Goal: Transaction & Acquisition: Purchase product/service

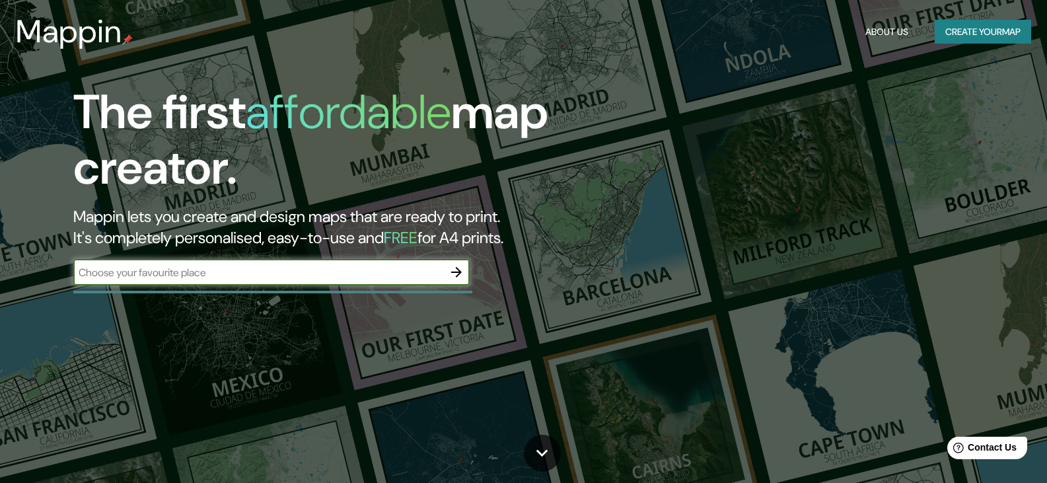
click at [266, 278] on input "text" at bounding box center [258, 272] width 370 height 15
type input "Villarrica, paraguay"
click at [457, 269] on icon "button" at bounding box center [457, 272] width 16 height 16
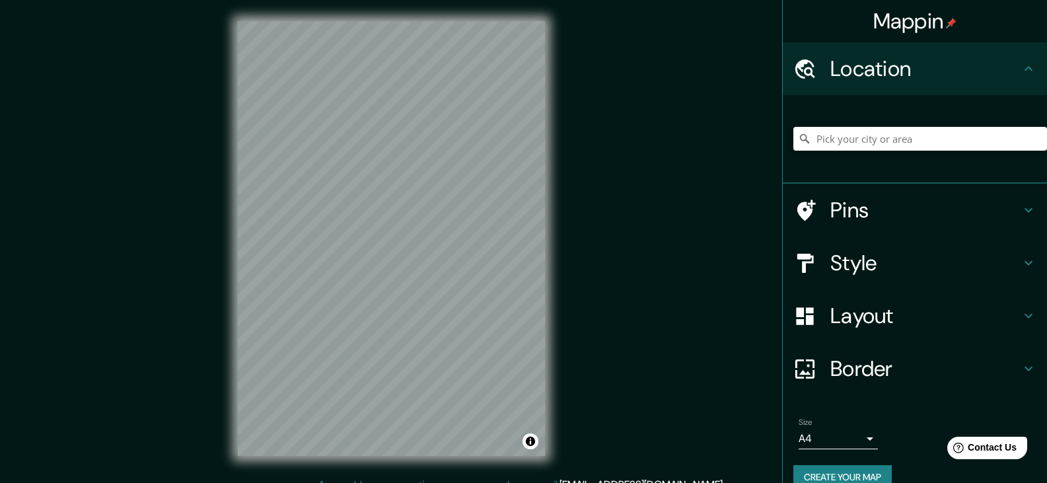
click at [321, 1] on div "© Mapbox © OpenStreetMap Improve this map" at bounding box center [392, 238] width 350 height 477
click at [838, 140] on input "Pick your city or area" at bounding box center [921, 139] width 254 height 24
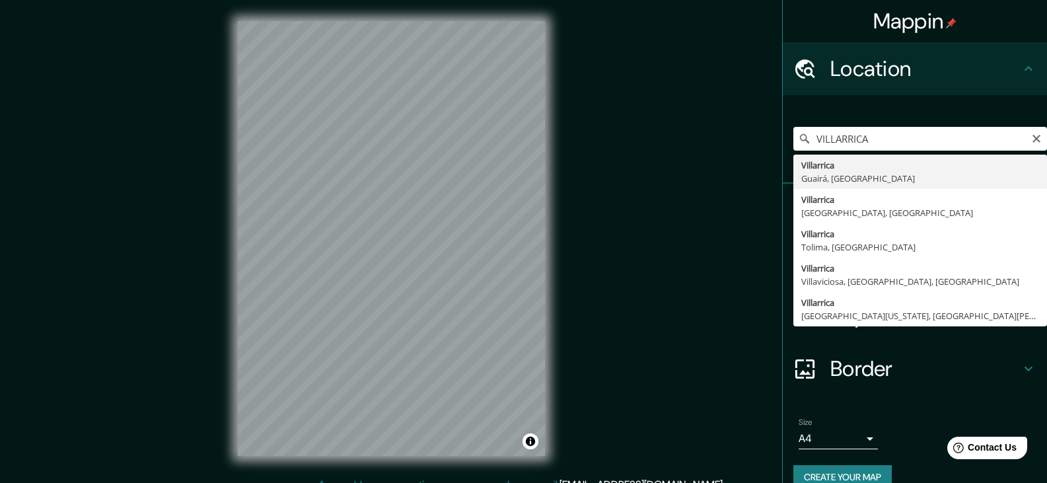
type input "Villarrica, Guairá, Paraguay"
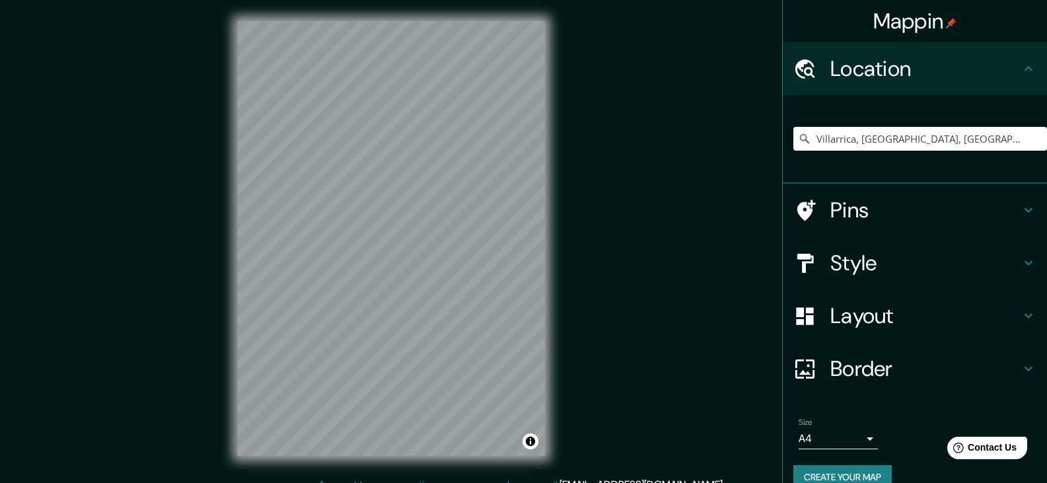
click at [881, 320] on h4 "Layout" at bounding box center [926, 316] width 190 height 26
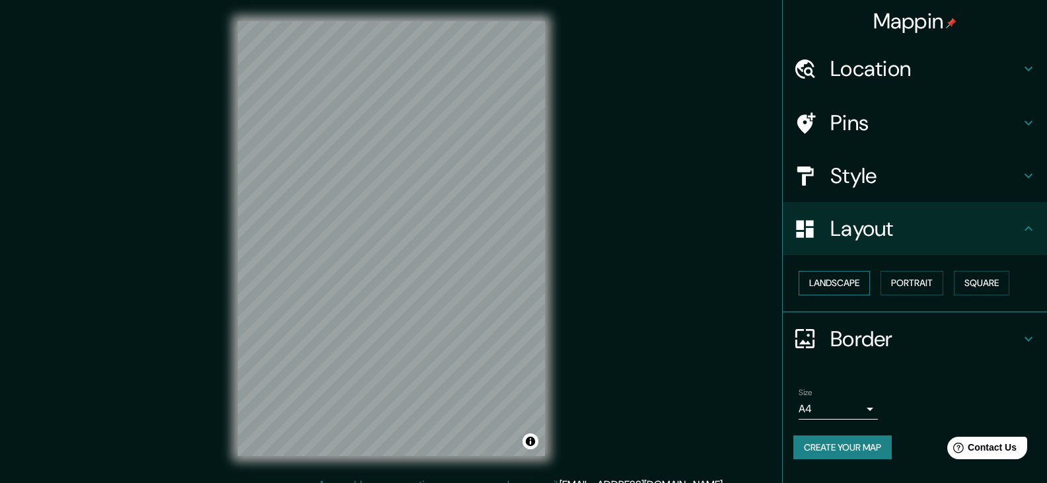
click at [859, 290] on button "Landscape" at bounding box center [834, 283] width 71 height 24
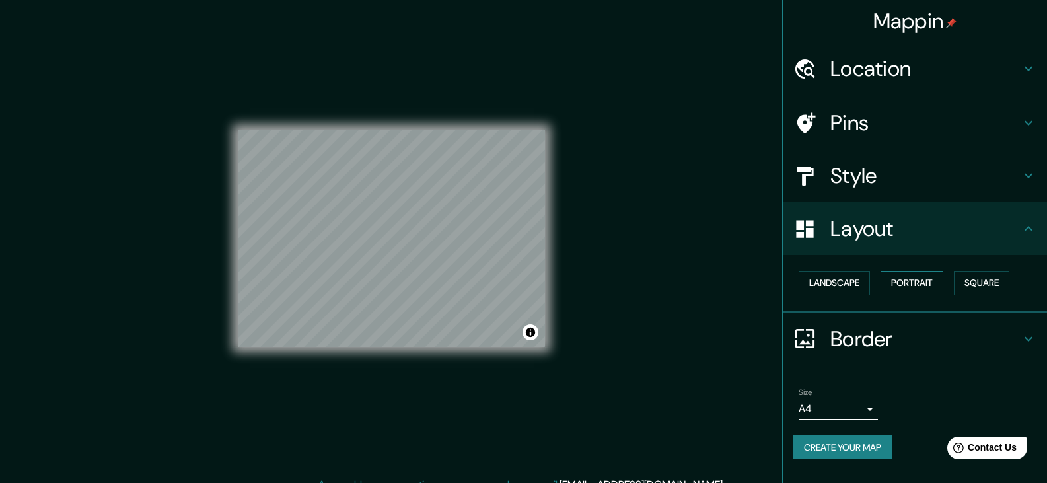
click at [914, 286] on button "Portrait" at bounding box center [912, 283] width 63 height 24
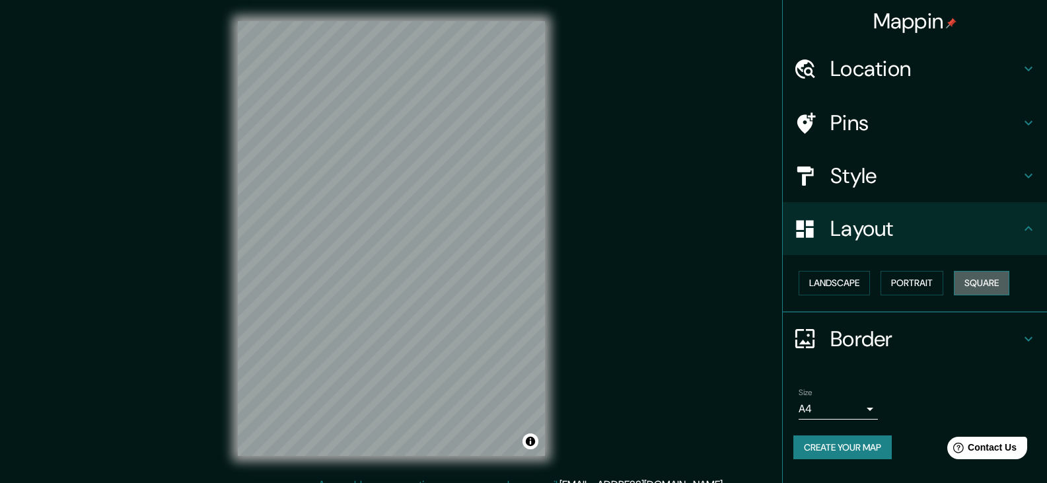
click at [1002, 289] on button "Square" at bounding box center [981, 283] width 55 height 24
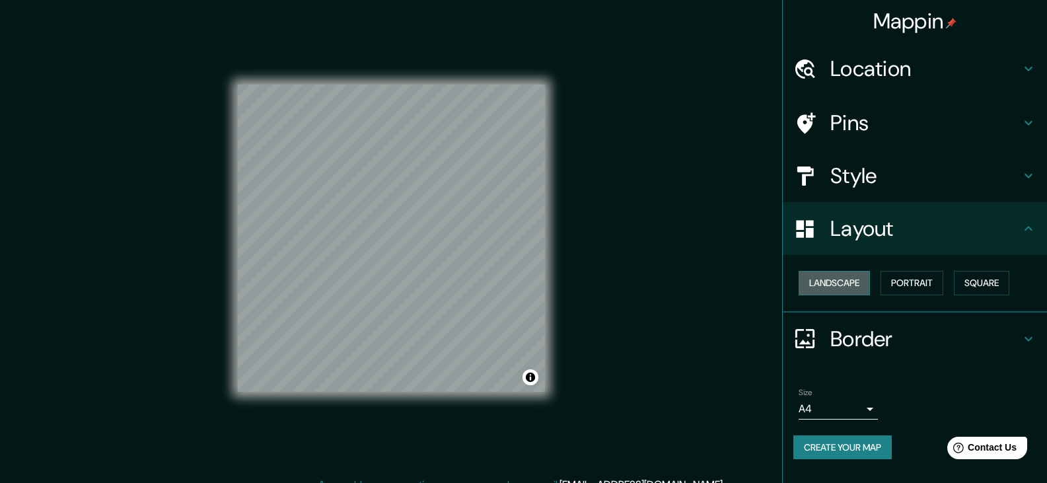
click at [848, 287] on button "Landscape" at bounding box center [834, 283] width 71 height 24
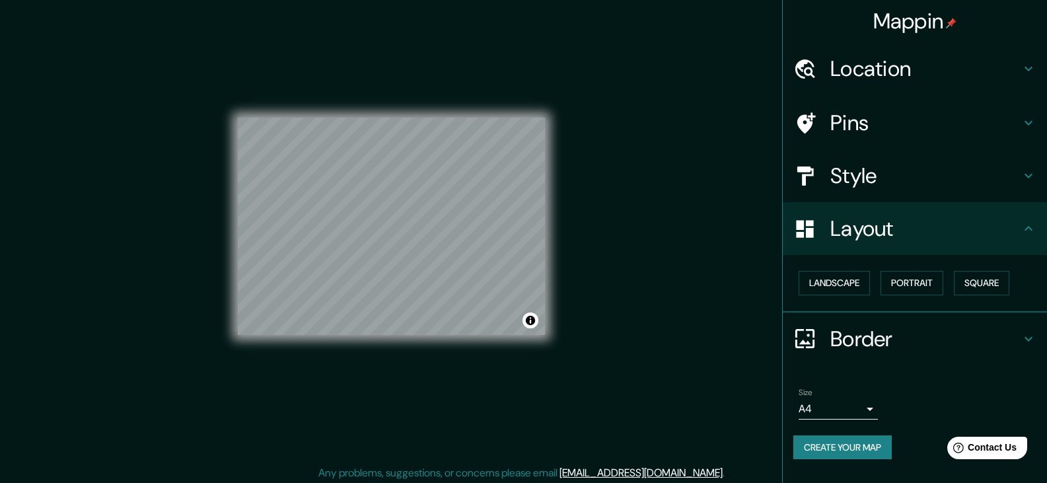
scroll to position [15, 0]
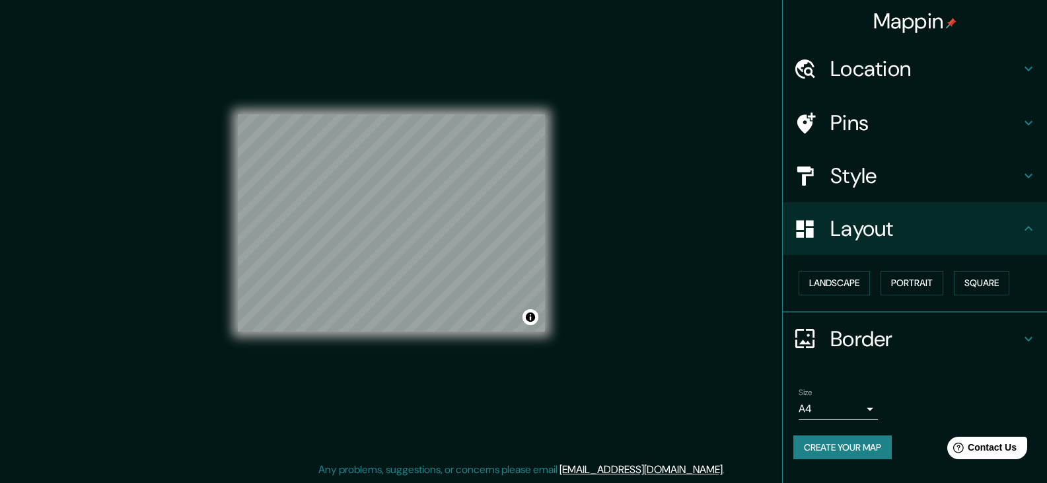
click at [860, 397] on div "Size A4 single" at bounding box center [838, 404] width 79 height 32
click at [860, 404] on body "Mappin Location Villarrica, Guairá, Paraguay Pins Style Layout Landscape Portra…" at bounding box center [523, 226] width 1047 height 483
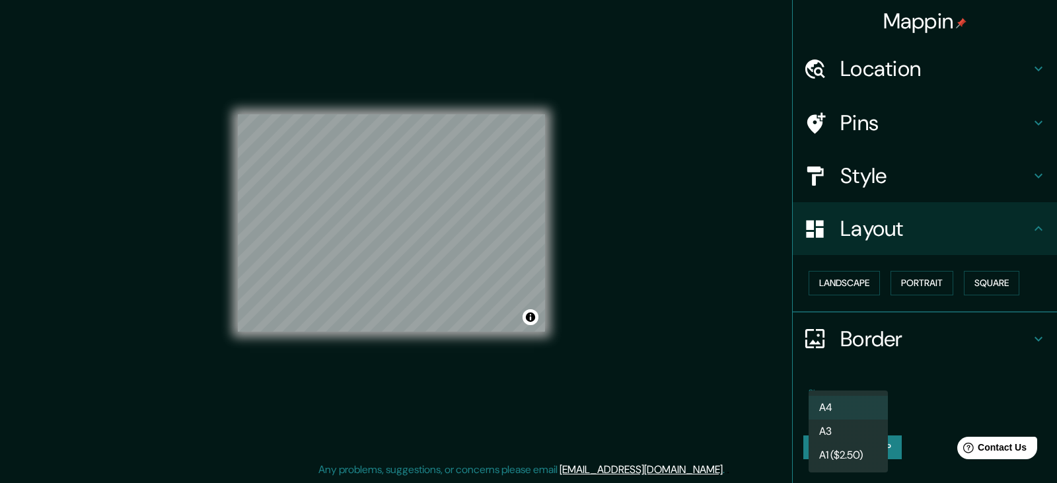
click at [856, 428] on li "A3" at bounding box center [848, 432] width 79 height 24
type input "a4"
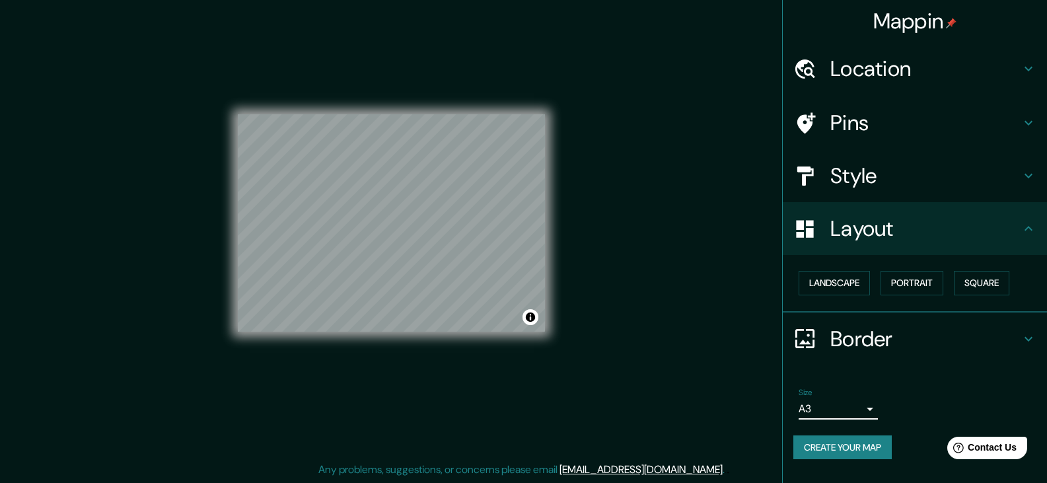
click at [1023, 334] on icon at bounding box center [1029, 339] width 16 height 16
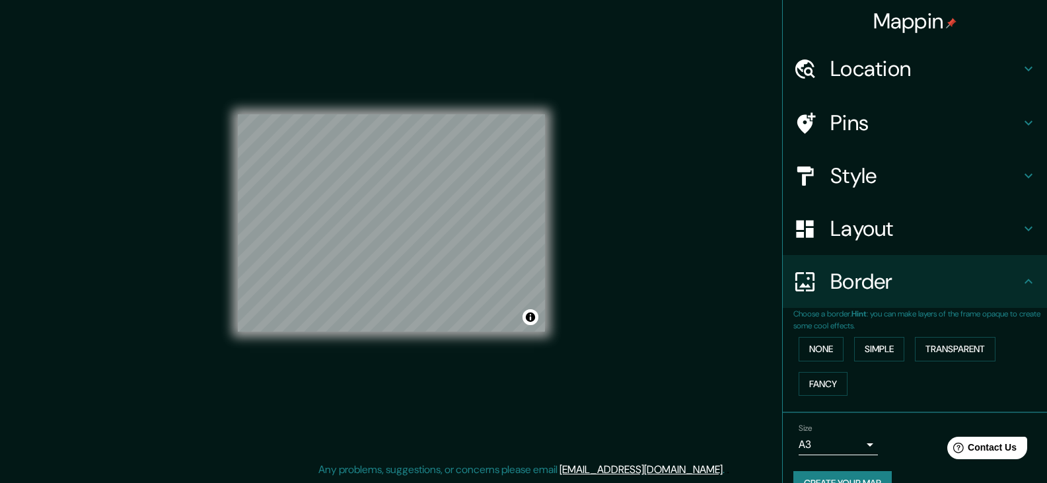
click at [899, 179] on h4 "Style" at bounding box center [926, 176] width 190 height 26
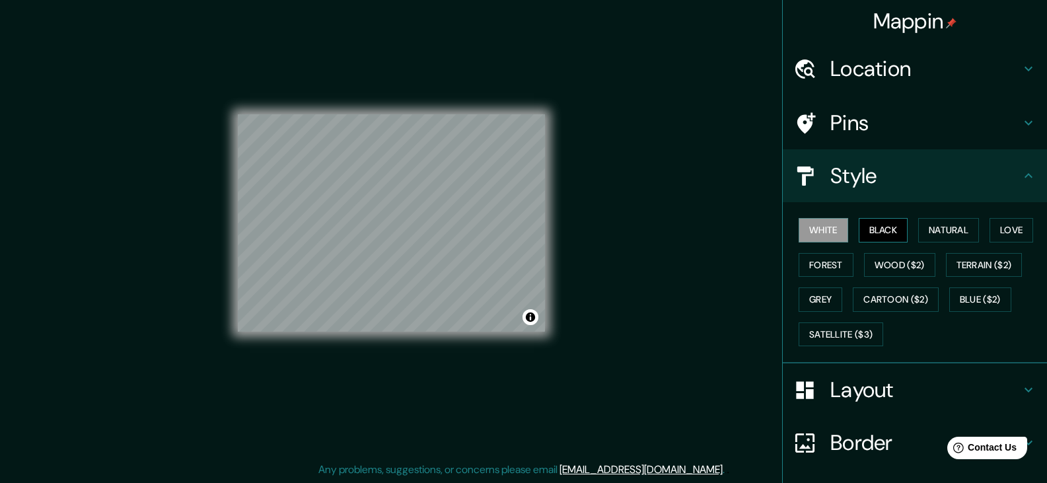
click at [866, 230] on button "Black" at bounding box center [884, 230] width 50 height 24
click at [937, 233] on button "Natural" at bounding box center [948, 230] width 61 height 24
click at [881, 224] on button "Black" at bounding box center [884, 230] width 50 height 24
click at [945, 235] on button "Natural" at bounding box center [948, 230] width 61 height 24
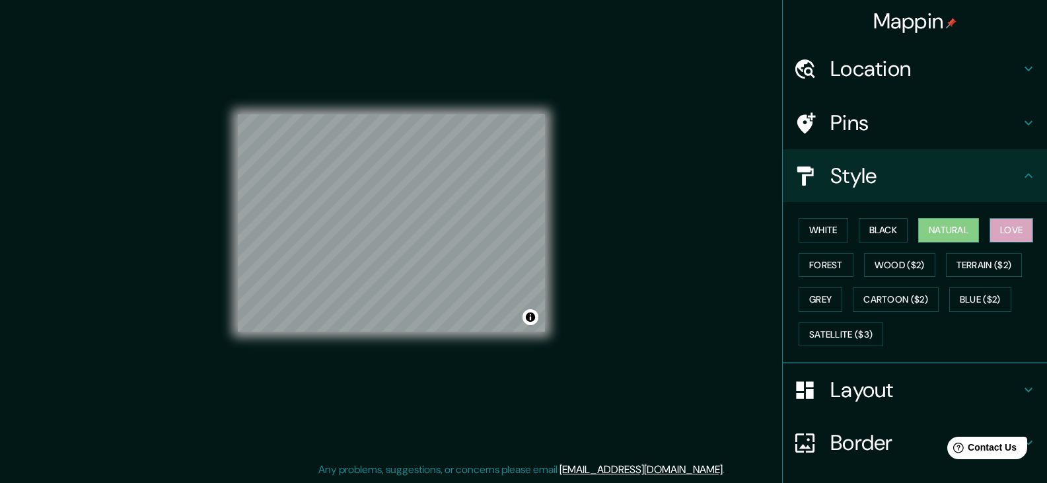
click at [994, 222] on button "Love" at bounding box center [1012, 230] width 44 height 24
click at [822, 269] on button "Forest" at bounding box center [826, 265] width 55 height 24
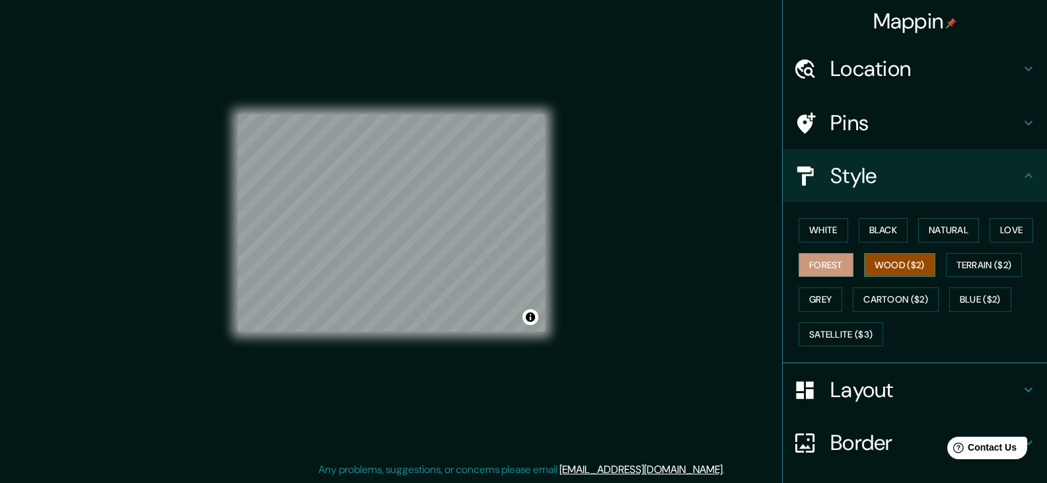
click at [879, 261] on button "Wood ($2)" at bounding box center [899, 265] width 71 height 24
click at [977, 268] on button "Terrain ($2)" at bounding box center [984, 265] width 77 height 24
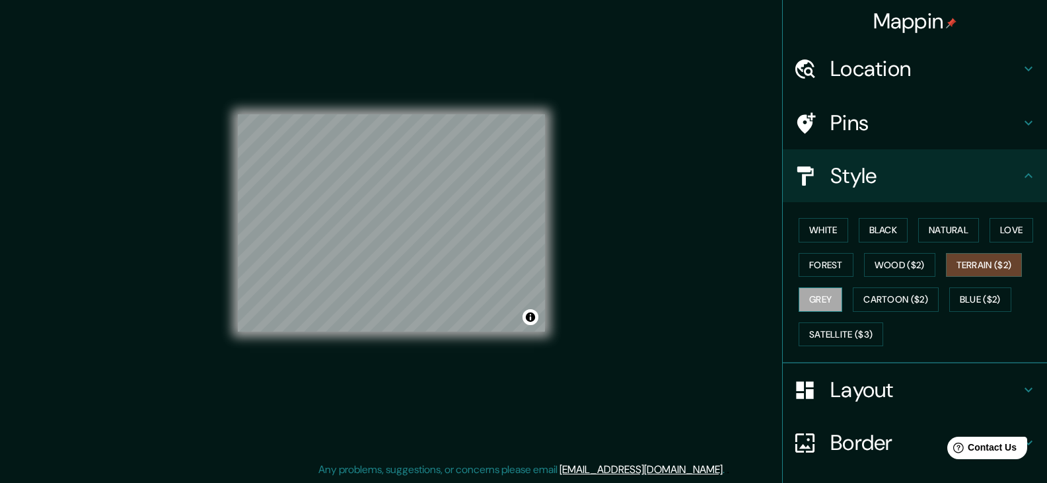
click at [799, 302] on button "Grey" at bounding box center [821, 299] width 44 height 24
click at [1020, 223] on button "Love" at bounding box center [1012, 230] width 44 height 24
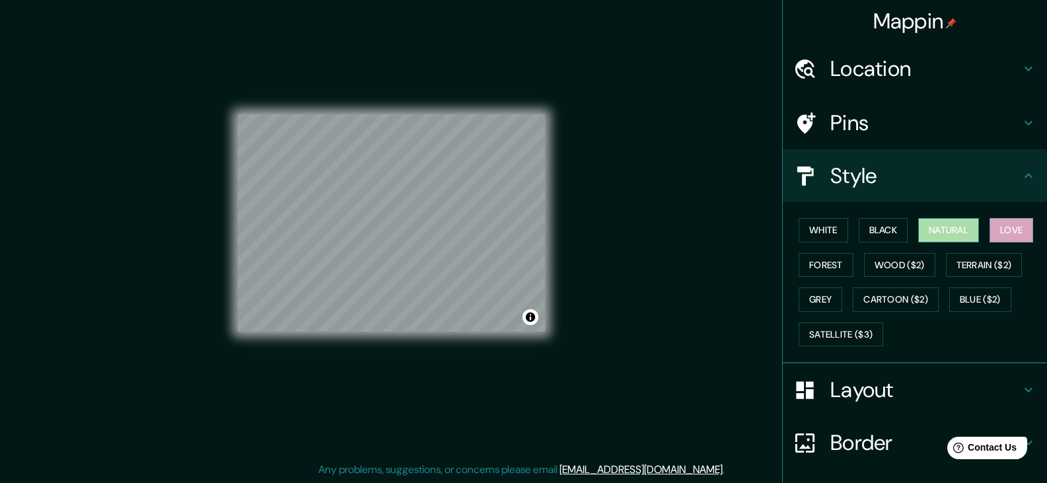
click at [958, 237] on button "Natural" at bounding box center [948, 230] width 61 height 24
click at [878, 229] on button "Black" at bounding box center [884, 230] width 50 height 24
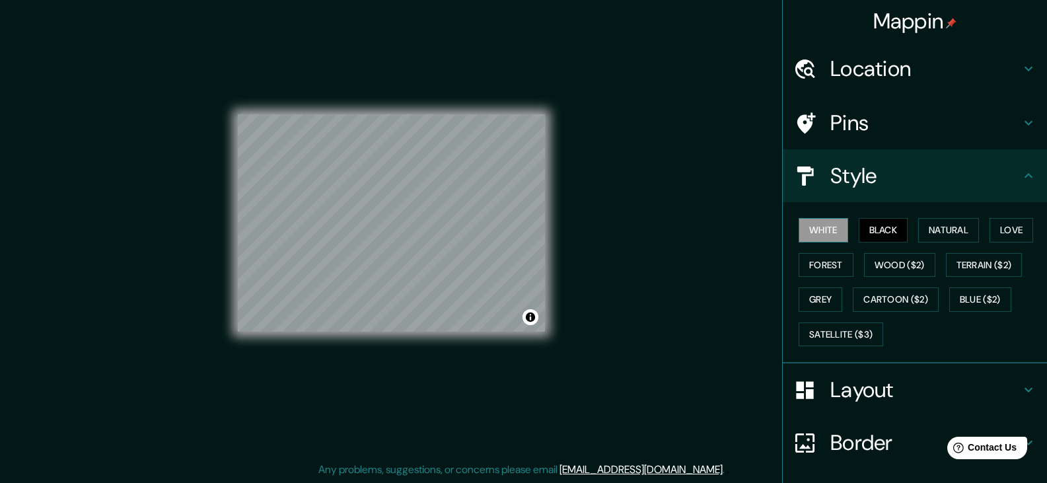
click at [829, 227] on button "White" at bounding box center [824, 230] width 50 height 24
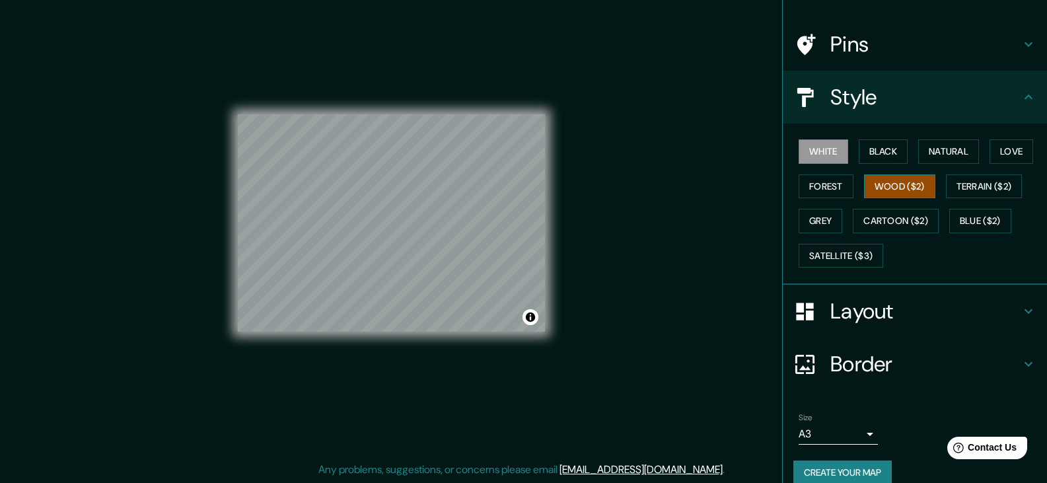
scroll to position [96, 0]
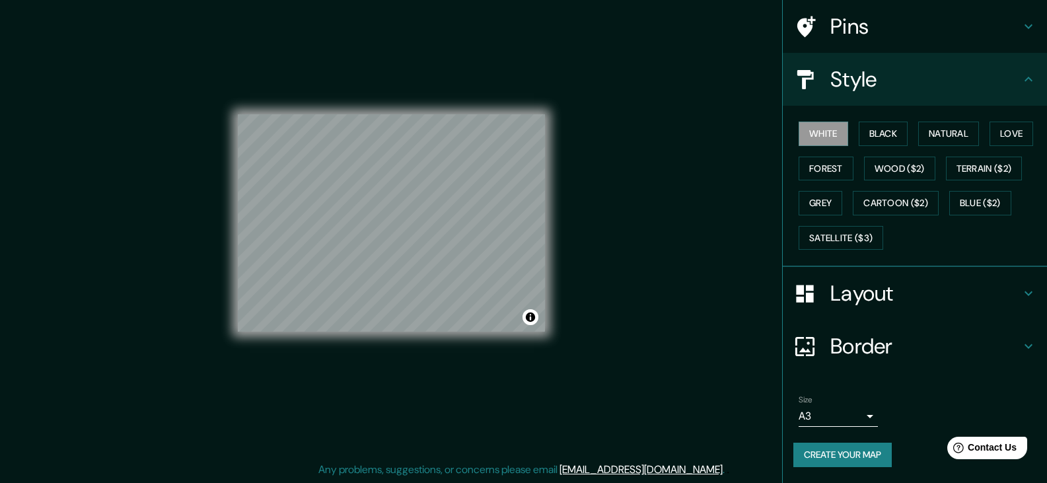
click at [892, 305] on h4 "Layout" at bounding box center [926, 293] width 190 height 26
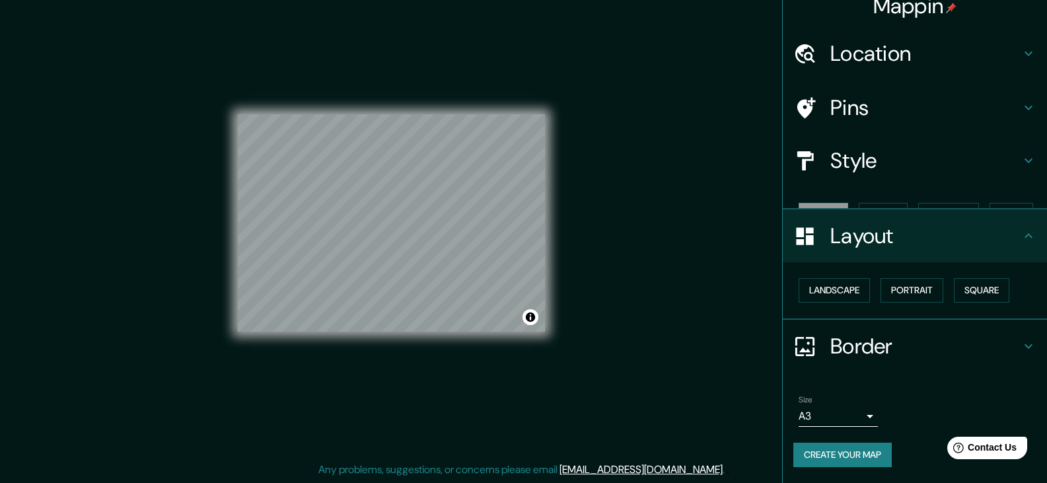
scroll to position [0, 0]
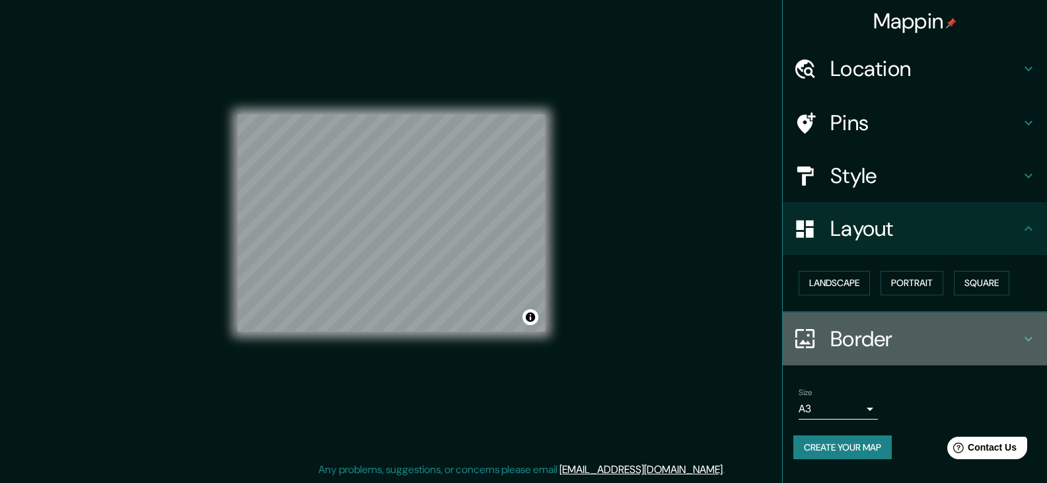
click at [885, 331] on h4 "Border" at bounding box center [926, 339] width 190 height 26
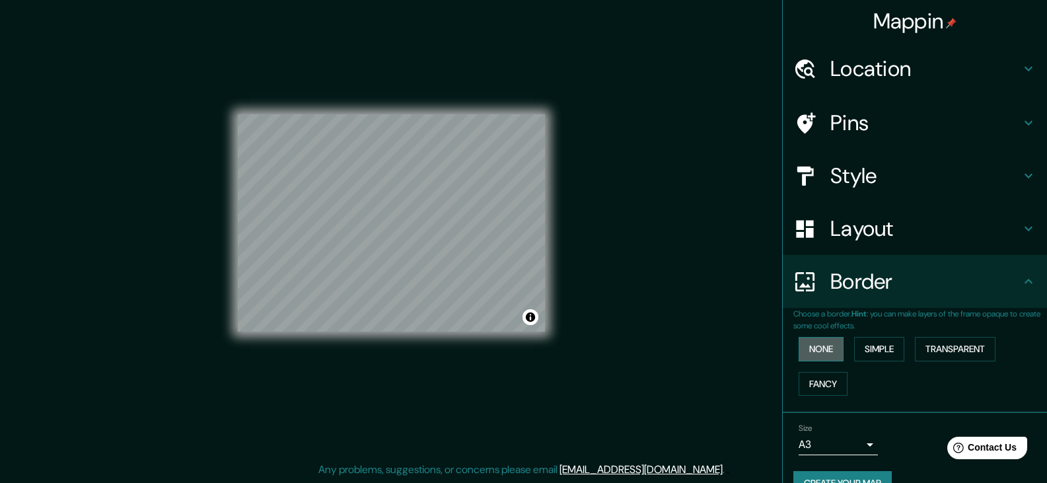
click at [813, 352] on button "None" at bounding box center [821, 349] width 45 height 24
click at [866, 354] on button "Simple" at bounding box center [879, 349] width 50 height 24
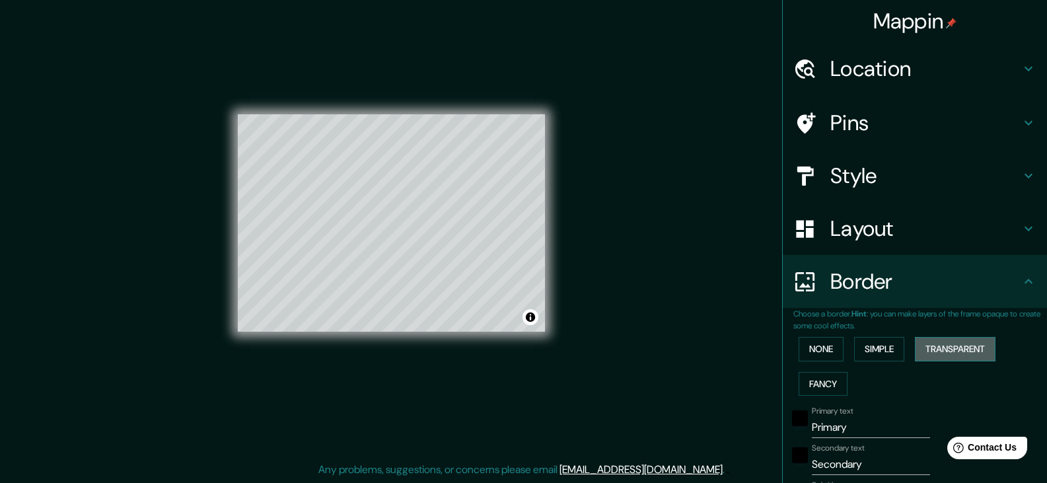
click at [932, 353] on button "Transparent" at bounding box center [955, 349] width 81 height 24
click at [819, 386] on button "Fancy" at bounding box center [823, 384] width 49 height 24
click at [941, 347] on button "Transparent" at bounding box center [955, 349] width 81 height 24
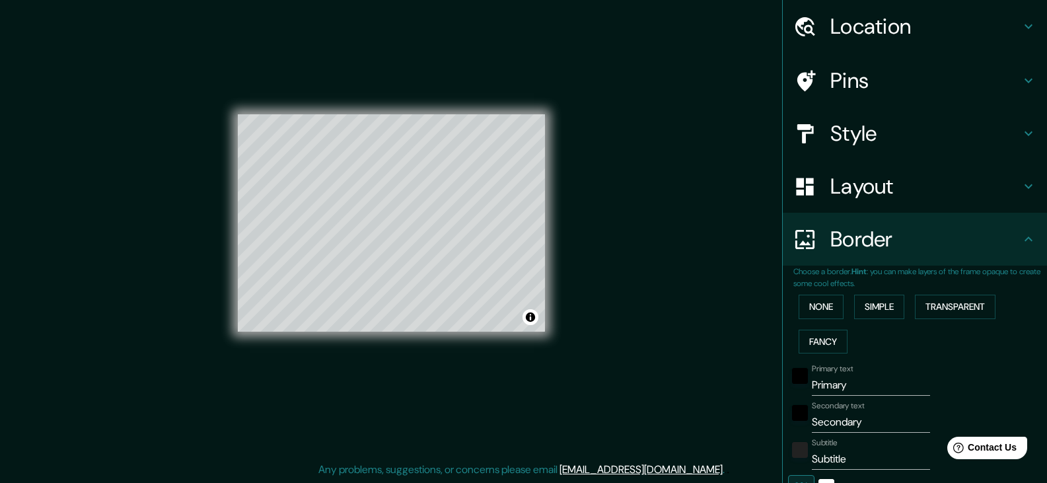
scroll to position [66, 0]
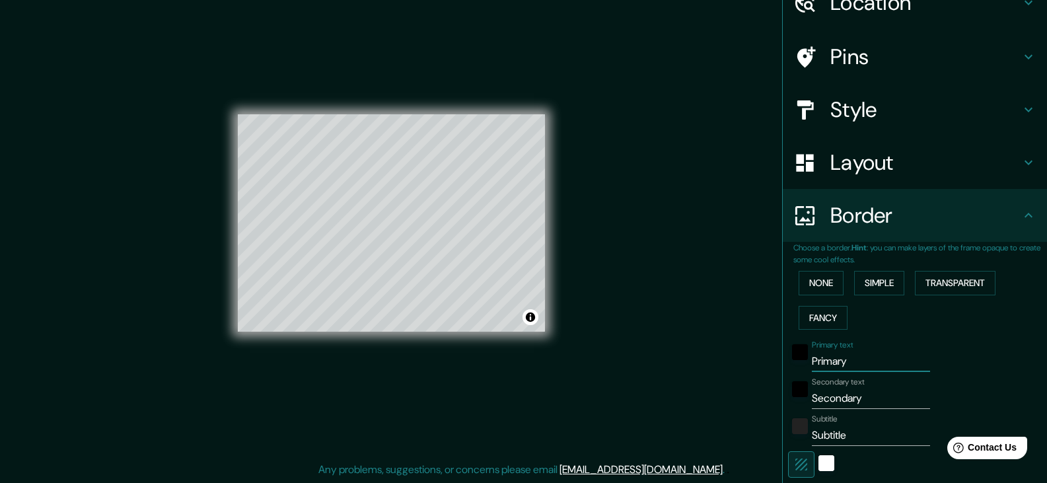
drag, startPoint x: 780, startPoint y: 364, endPoint x: 764, endPoint y: 363, distance: 15.9
click at [764, 363] on div "Mappin Location Villarrica, Guairá, Paraguay Pins Style Layout Border Choose a …" at bounding box center [523, 234] width 1047 height 498
type input "V"
type input "223"
type input "37"
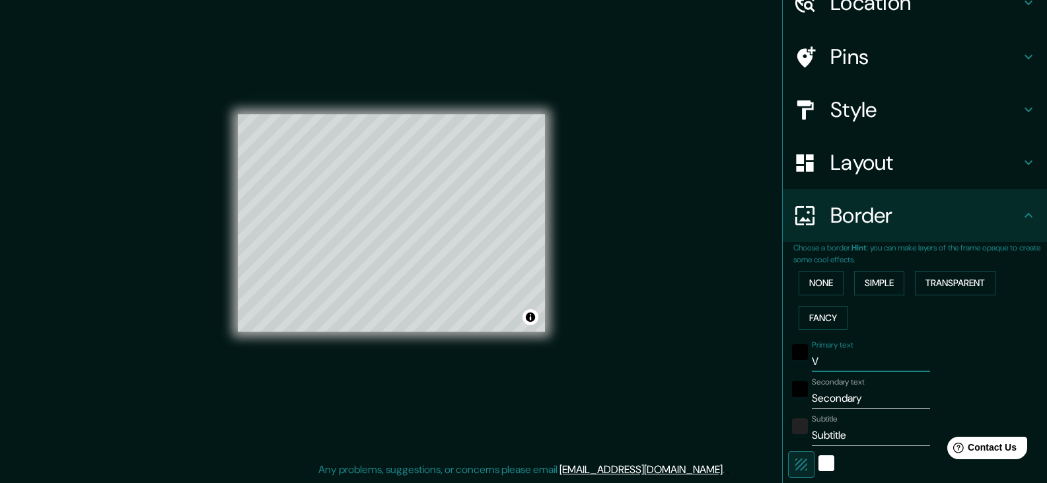
type input "VI"
type input "223"
type input "37"
type input "VIL"
type input "223"
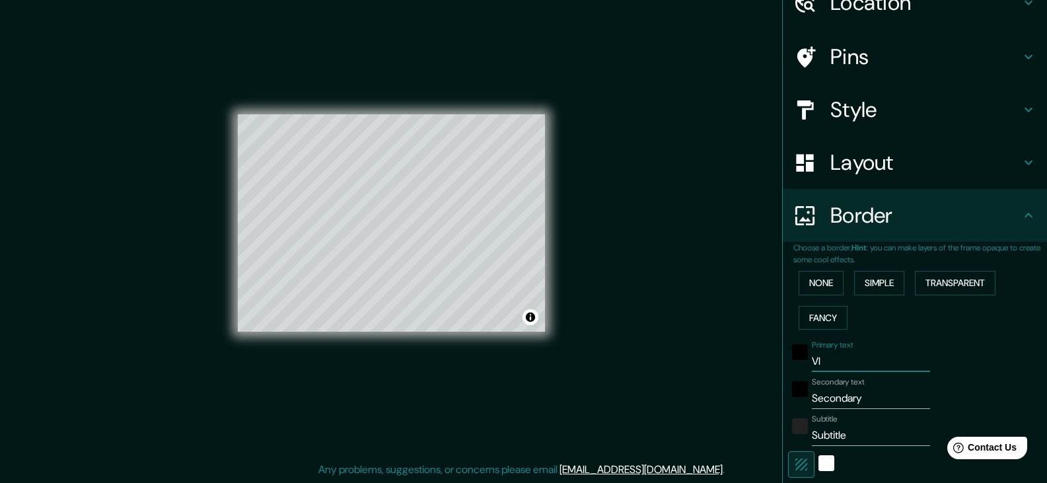
type input "37"
type input "VILL"
type input "223"
type input "37"
type input "VILLA"
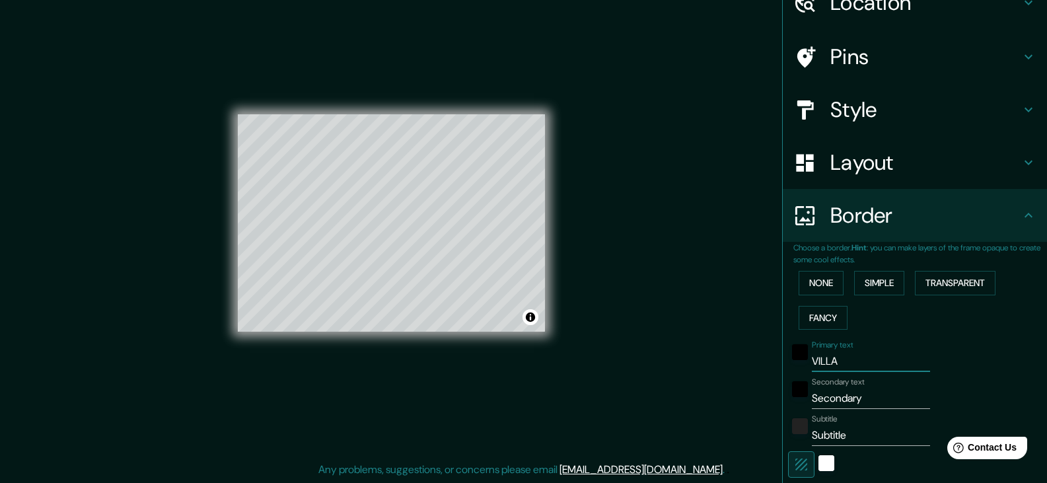
type input "223"
type input "37"
type input "VILLAR"
type input "223"
type input "37"
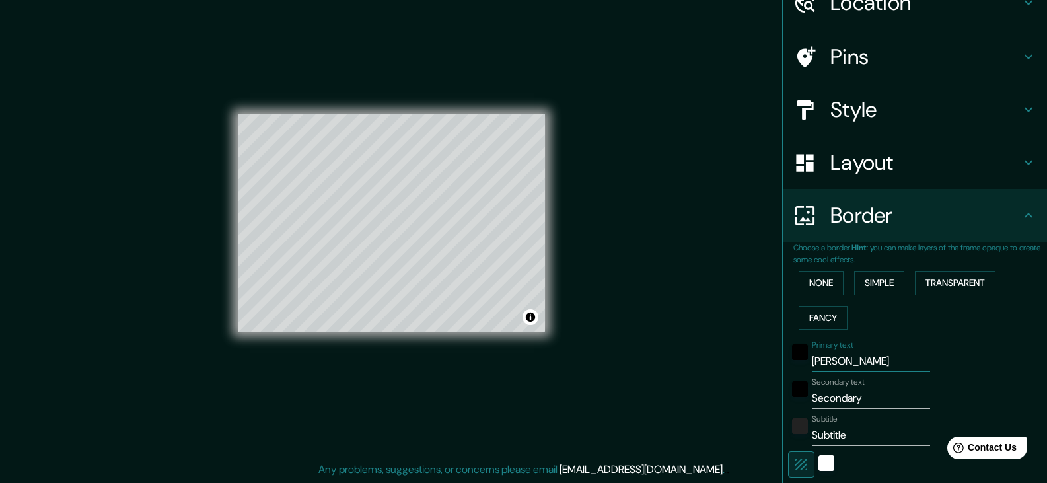
type input "VILLARR"
type input "223"
type input "37"
type input "VILLARRI"
type input "223"
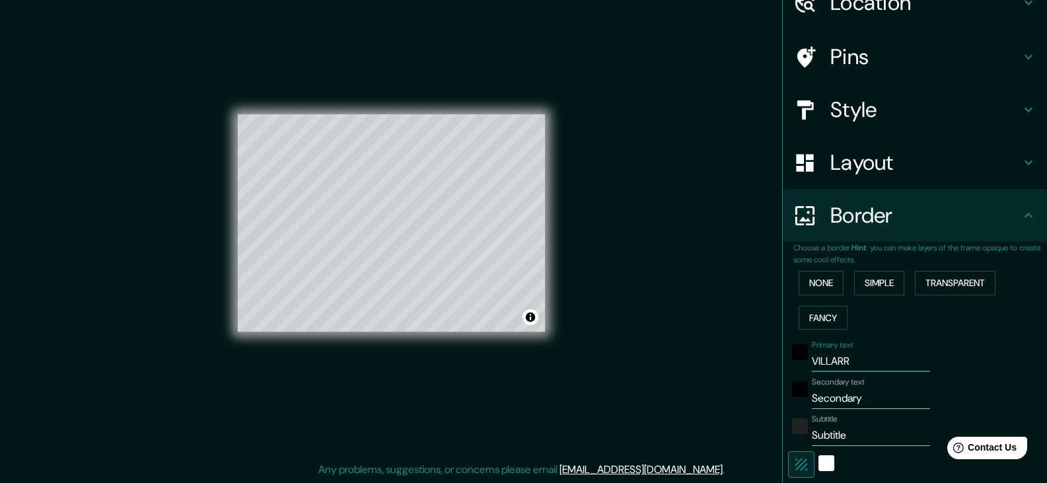
type input "37"
type input "VILLARRIC"
type input "223"
type input "37"
type input "VILLARRICA"
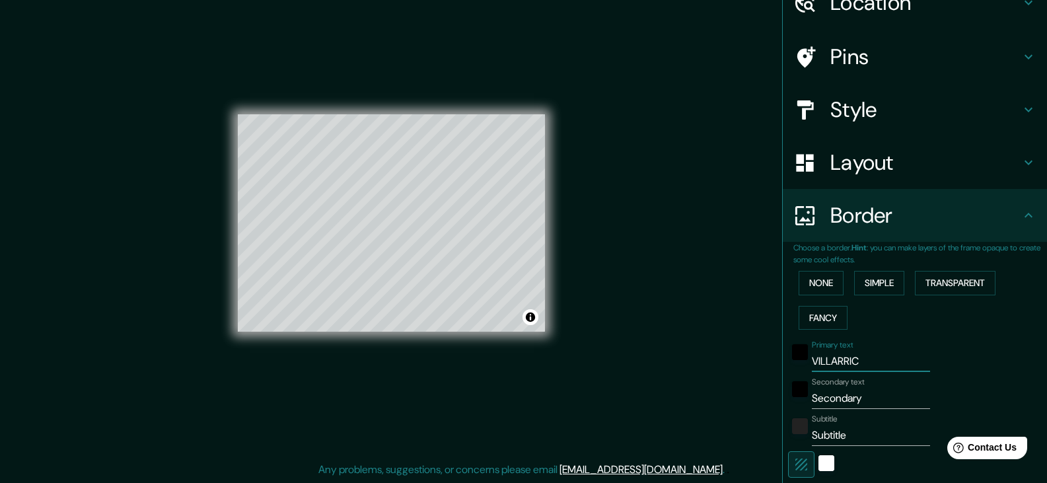
type input "223"
type input "37"
type input "VILLARRICA"
drag, startPoint x: 868, startPoint y: 407, endPoint x: 796, endPoint y: 404, distance: 72.1
click at [796, 404] on div "Secondary text Secondary" at bounding box center [896, 393] width 217 height 32
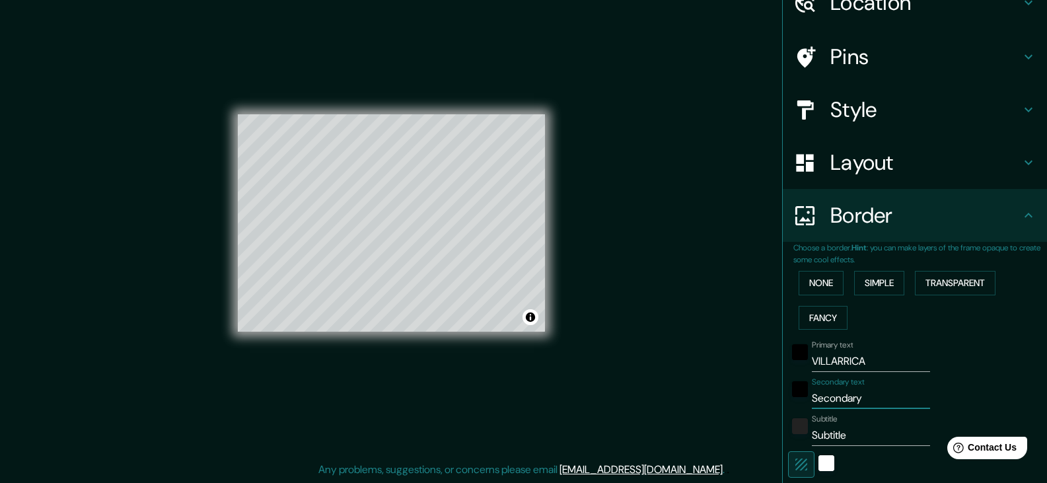
type input "Z"
type input "223"
type input "37"
type input "ZO"
type input "223"
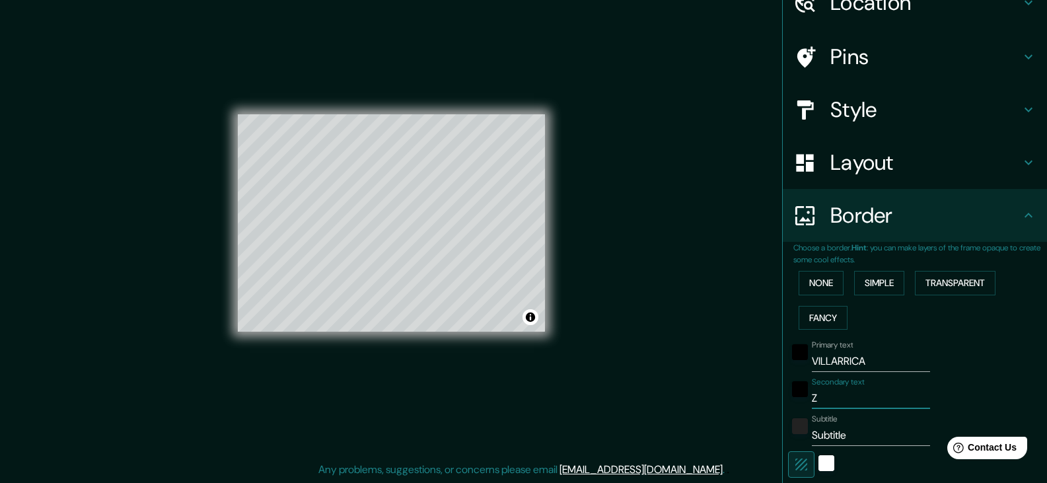
type input "37"
type input "ZON"
type input "223"
type input "37"
type input "ZONA"
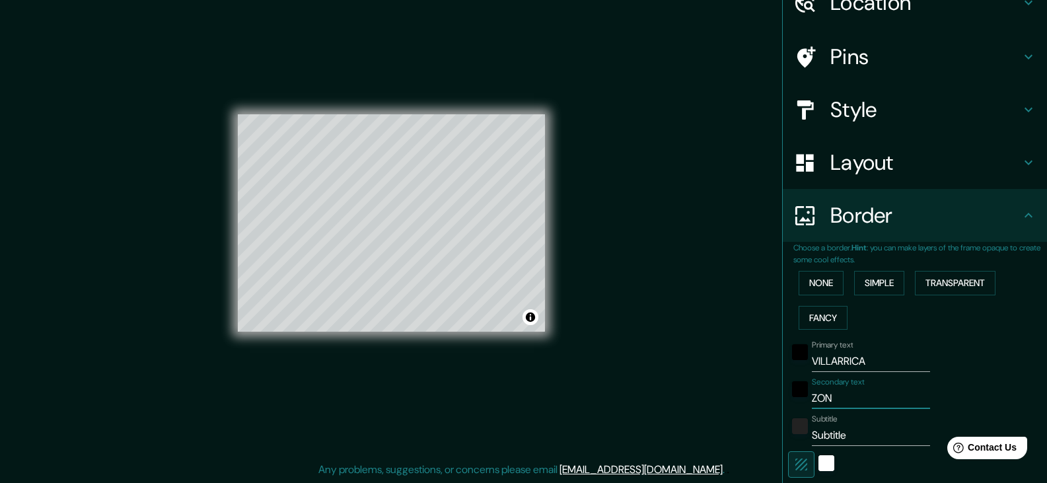
type input "223"
type input "37"
type input "ZONA"
type input "223"
type input "37"
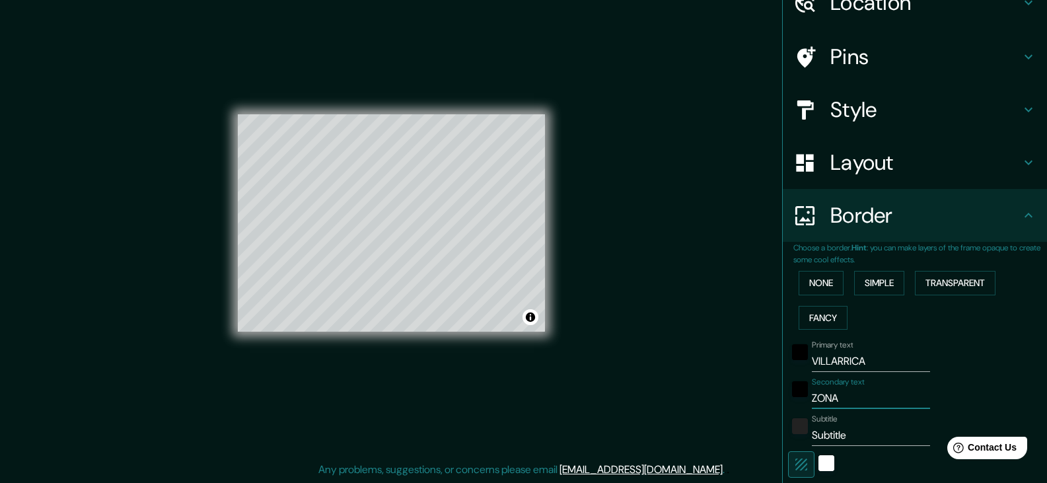
type input "ZONA B"
type input "223"
type input "37"
type input "ZONA BA"
type input "223"
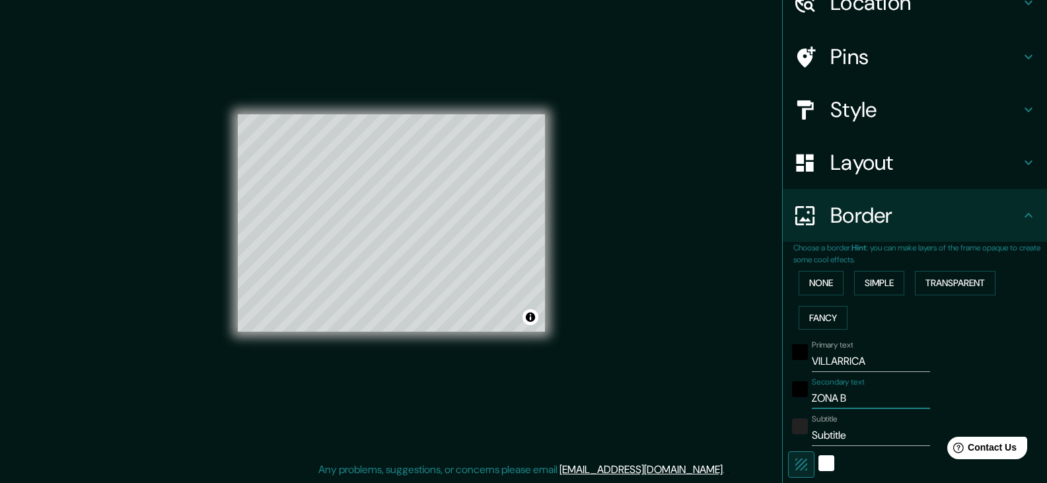
type input "37"
type input "ZONA BAR"
type input "223"
type input "37"
type input "ZONA BARR"
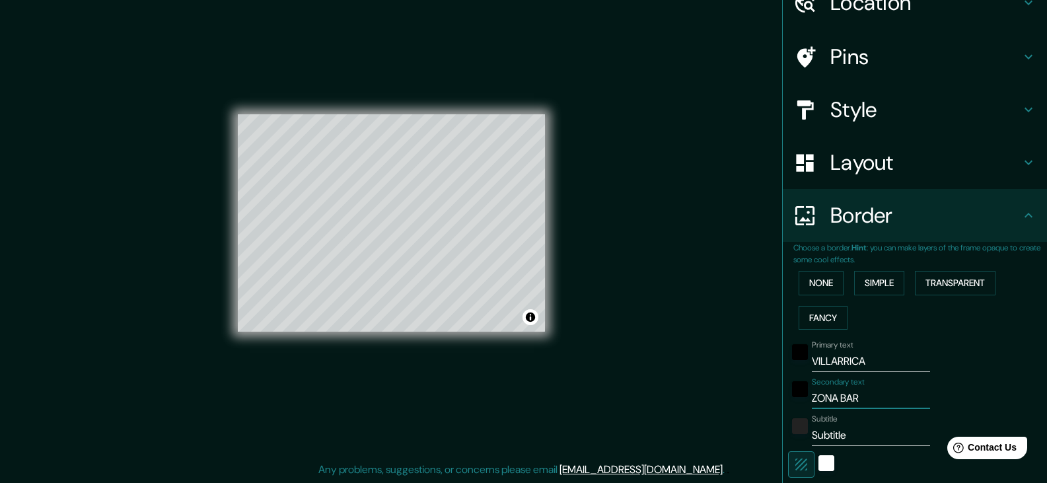
type input "223"
type input "37"
type input "ZONA BARRI"
type input "223"
type input "37"
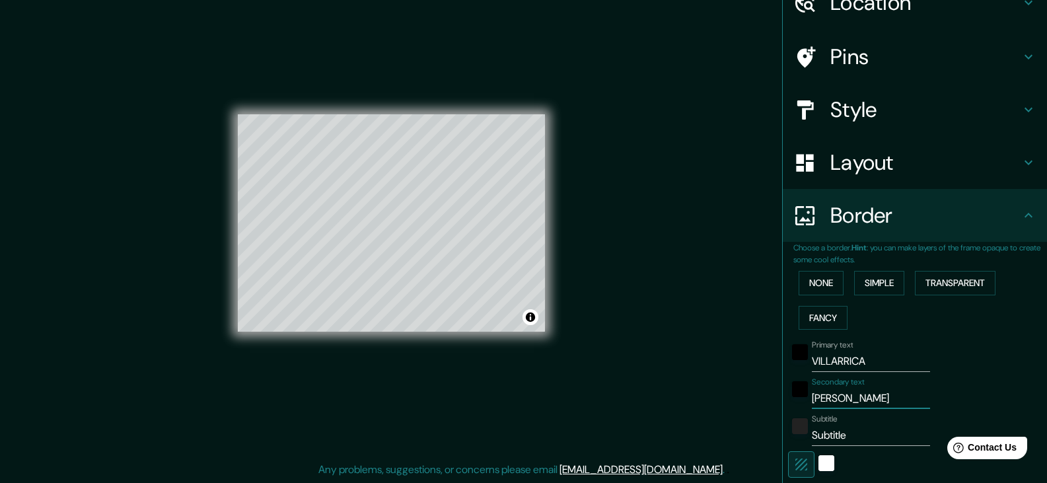
type input "ZONA BARRIO"
type input "223"
type input "37"
type input "ZONA BARRIO"
type input "223"
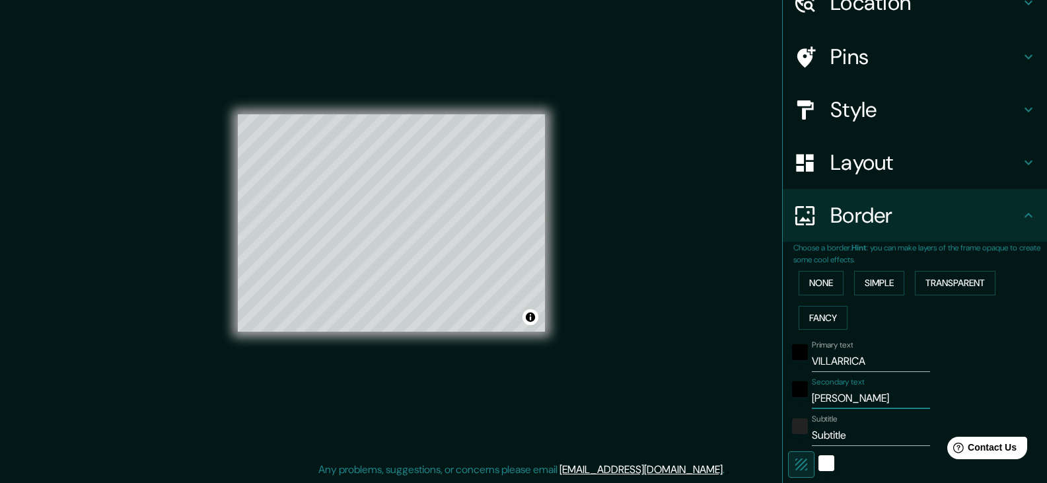
type input "37"
type input "ZONA BARRIO C"
type input "223"
type input "37"
type input "ZONA BARRIO CE"
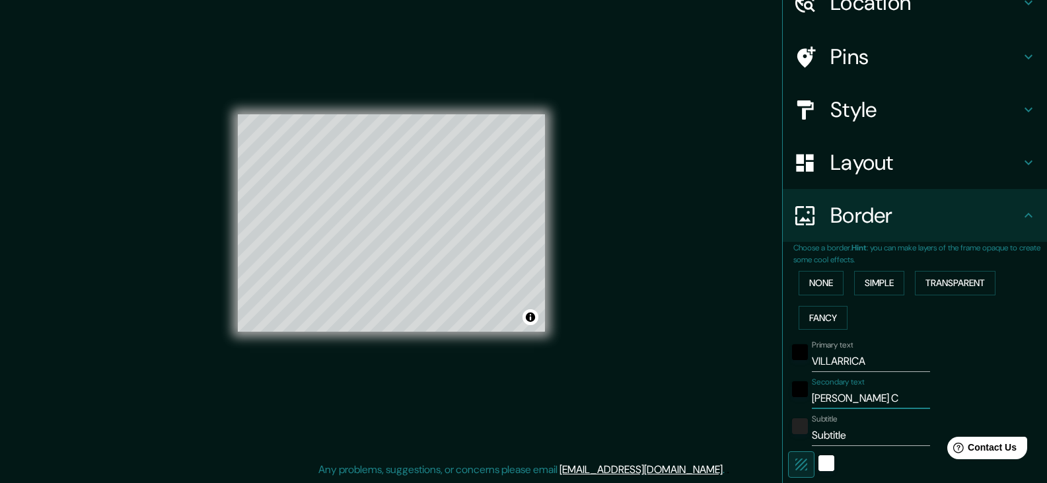
type input "223"
type input "37"
type input "ZONA BARRIO CEN"
type input "223"
type input "37"
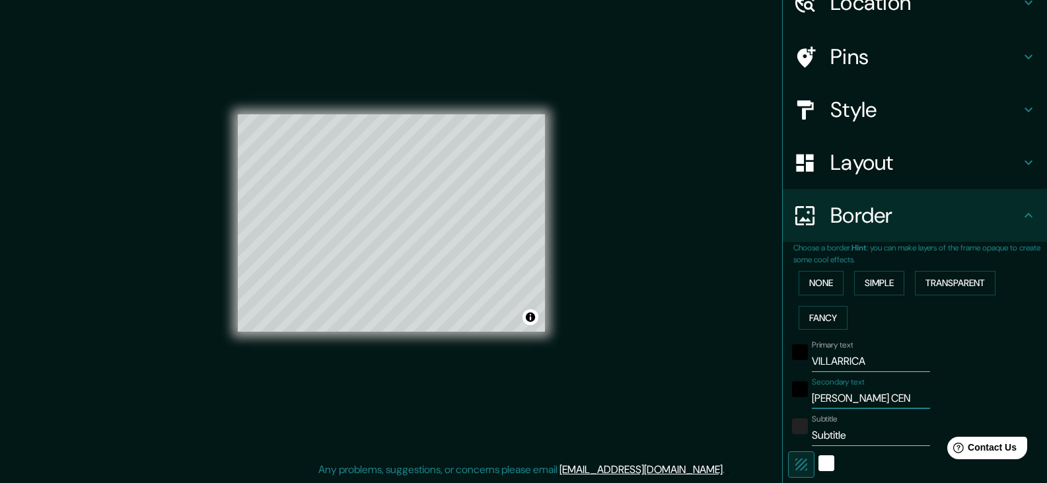
type input "ZONA BARRIO CENT"
type input "223"
type input "37"
type input "ZONA BARRIO CENTR"
type input "223"
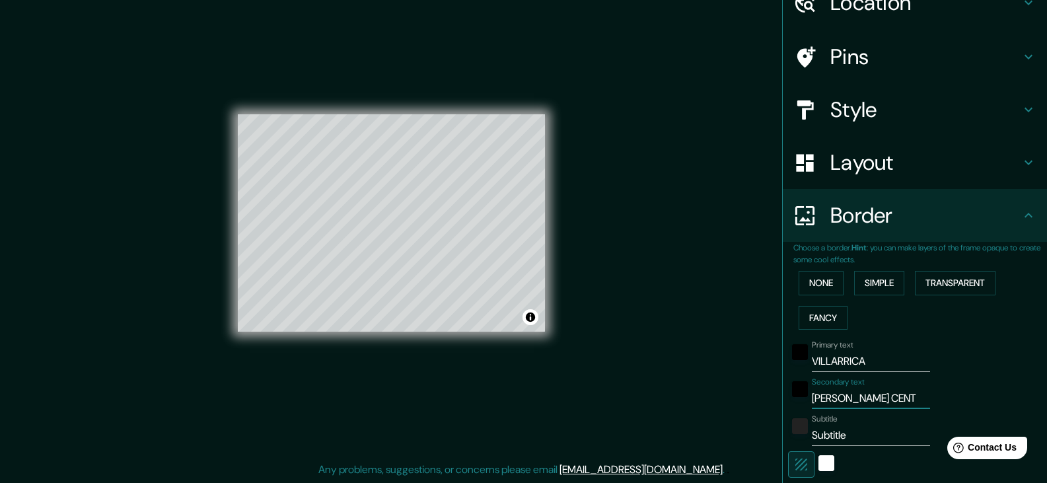
type input "37"
type input "ZONA BARRIO CENTRO"
type input "223"
type input "37"
type input "ZONA BARRIO CENTRO"
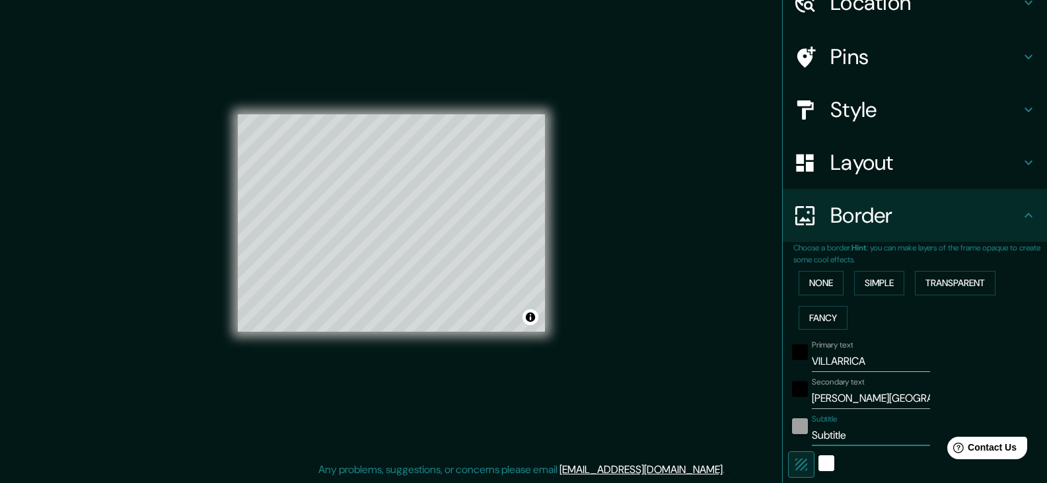
drag, startPoint x: 844, startPoint y: 438, endPoint x: 793, endPoint y: 433, distance: 51.1
click at [793, 433] on div "Subtitle Subtitle" at bounding box center [896, 430] width 217 height 32
type input "T"
type input "223"
type input "37"
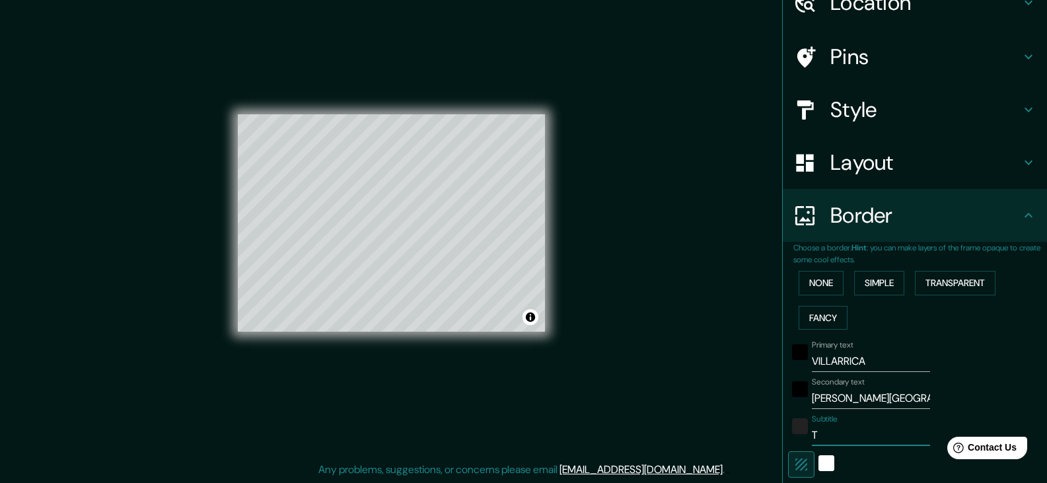
type input "TE"
type input "223"
type input "37"
type input "TER"
type input "223"
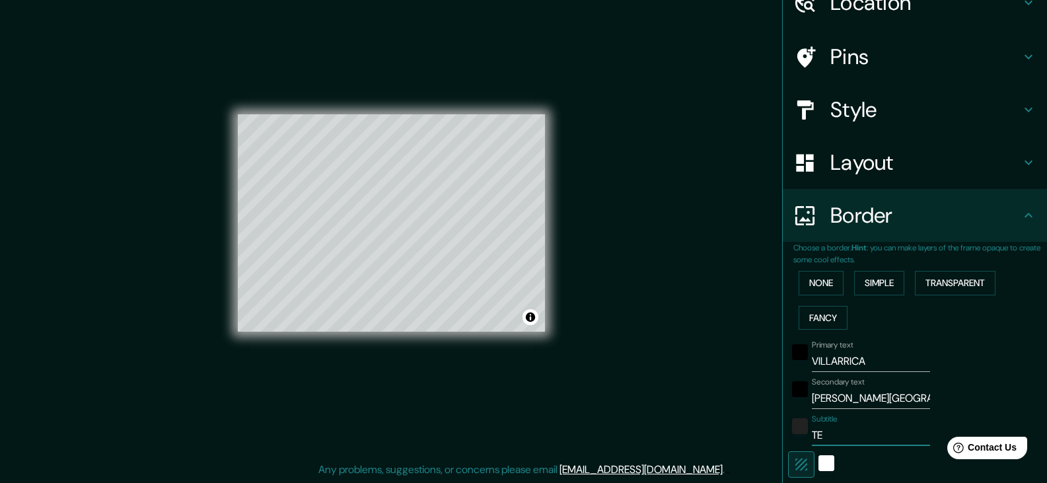
type input "37"
type input "TERM"
type input "223"
type input "37"
type input "TERMI"
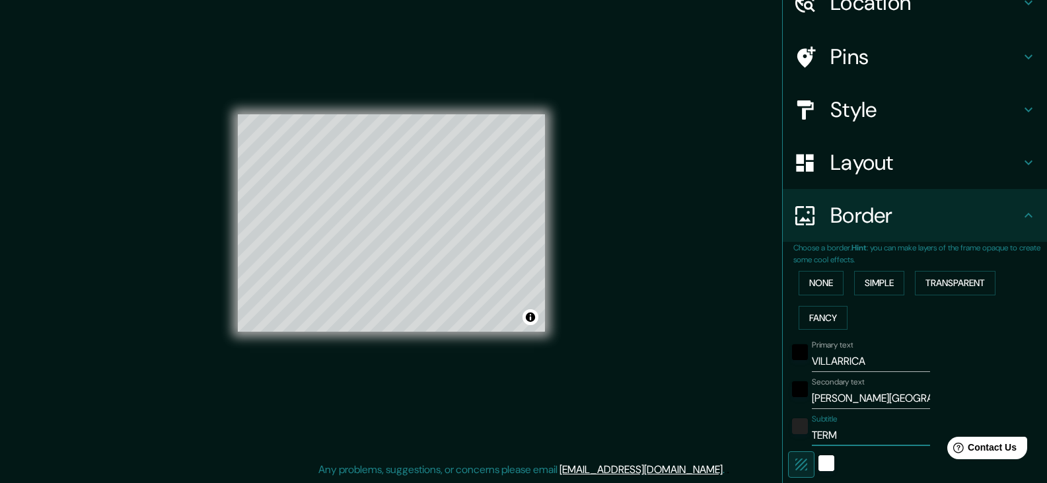
type input "223"
type input "37"
type input "TERMIN"
type input "223"
type input "37"
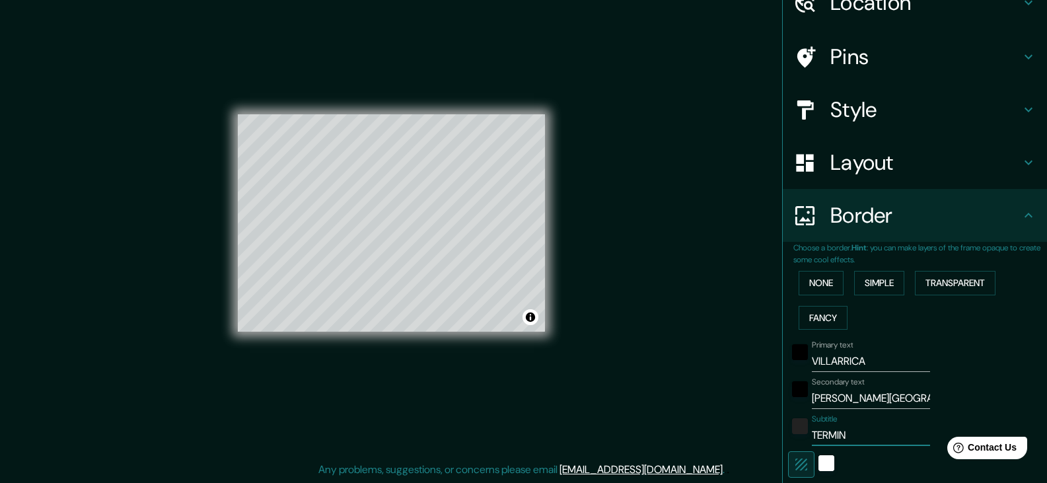
type input "TERMINA"
type input "223"
type input "37"
type input "TERMINAL"
type input "223"
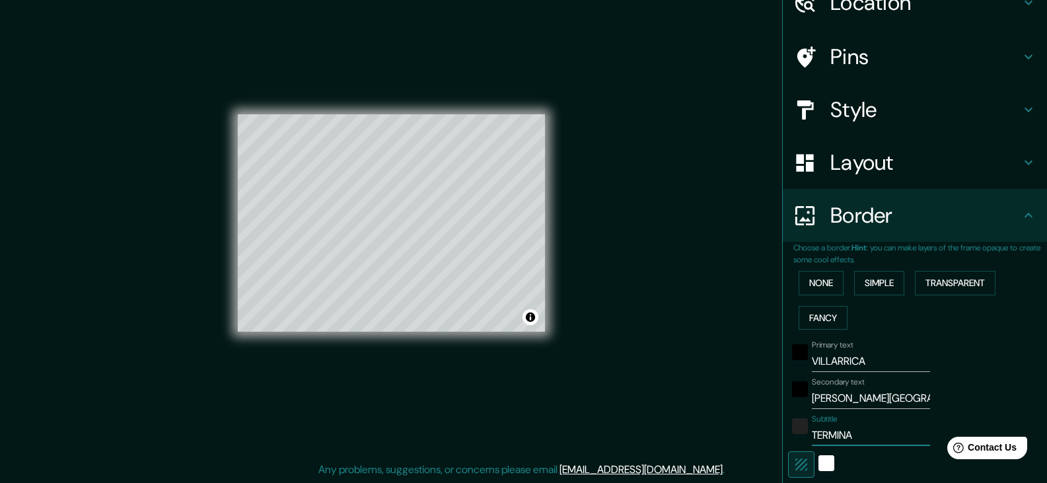
type input "37"
type input "TERMINAL"
type input "223"
type input "37"
type input "TERMINAL -"
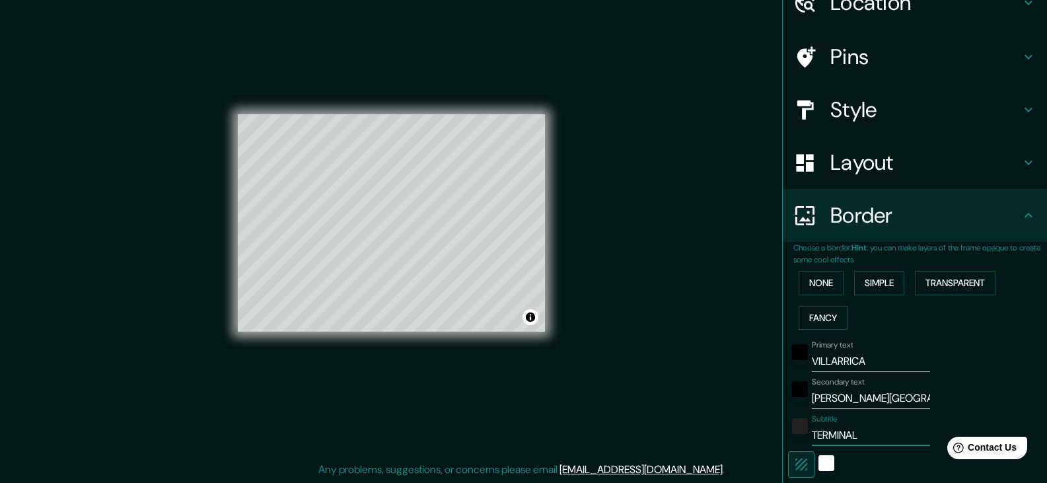
type input "223"
type input "37"
type input "TERMINAL -"
type input "223"
type input "37"
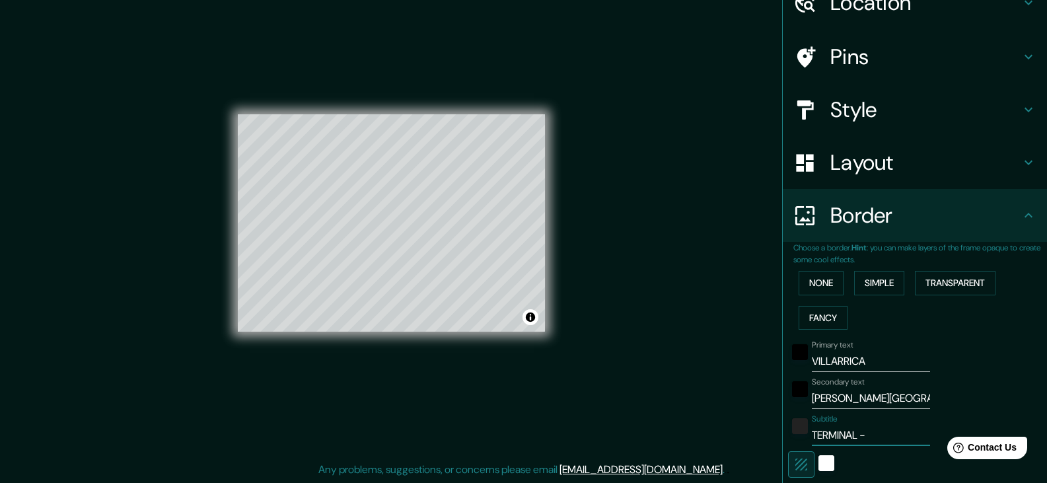
type input "TERMINAL - P"
type input "223"
type input "37"
type input "TERMINAL - PA"
type input "223"
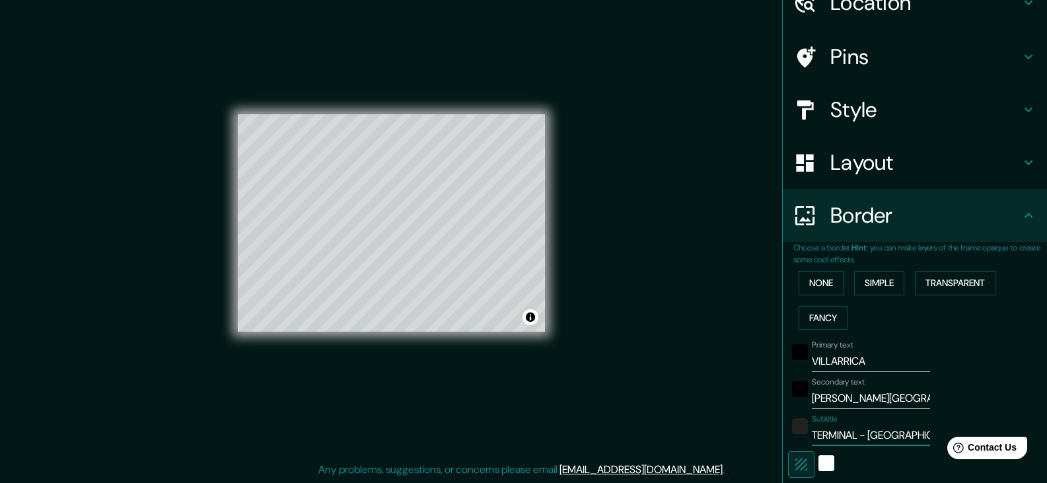
type input "37"
type input "TERMINAL - PAR"
type input "223"
type input "37"
type input "TERMINAL - PARQ"
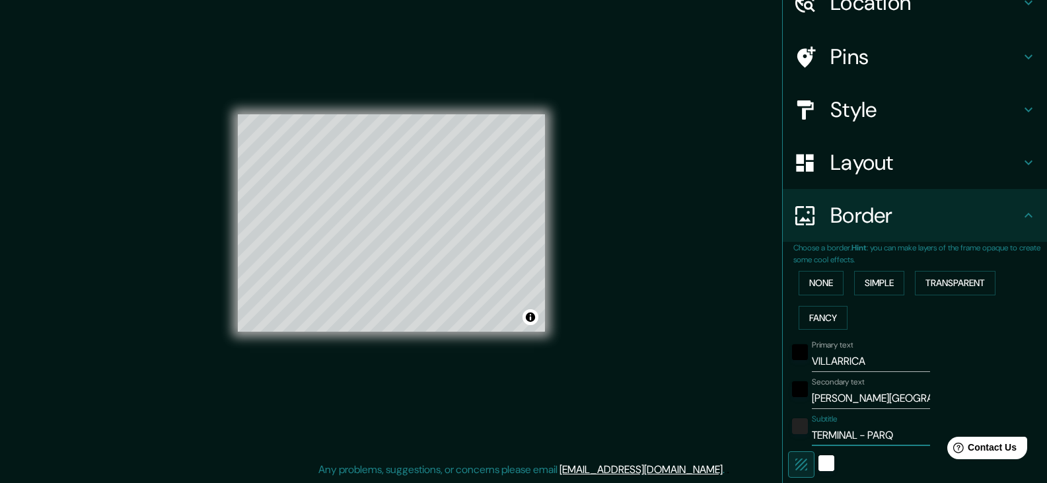
type input "223"
type input "37"
type input "TERMINAL - PARQU"
type input "223"
type input "37"
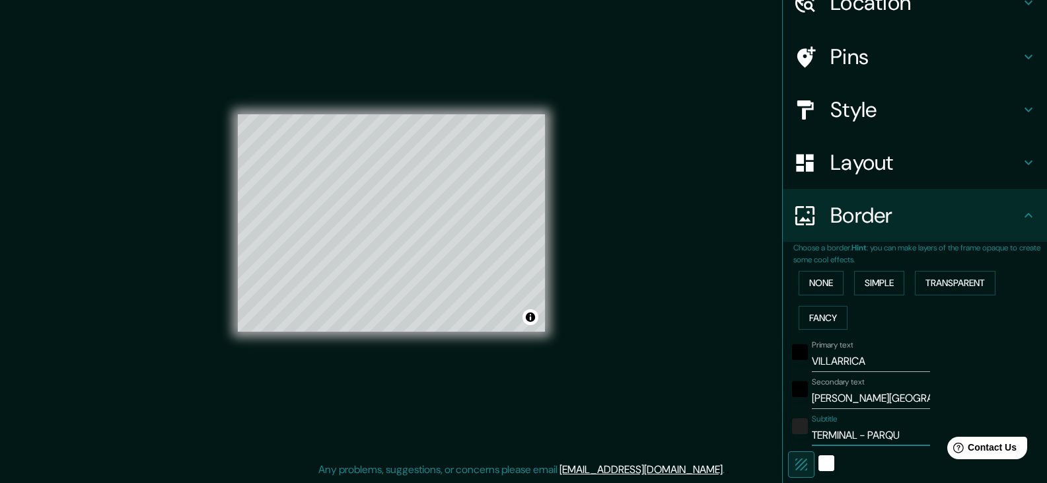
type input "TERMINAL - PARQUE"
type input "223"
type input "37"
type input "TERMINAL - PARQUE"
type input "223"
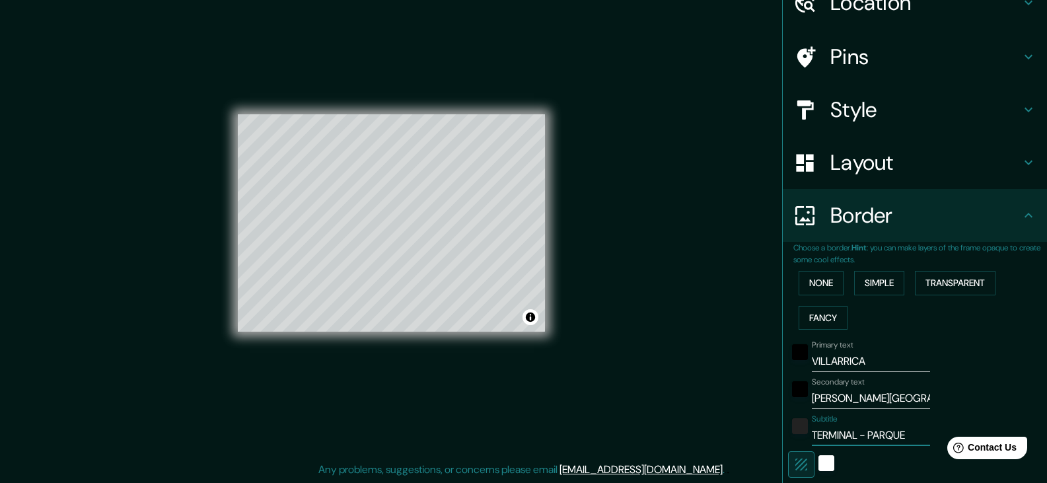
type input "37"
type input "TERMINAL - PARQUE M"
type input "223"
type input "37"
type input "TERMINAL - PARQUE MA"
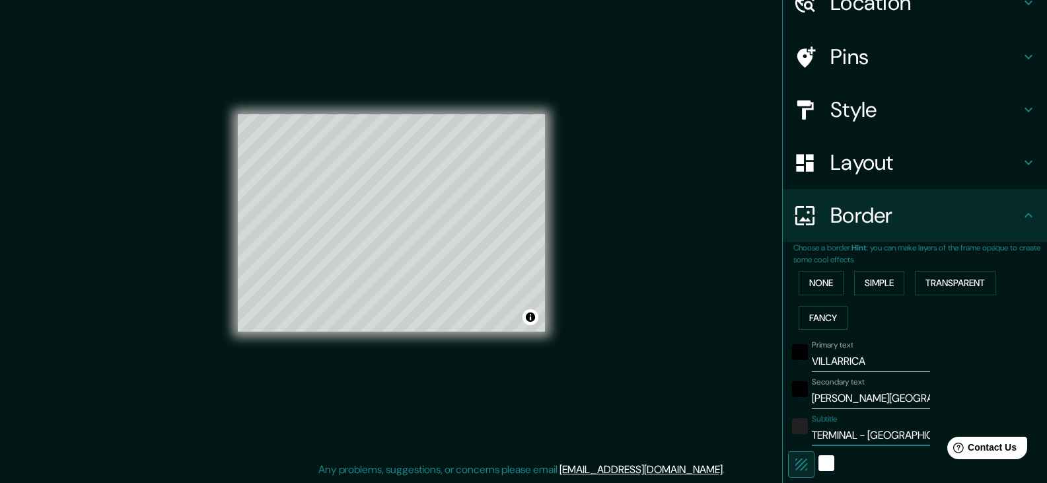
type input "223"
type input "37"
type input "TERMINAL - PARQUE MAN"
type input "223"
type input "37"
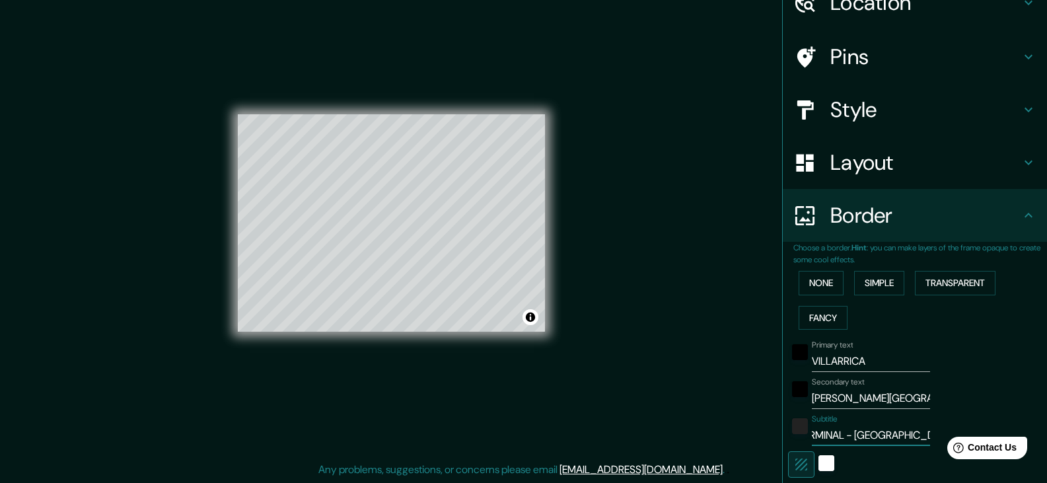
type input "TERMINAL - PARQUE MANU"
type input "223"
type input "37"
type input "TERMINAL - PARQUE MANUE"
type input "223"
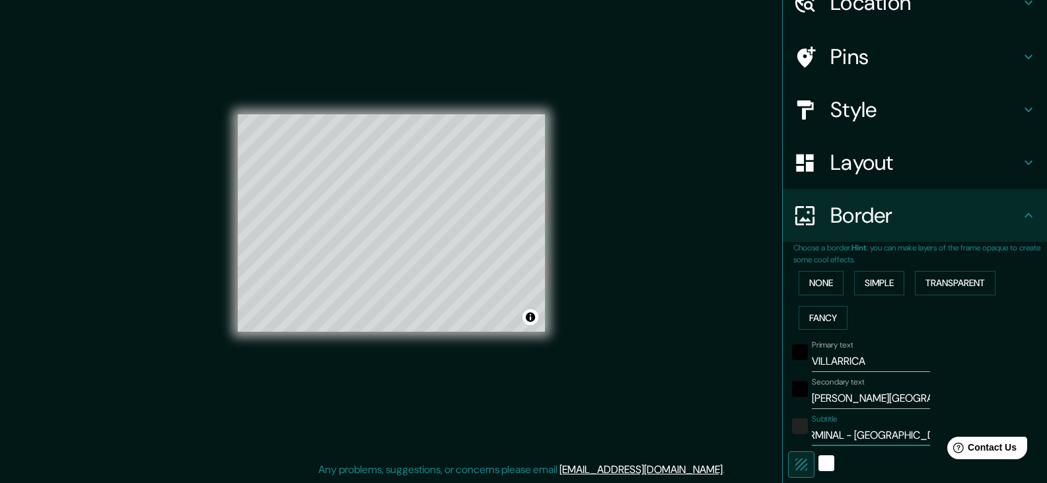
type input "37"
type input "TERMINAL - PARQUE MANUEL"
type input "223"
type input "37"
type input "TERMINAL - PARQUE MANUEL"
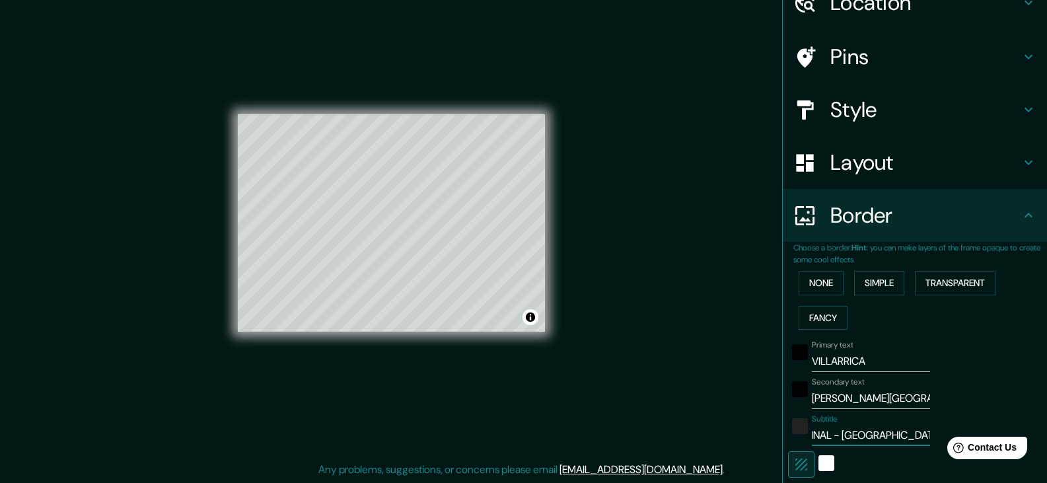
type input "223"
type input "37"
type input "TERMINAL - PARQUE MANUEL O"
type input "223"
type input "37"
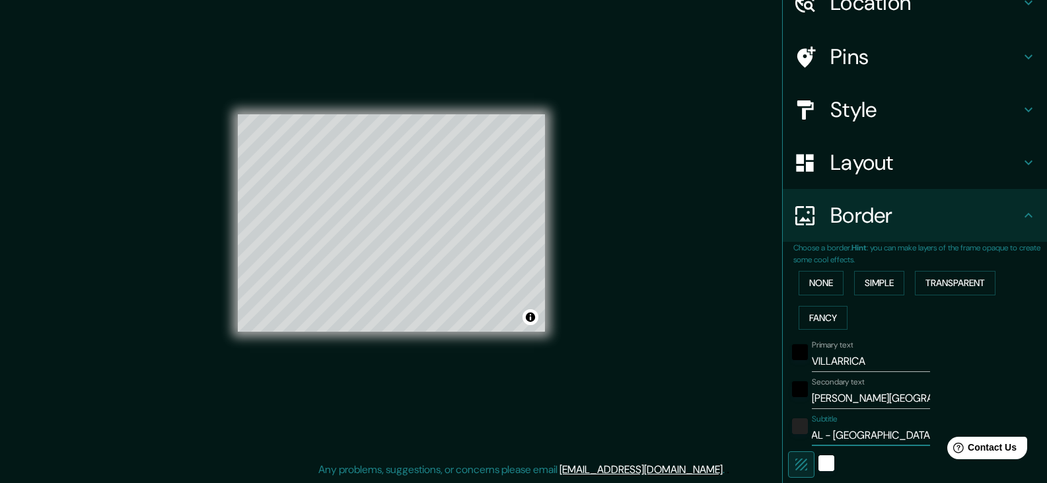
type input "TERMINAL - PARQUE MANUEL OR"
type input "223"
type input "37"
type input "TERMINAL - PARQUE MANUEL ORT"
type input "223"
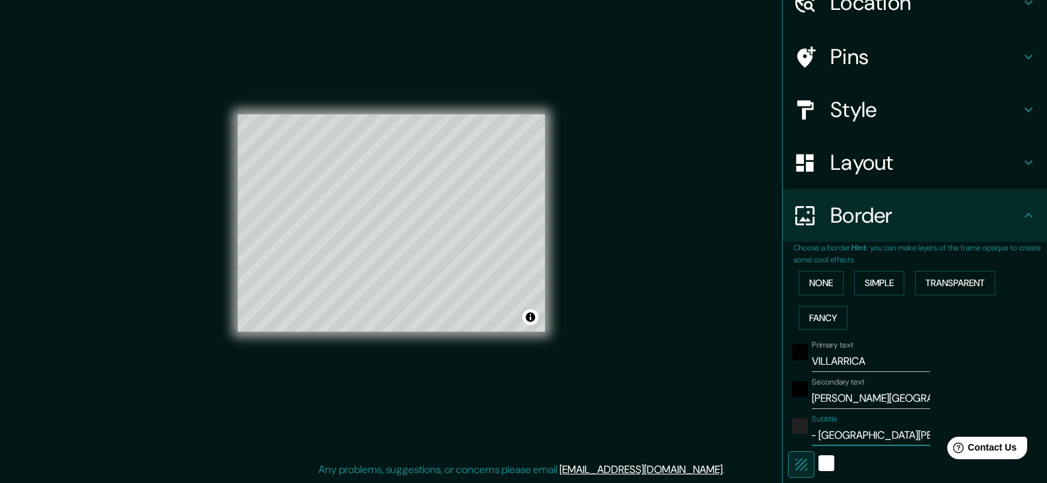
type input "37"
type input "TERMINAL - PARQUE MANUEL ORTI"
type input "223"
type input "37"
type input "TERMINAL - PARQUE MANUEL ORTIZ"
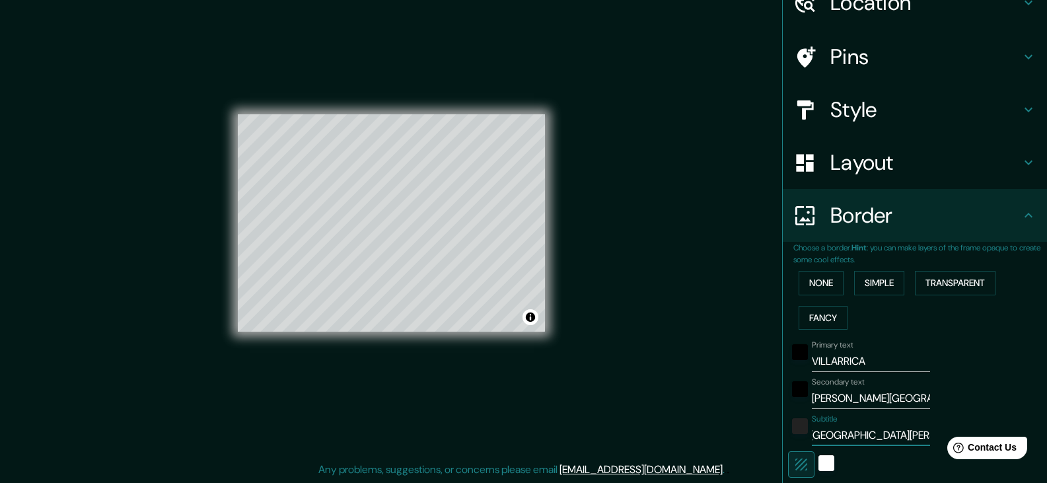
type input "223"
type input "37"
type input "TERMINAL - PARQUE MANUEL ORTIZ"
type input "223"
type input "37"
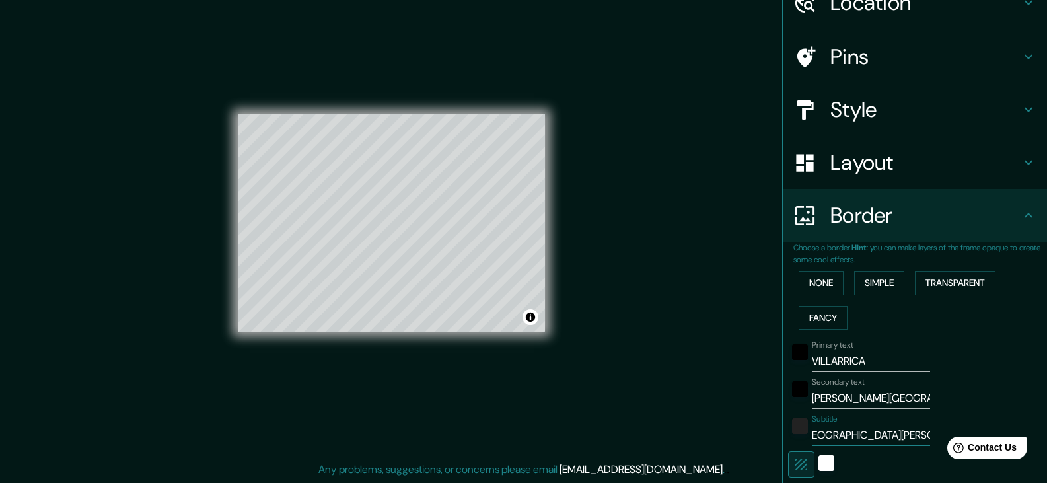
type input "TERMINAL - PARQUE MANUEL ORTIZ G"
type input "223"
type input "37"
type input "TERMINAL - PARQUE MANUEL ORTIZ GU"
type input "223"
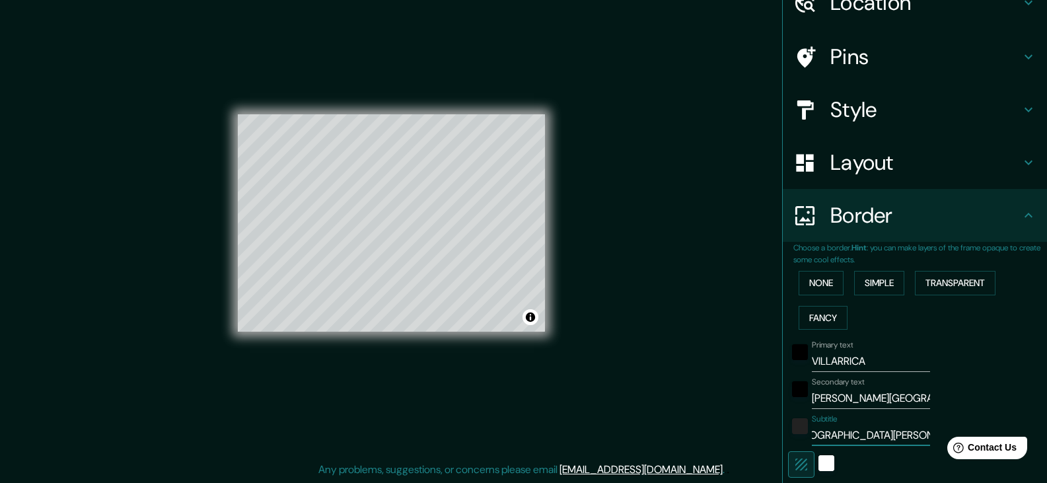
type input "37"
type input "TERMINAL - PARQUE MANUEL ORTIZ GUE"
type input "223"
type input "37"
type input "TERMINAL - PARQUE MANUEL ORTIZ GUER"
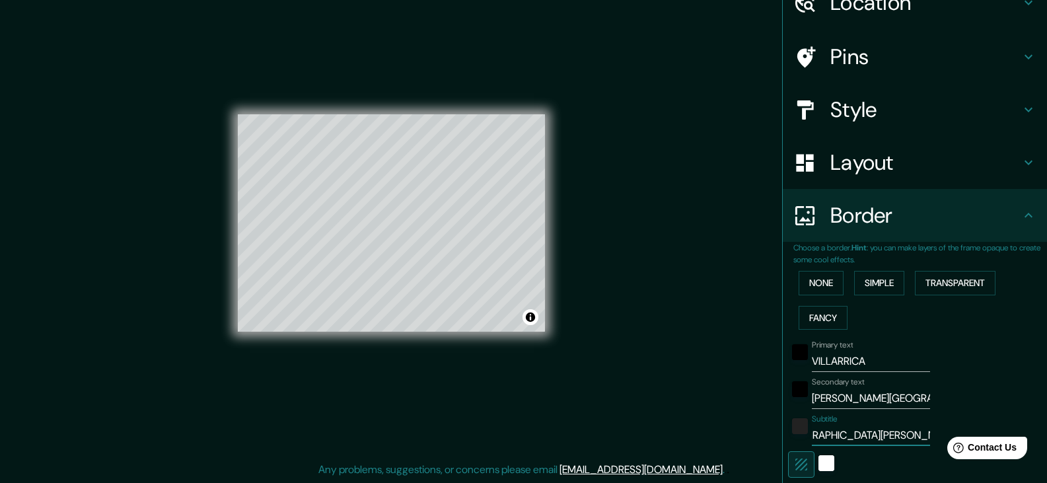
type input "223"
type input "37"
type input "TERMINAL - PARQUE MANUEL ORTIZ GUERR"
type input "223"
type input "37"
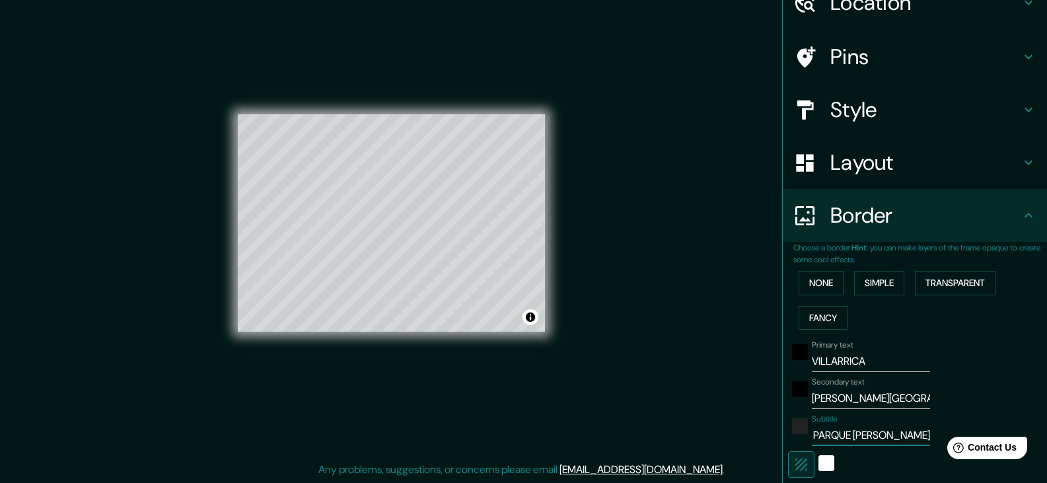
type input "TERMINAL - PARQUE MANUEL ORTIZ GUERRE"
type input "223"
type input "37"
click at [819, 468] on div "white" at bounding box center [827, 463] width 16 height 16
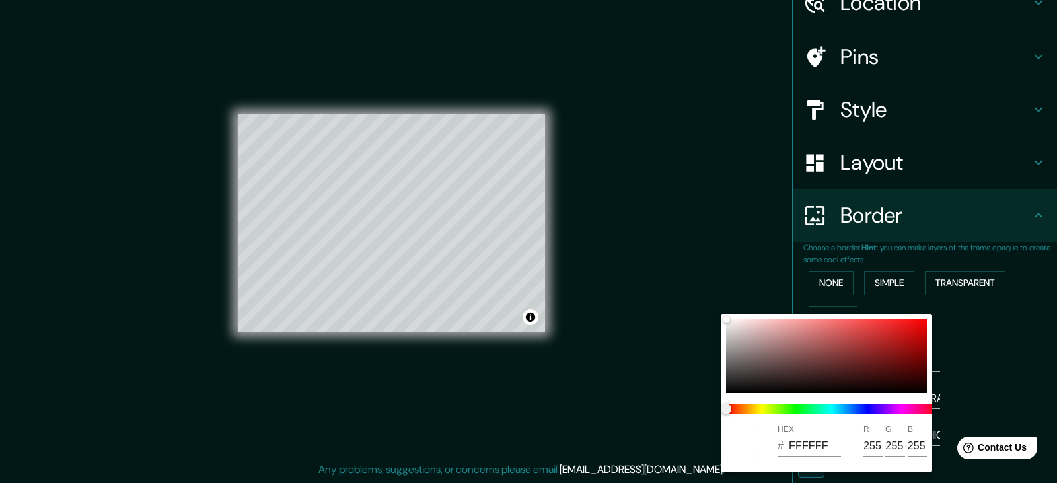
click at [1004, 373] on div at bounding box center [528, 241] width 1057 height 483
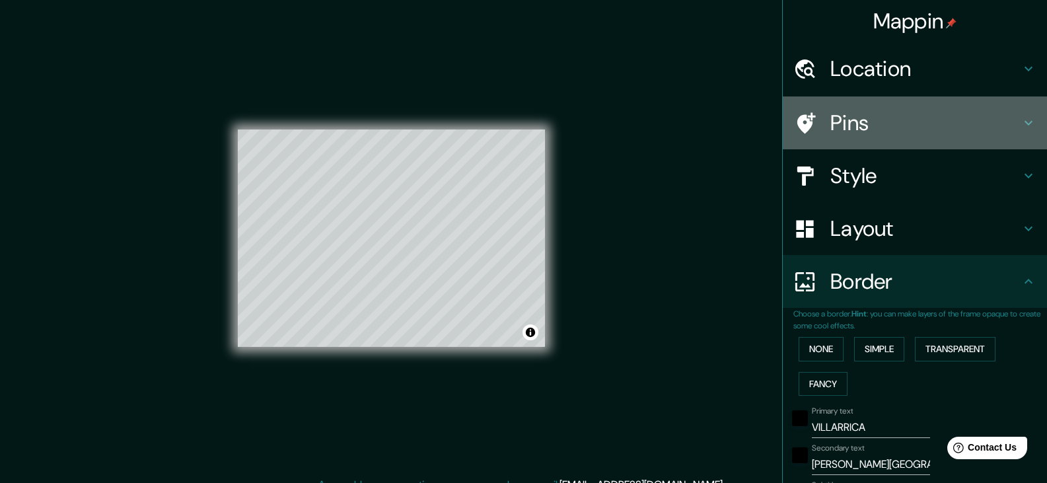
click at [887, 109] on div "Pins" at bounding box center [915, 122] width 264 height 53
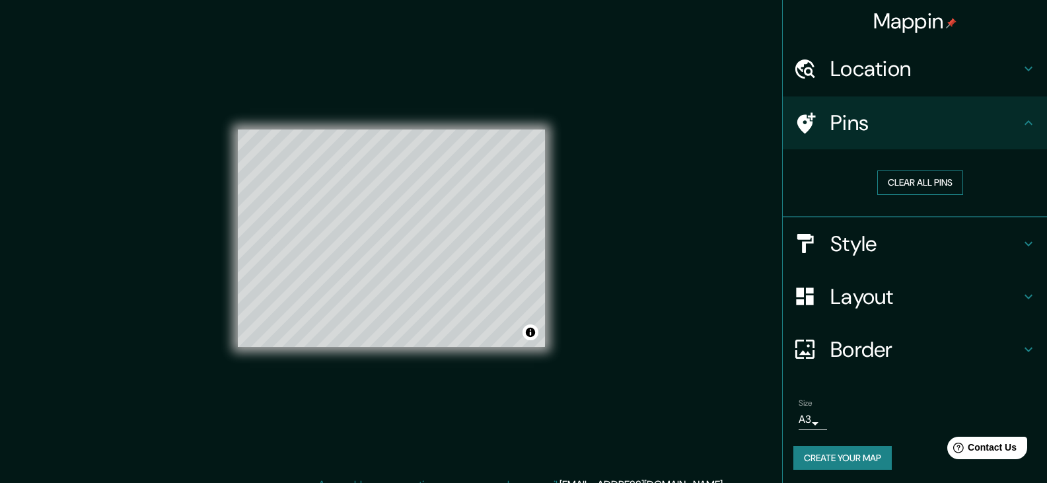
click at [887, 181] on button "Clear all pins" at bounding box center [920, 182] width 86 height 24
click at [910, 186] on button "Clear all pins" at bounding box center [920, 182] width 86 height 24
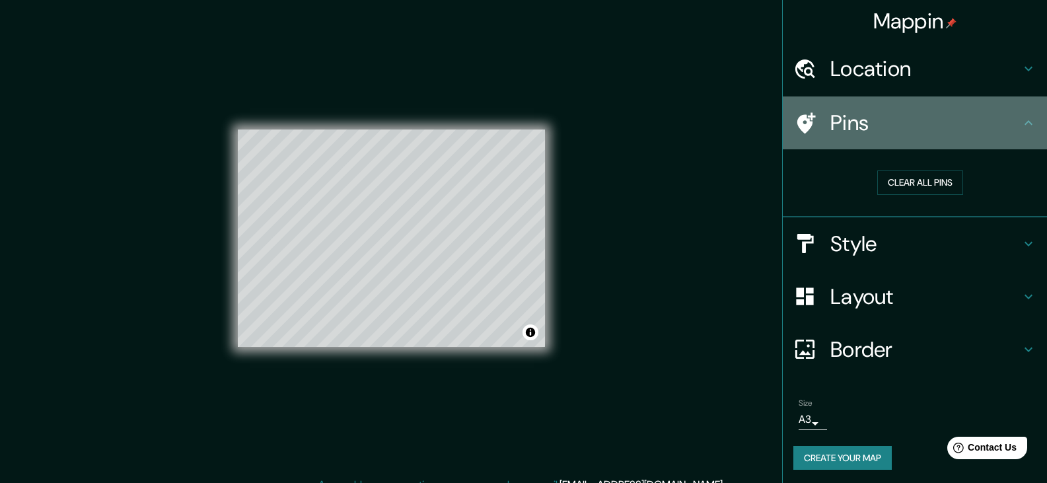
click at [900, 137] on div "Pins" at bounding box center [915, 122] width 264 height 53
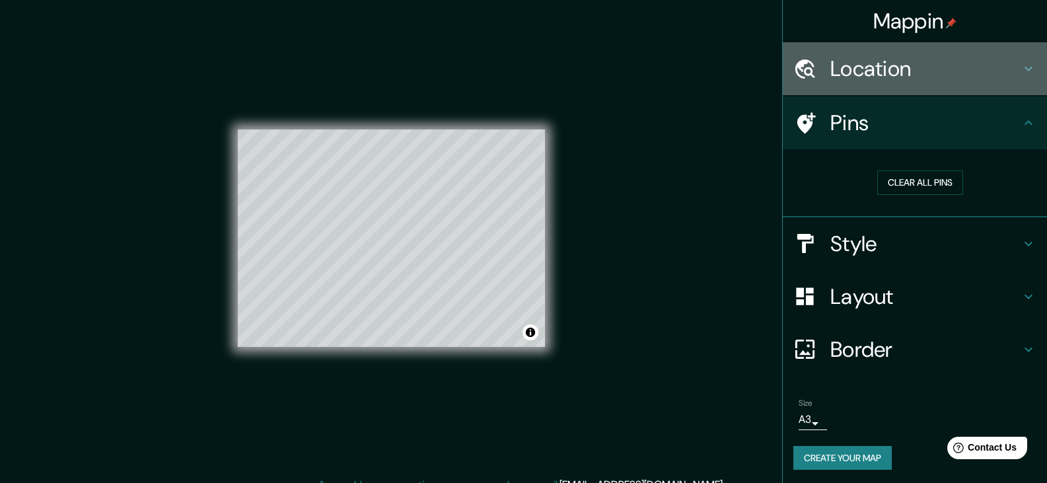
click at [874, 65] on h4 "Location" at bounding box center [926, 68] width 190 height 26
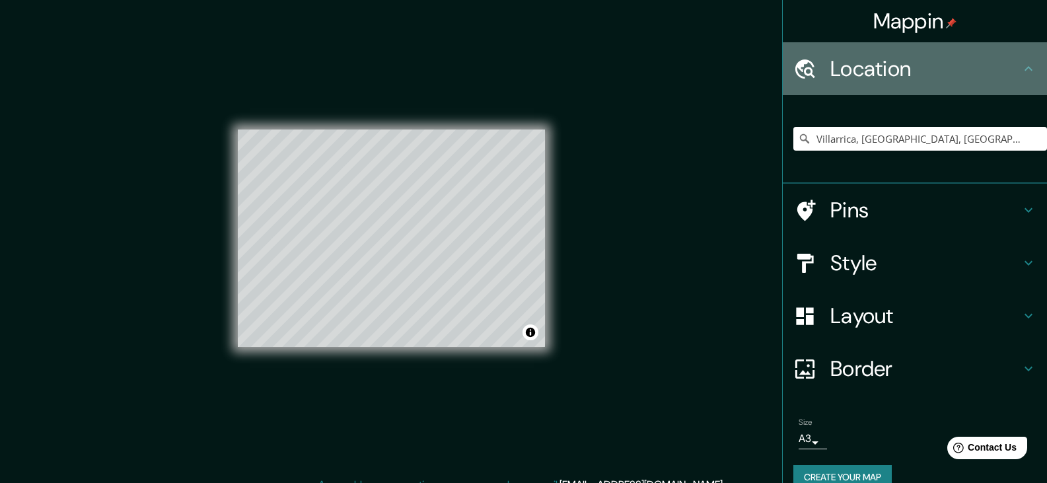
click at [910, 83] on div "Location" at bounding box center [915, 68] width 264 height 53
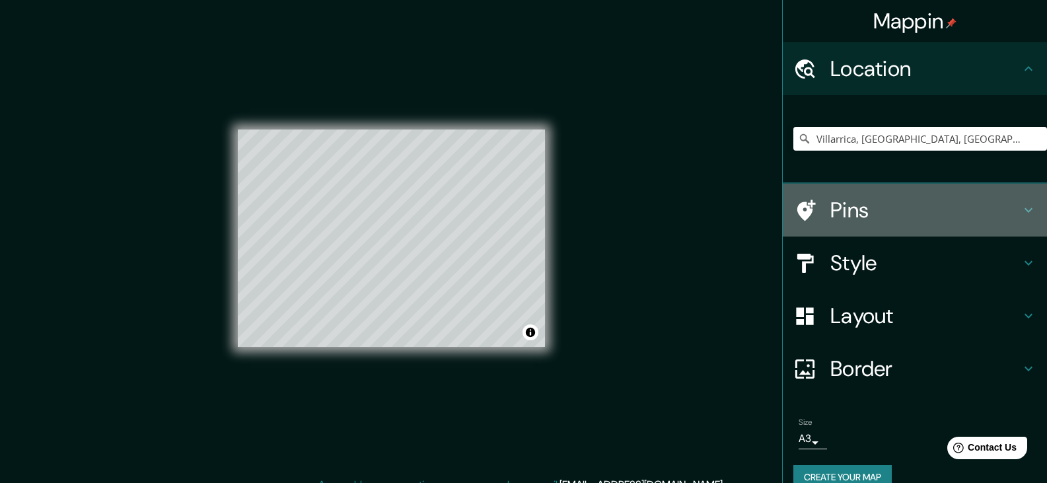
click at [831, 207] on h4 "Pins" at bounding box center [926, 210] width 190 height 26
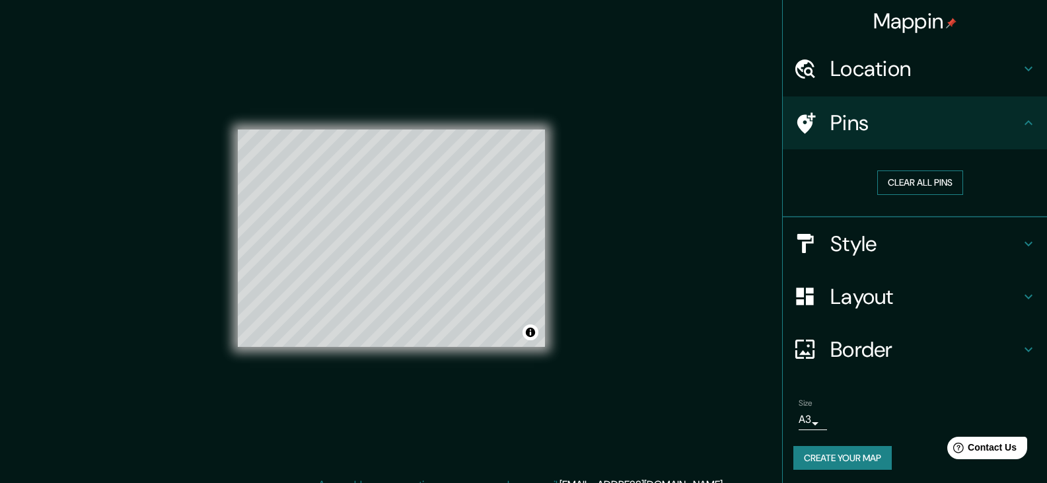
click at [898, 184] on button "Clear all pins" at bounding box center [920, 182] width 86 height 24
click at [846, 455] on button "Create your map" at bounding box center [843, 458] width 98 height 24
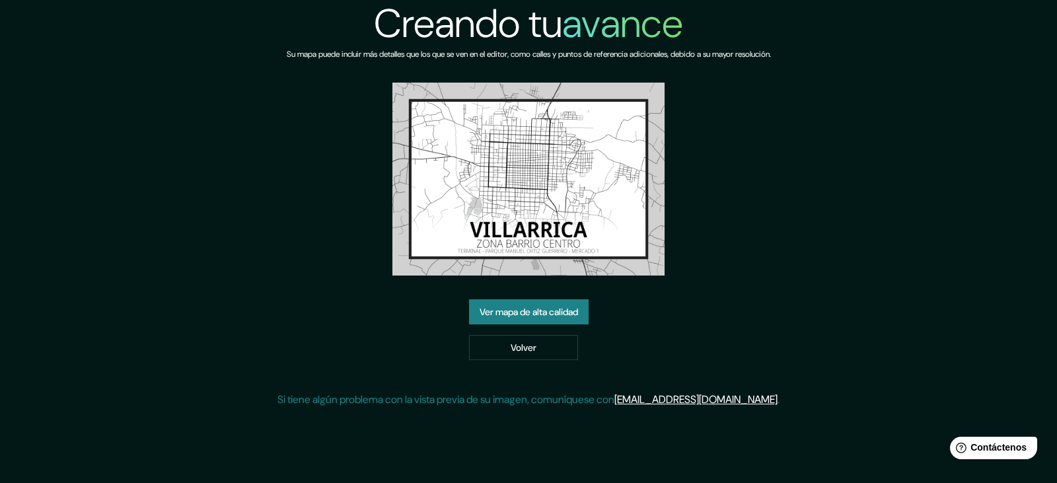
click at [544, 314] on font "Ver mapa de alta calidad" at bounding box center [529, 313] width 98 height 12
click at [509, 315] on font "Ver mapa de alta calidad" at bounding box center [529, 313] width 98 height 12
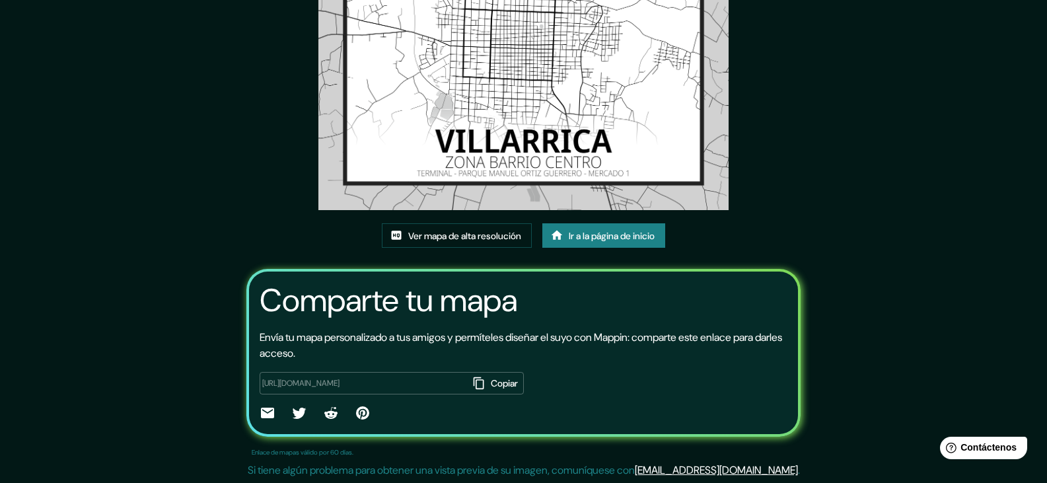
scroll to position [139, 0]
click at [491, 384] on font "Copiar" at bounding box center [504, 383] width 27 height 12
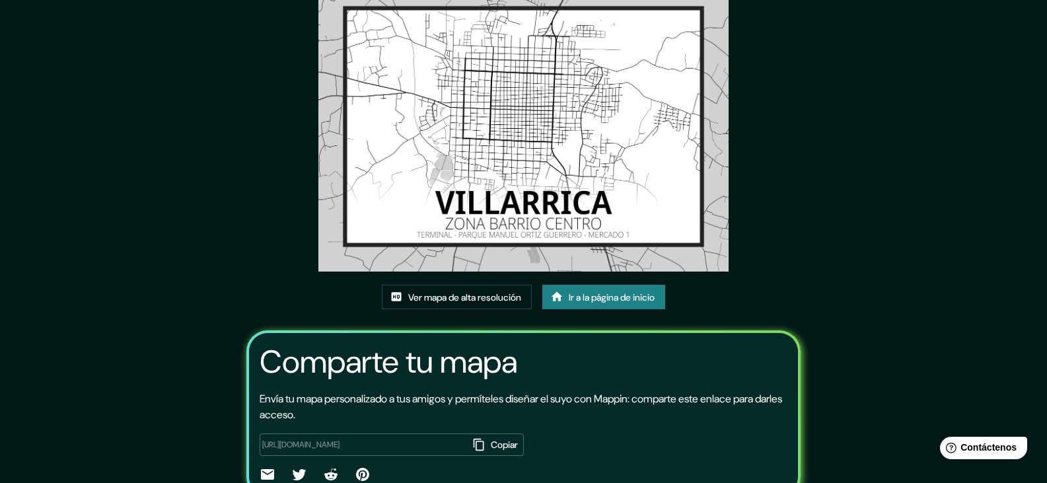
scroll to position [0, 0]
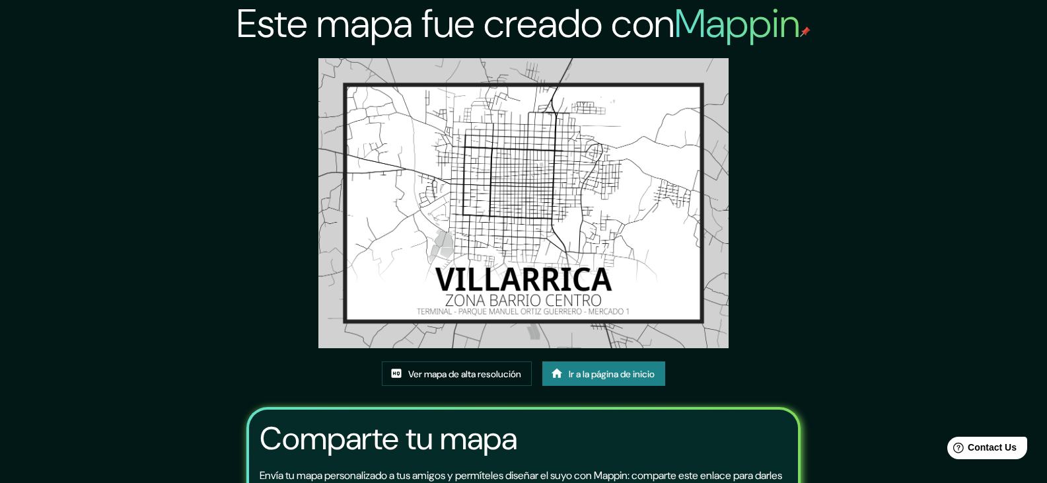
click at [616, 377] on font "Ir a la página de inicio" at bounding box center [612, 374] width 86 height 12
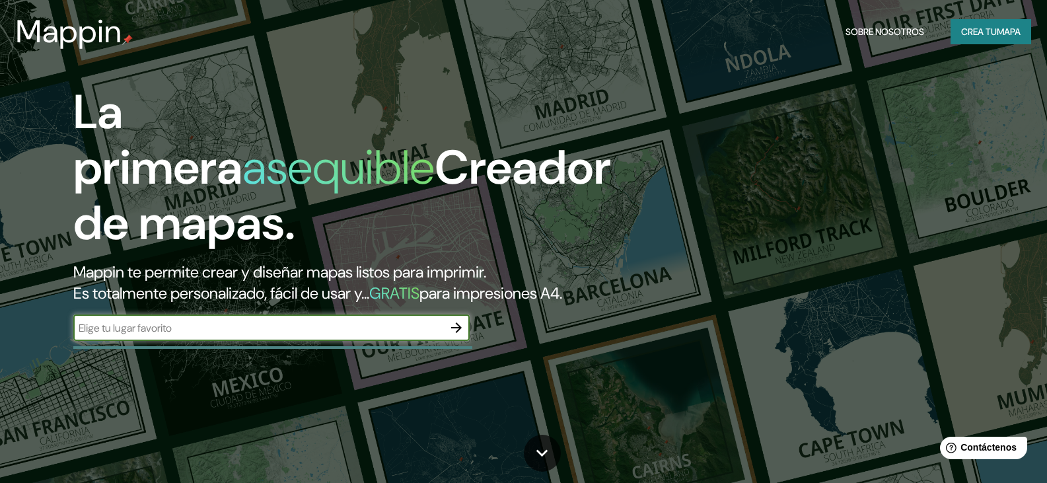
click at [247, 340] on div "​" at bounding box center [271, 327] width 396 height 26
click at [237, 336] on input "text" at bounding box center [258, 327] width 370 height 15
type input "villarrica"
click at [451, 336] on icon "button" at bounding box center [457, 328] width 16 height 16
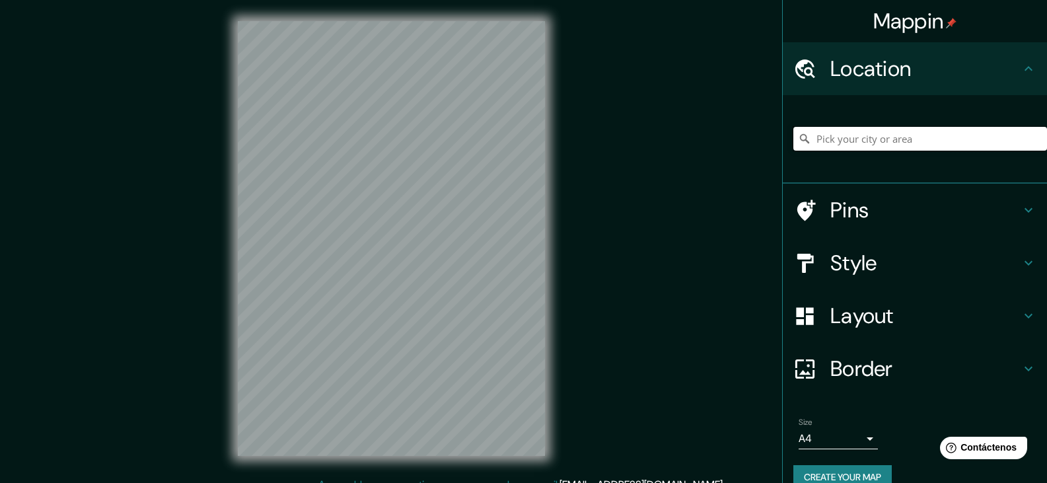
click at [870, 133] on input "Pick your city or area" at bounding box center [921, 139] width 254 height 24
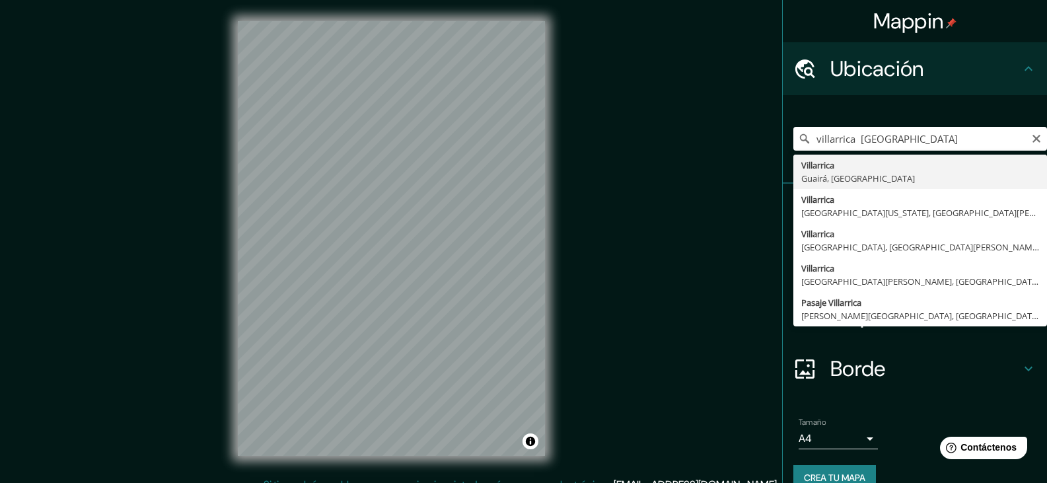
type input "Villarrica, [GEOGRAPHIC_DATA], [GEOGRAPHIC_DATA]"
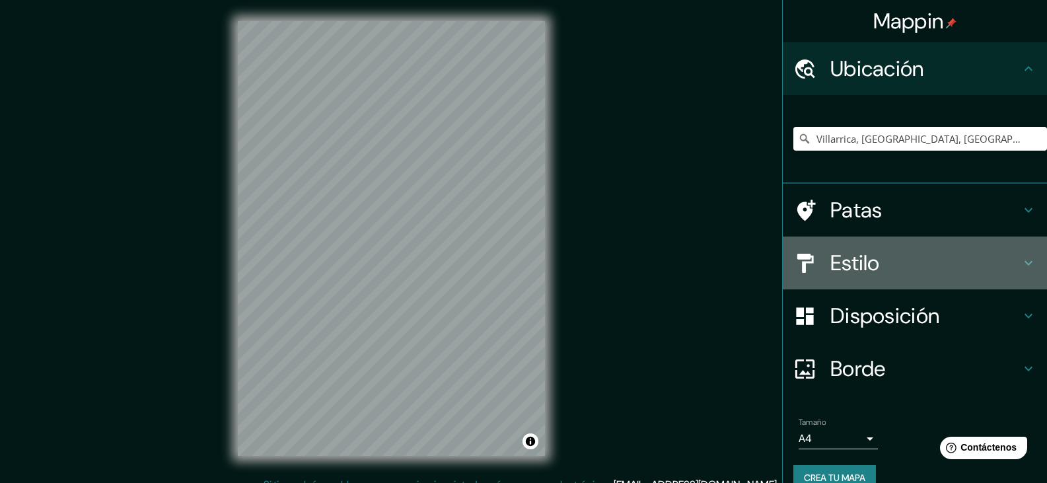
click at [875, 262] on h4 "Estilo" at bounding box center [926, 263] width 190 height 26
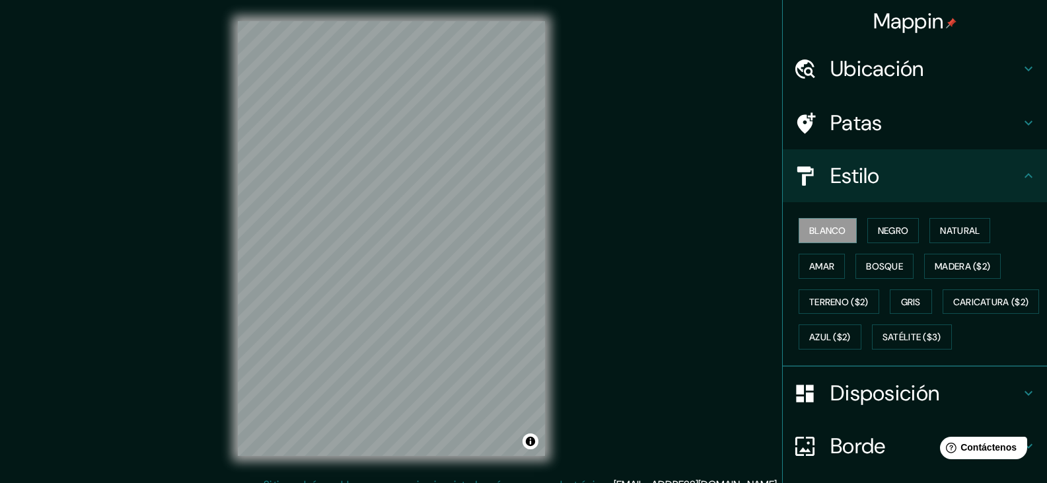
click at [847, 407] on font "Disposición" at bounding box center [885, 393] width 109 height 28
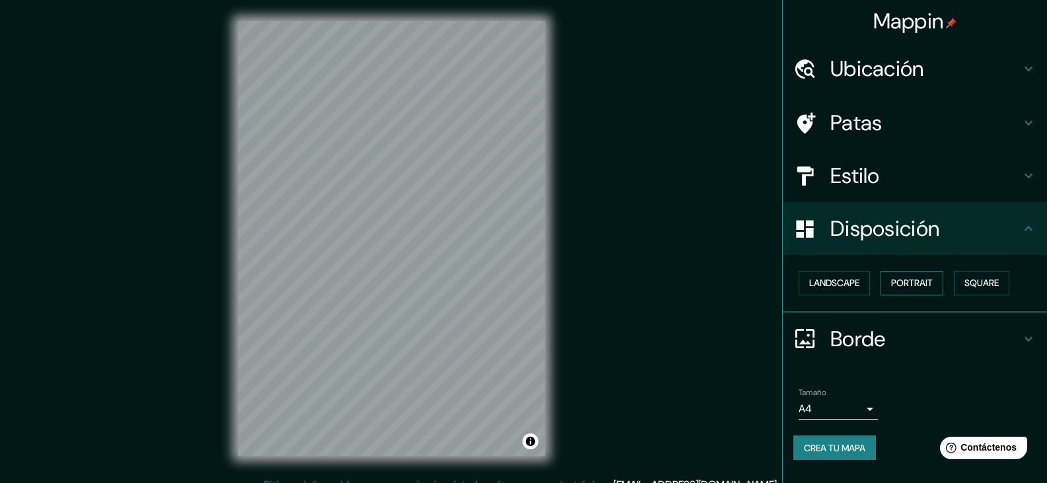
click at [938, 279] on button "Portrait" at bounding box center [912, 283] width 63 height 24
click at [977, 284] on font "Cuadrado" at bounding box center [968, 283] width 49 height 12
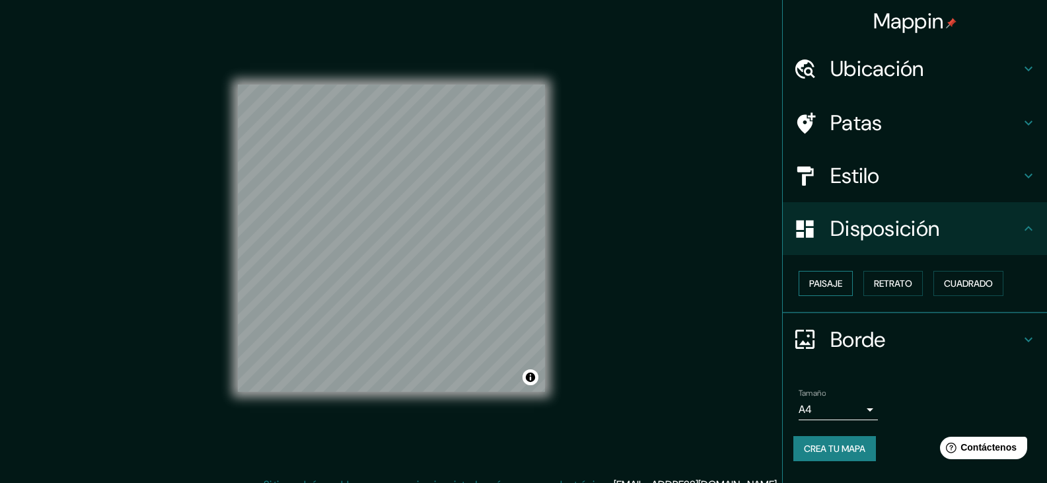
click at [814, 287] on font "Paisaje" at bounding box center [825, 283] width 33 height 12
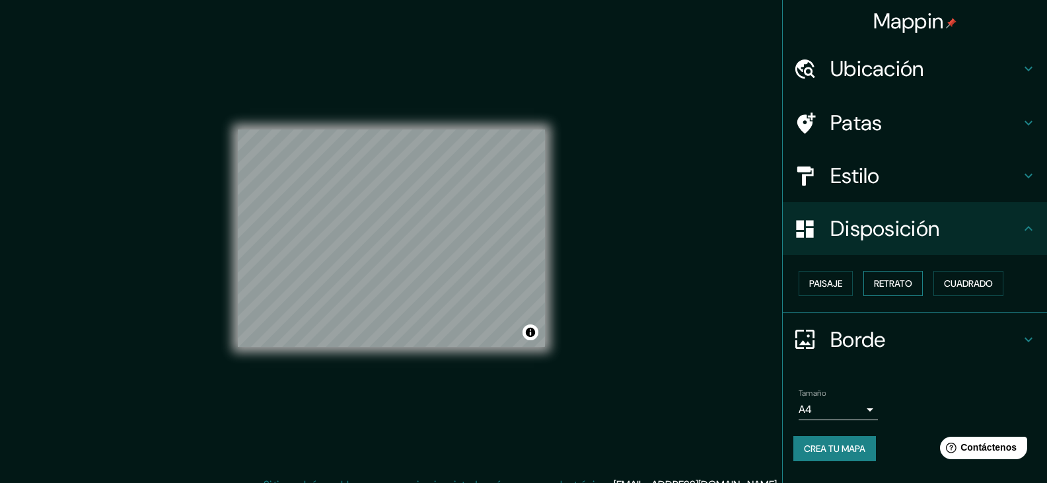
click at [881, 285] on font "Retrato" at bounding box center [893, 283] width 38 height 12
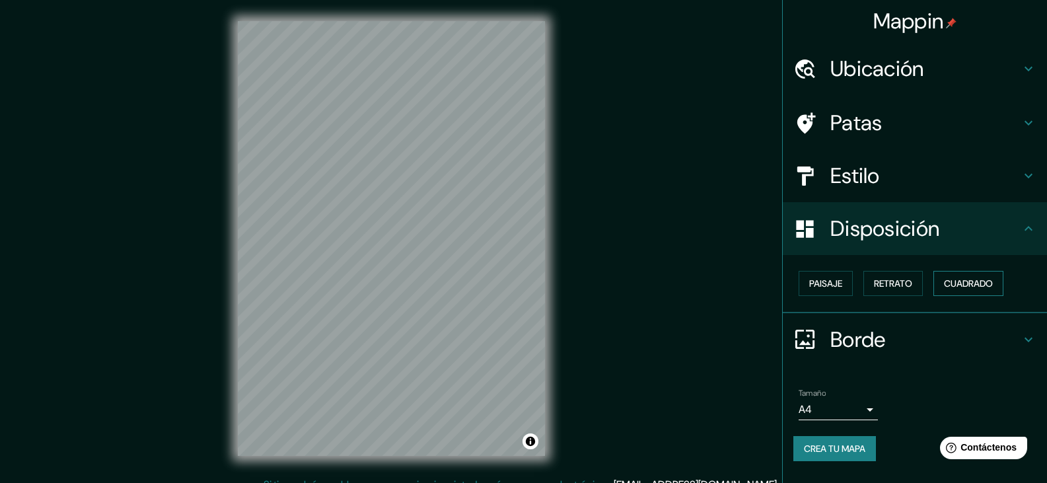
click at [977, 285] on font "Cuadrado" at bounding box center [968, 283] width 49 height 12
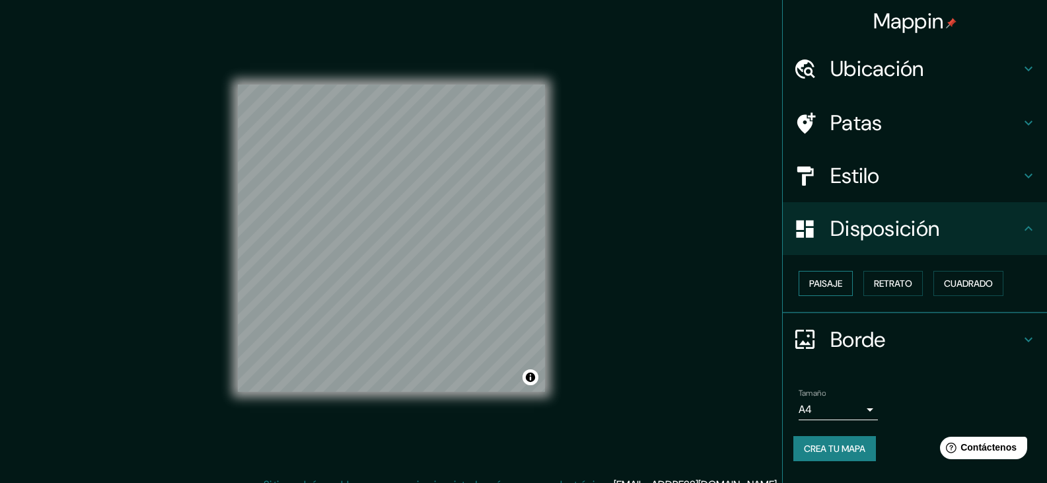
click at [823, 278] on font "Paisaje" at bounding box center [825, 283] width 33 height 12
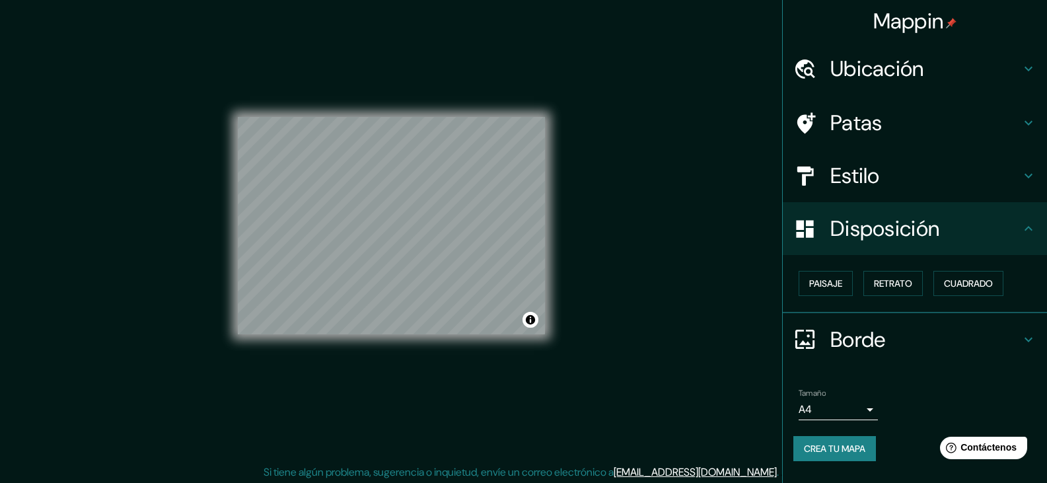
scroll to position [15, 0]
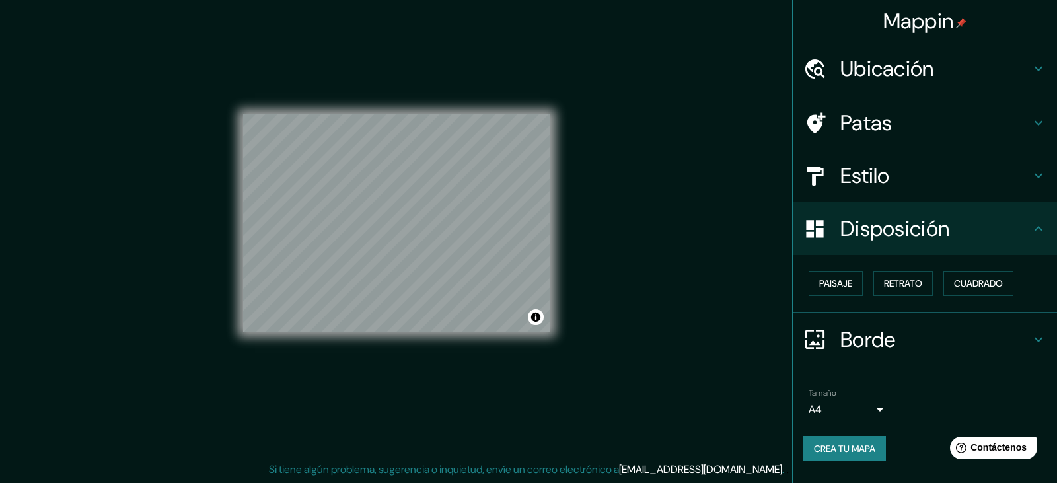
click at [844, 410] on body "Mappin Ubicación Villarrica, Guairá, Paraguay Patas Estilo Disposición Paisaje …" at bounding box center [528, 226] width 1057 height 483
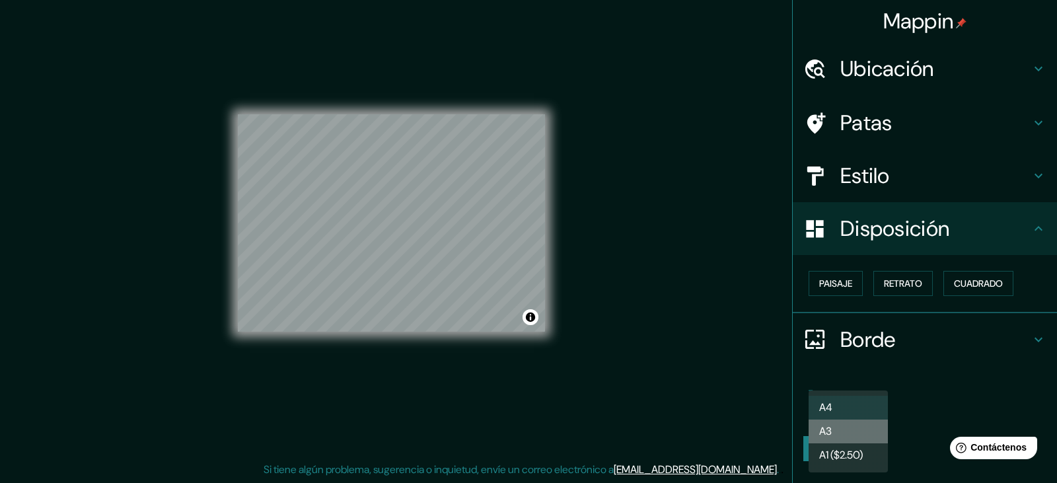
click at [835, 424] on li "A3" at bounding box center [848, 432] width 79 height 24
type input "a4"
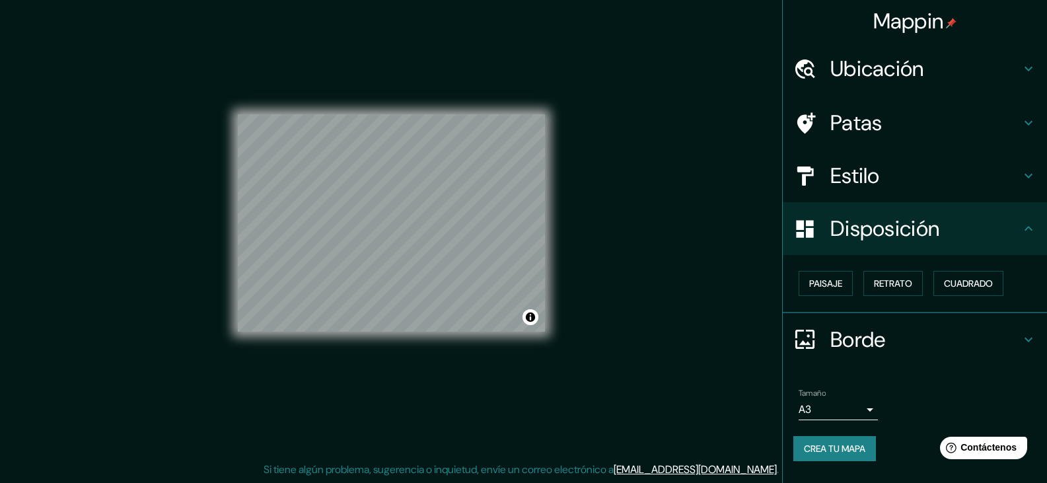
click at [817, 177] on div at bounding box center [812, 176] width 37 height 23
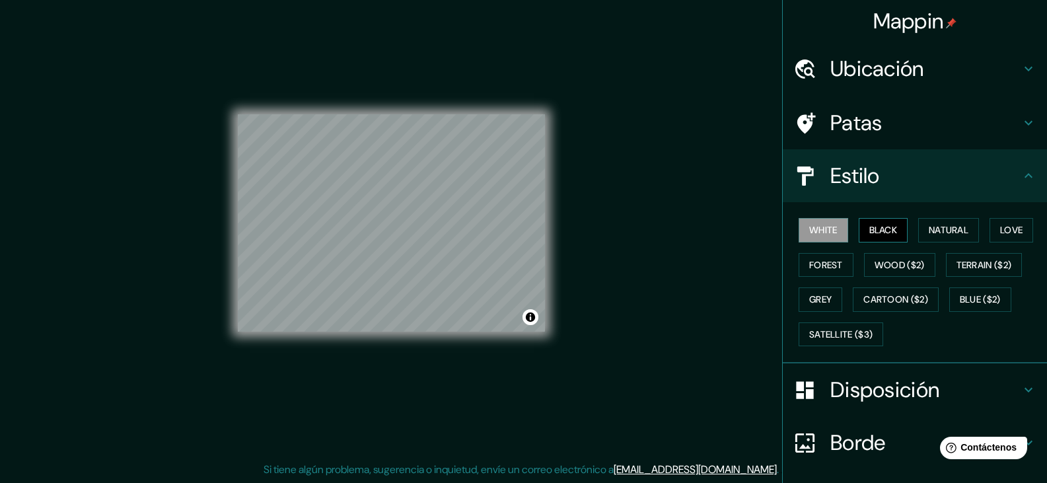
click at [883, 232] on button "Black" at bounding box center [884, 230] width 50 height 24
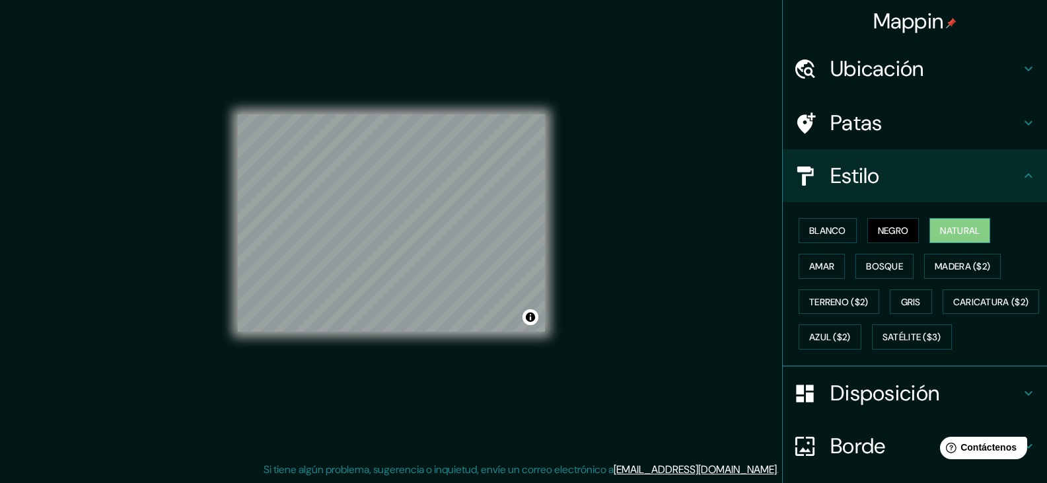
click at [940, 234] on font "Natural" at bounding box center [960, 231] width 40 height 12
click at [819, 266] on font "Amar" at bounding box center [821, 266] width 25 height 12
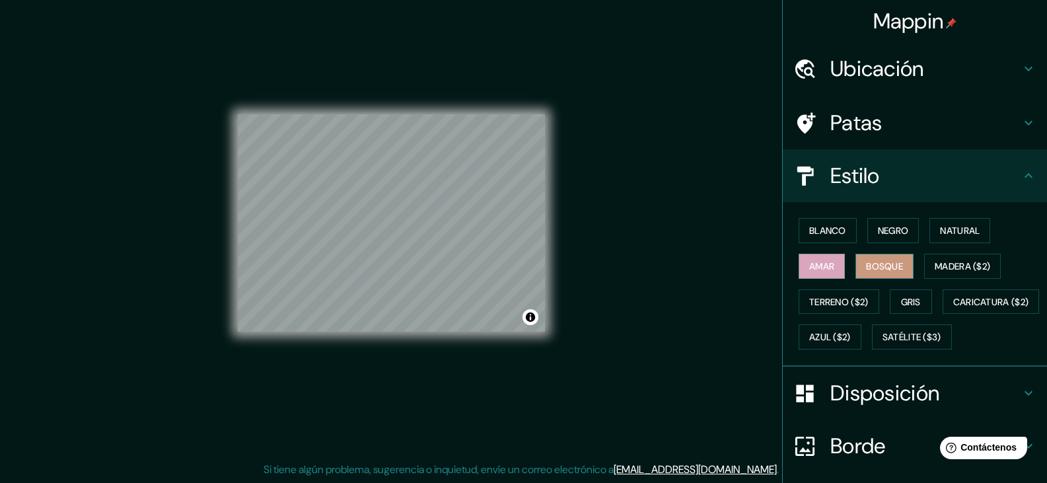
click at [871, 268] on font "Bosque" at bounding box center [884, 266] width 37 height 12
click at [920, 299] on button "Gris" at bounding box center [911, 301] width 42 height 25
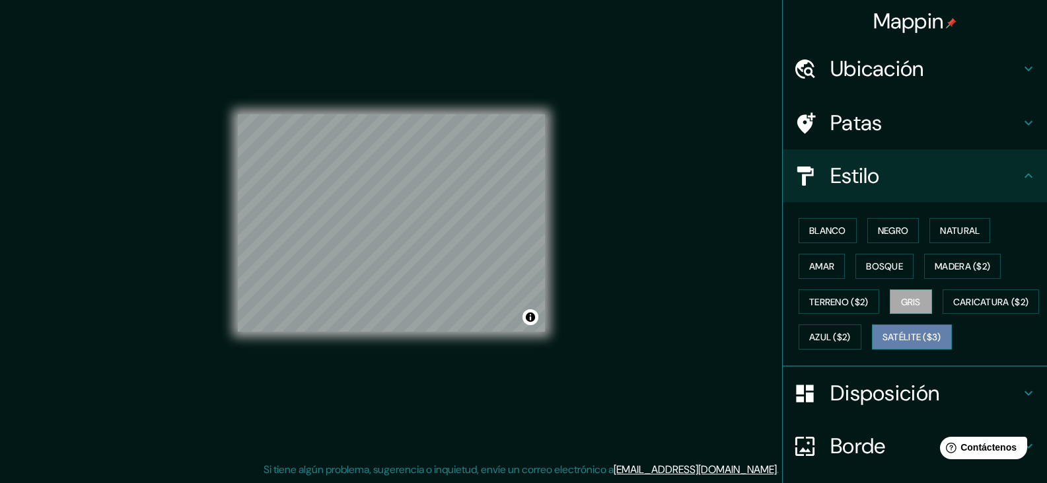
click at [883, 344] on font "Satélite ($3)" at bounding box center [912, 338] width 59 height 12
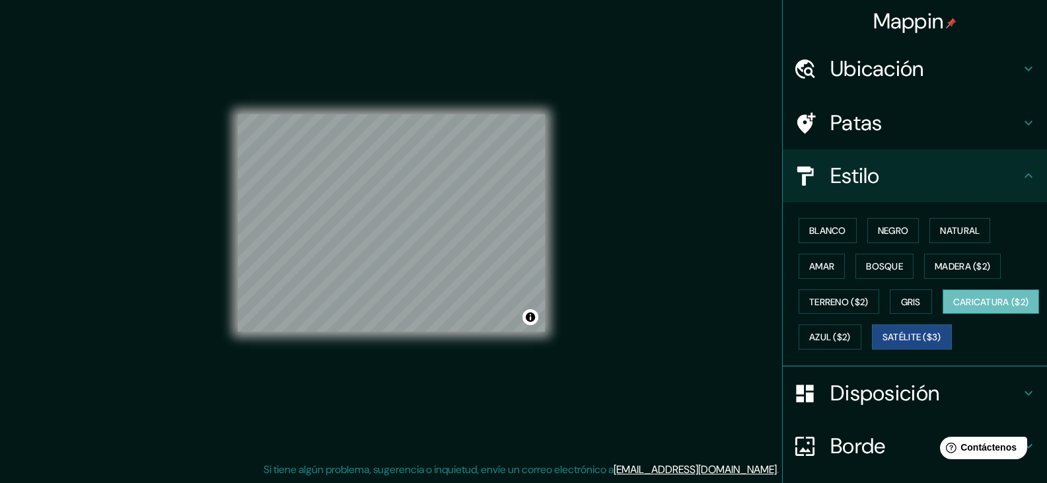
click at [953, 308] on font "Caricatura ($2)" at bounding box center [991, 302] width 76 height 12
click at [851, 343] on font "Azul ($2)" at bounding box center [830, 338] width 42 height 12
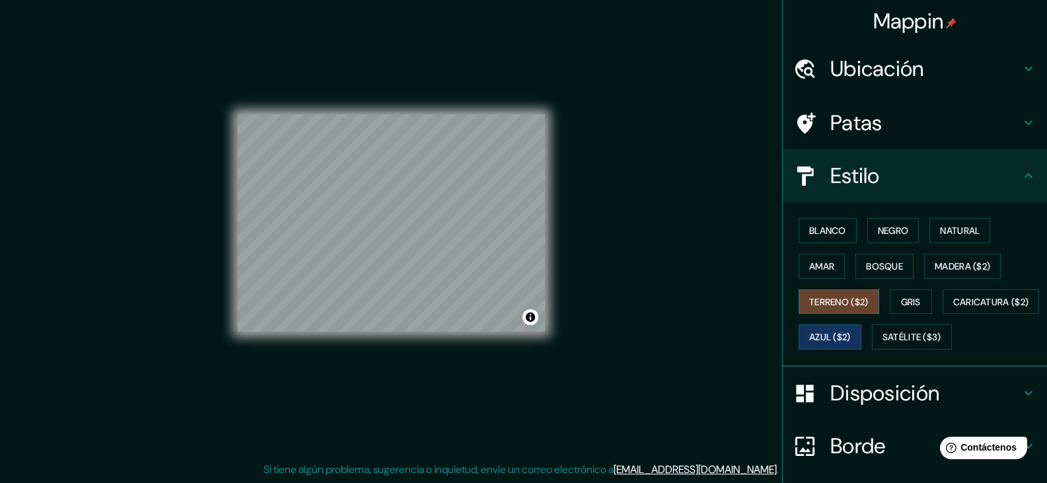
click at [831, 305] on font "Terreno ($2)" at bounding box center [838, 302] width 59 height 12
click at [953, 268] on font "Madera ($2)" at bounding box center [962, 266] width 55 height 12
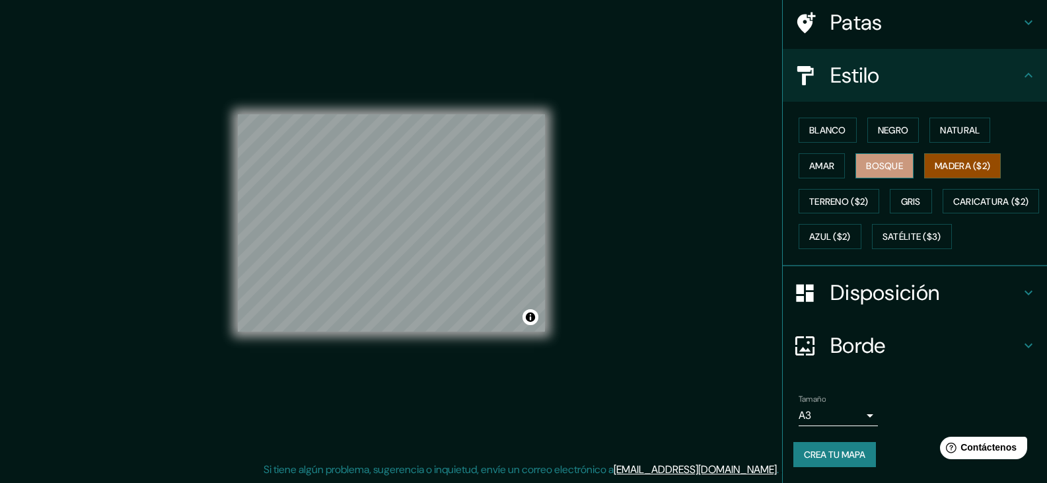
scroll to position [135, 0]
click at [825, 196] on font "Terreno ($2)" at bounding box center [838, 202] width 59 height 12
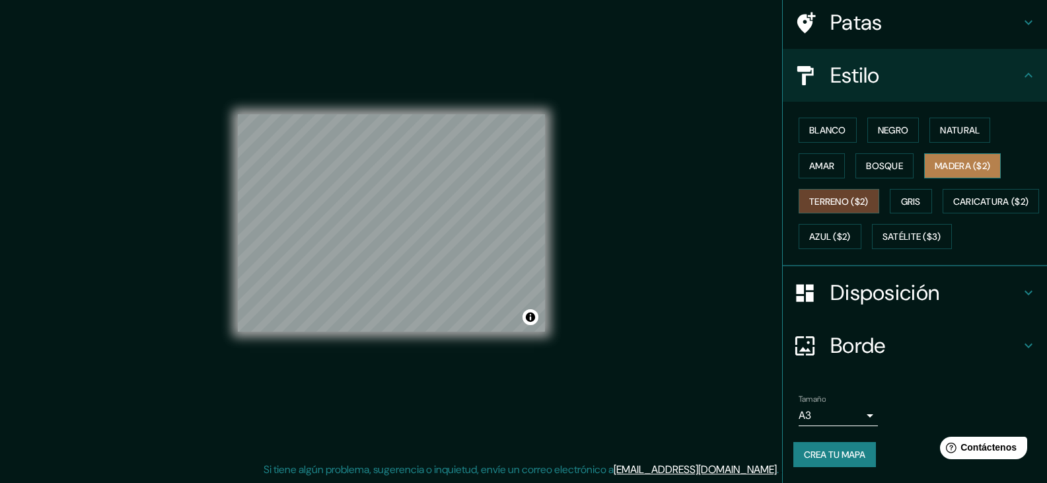
click at [943, 160] on font "Madera ($2)" at bounding box center [962, 166] width 55 height 12
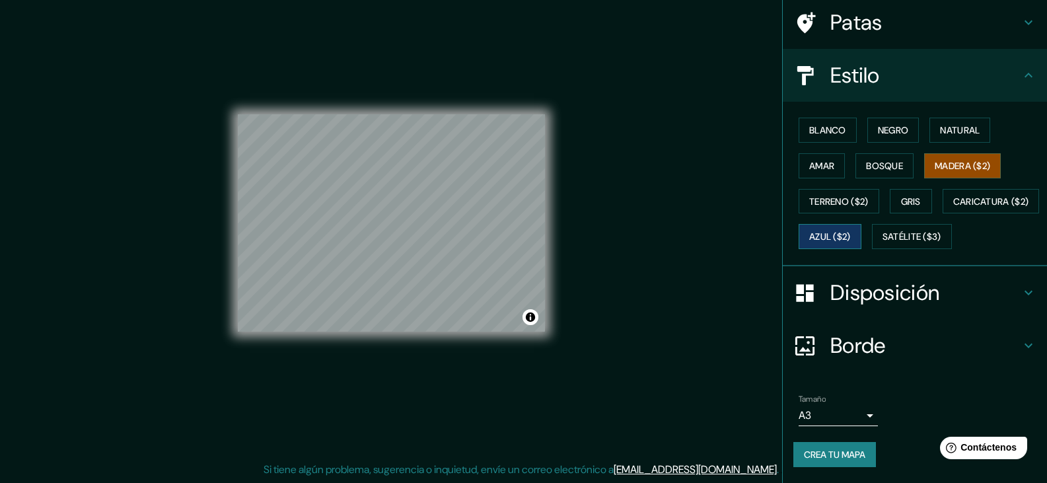
click at [851, 231] on font "Azul ($2)" at bounding box center [830, 237] width 42 height 12
click at [839, 196] on font "Terreno ($2)" at bounding box center [838, 202] width 59 height 12
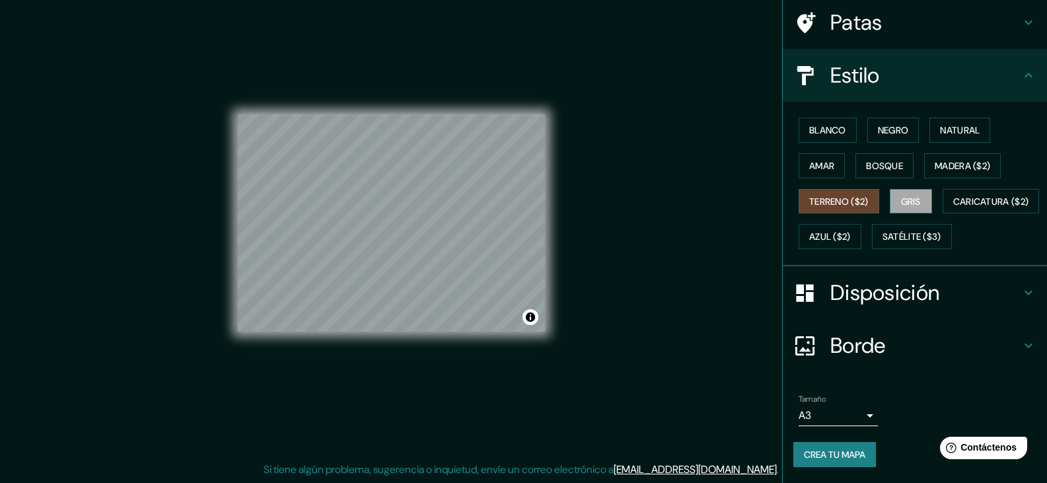
click at [901, 196] on font "Gris" at bounding box center [911, 202] width 20 height 12
click at [953, 203] on font "Caricatura ($2)" at bounding box center [991, 202] width 76 height 12
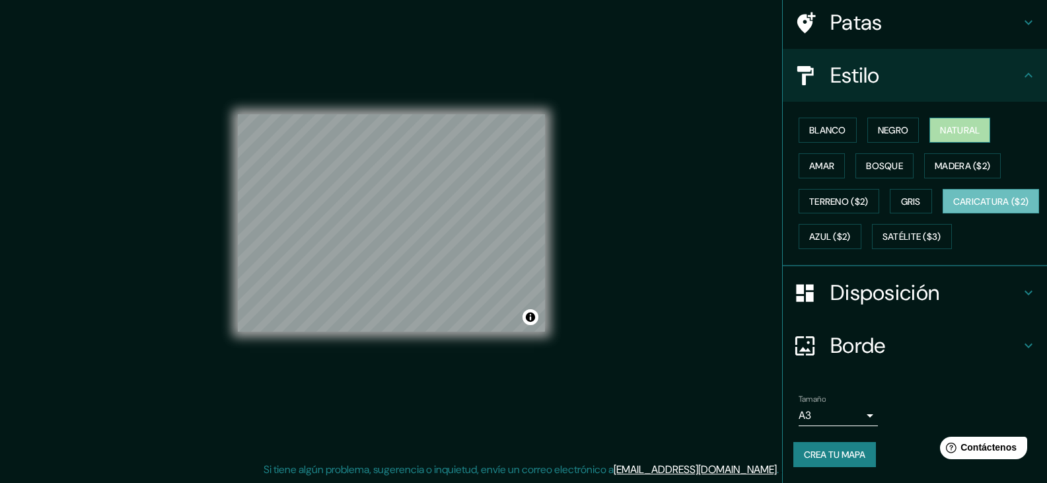
drag, startPoint x: 949, startPoint y: 87, endPoint x: 949, endPoint y: 99, distance: 12.6
click at [949, 122] on font "Natural" at bounding box center [960, 130] width 40 height 17
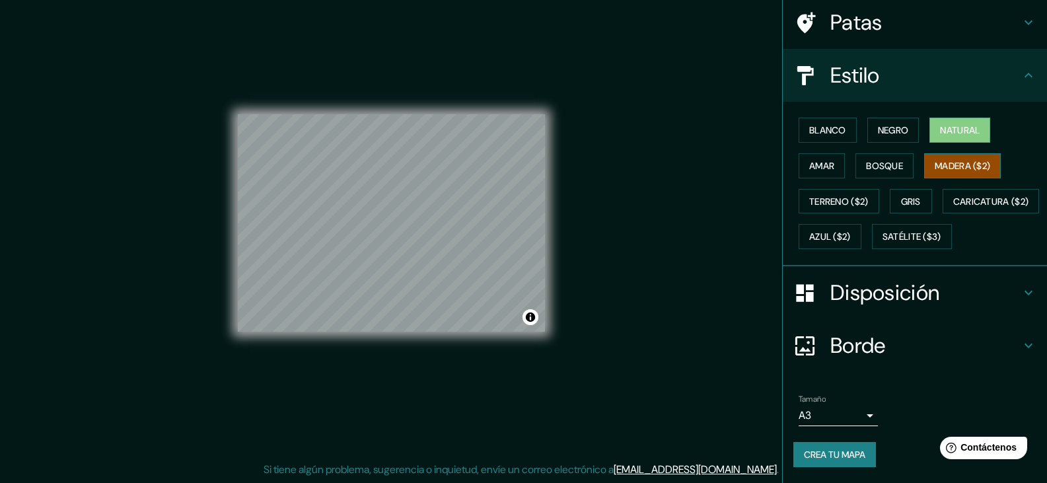
click at [946, 160] on font "Madera ($2)" at bounding box center [962, 166] width 55 height 12
click at [832, 124] on font "Blanco" at bounding box center [827, 130] width 37 height 12
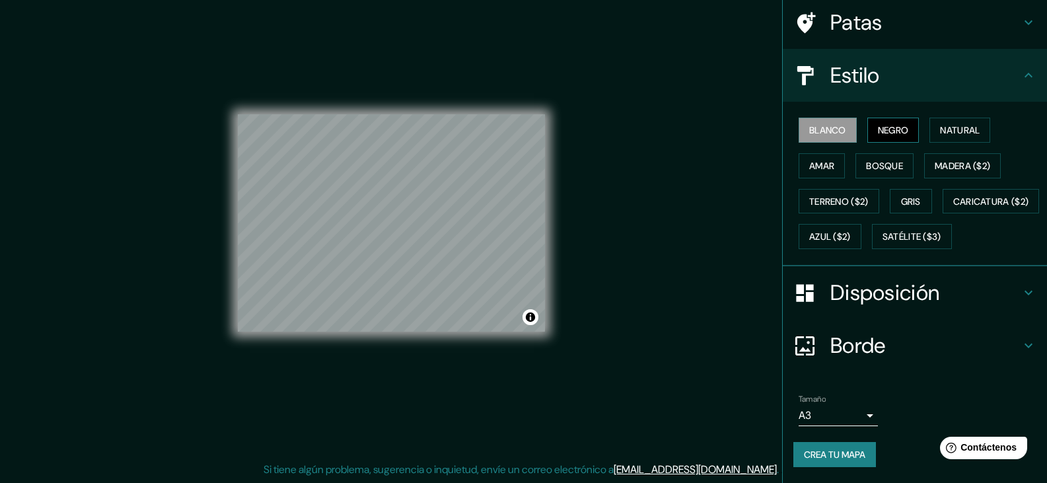
click at [887, 124] on font "Negro" at bounding box center [893, 130] width 31 height 12
click at [827, 124] on font "Blanco" at bounding box center [827, 130] width 37 height 12
click at [906, 296] on font "Disposición" at bounding box center [885, 293] width 109 height 28
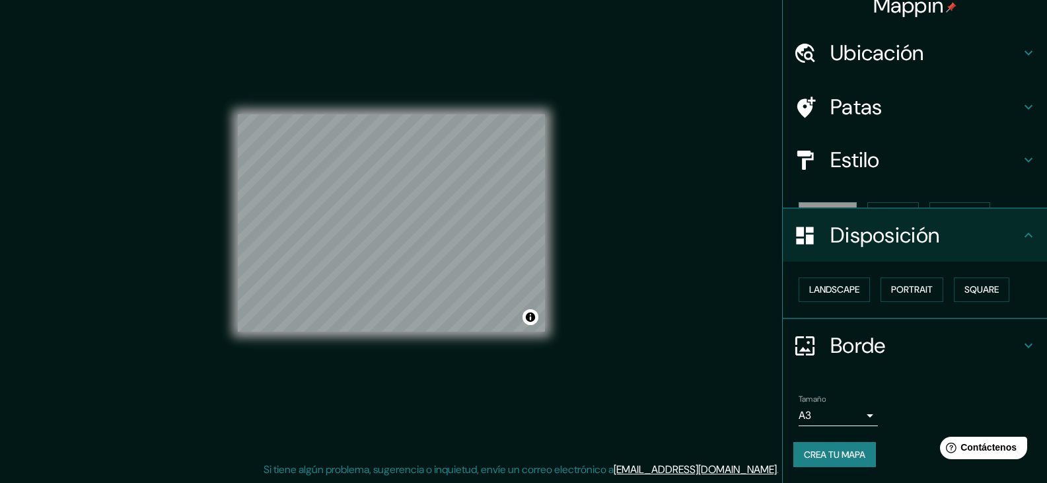
scroll to position [0, 0]
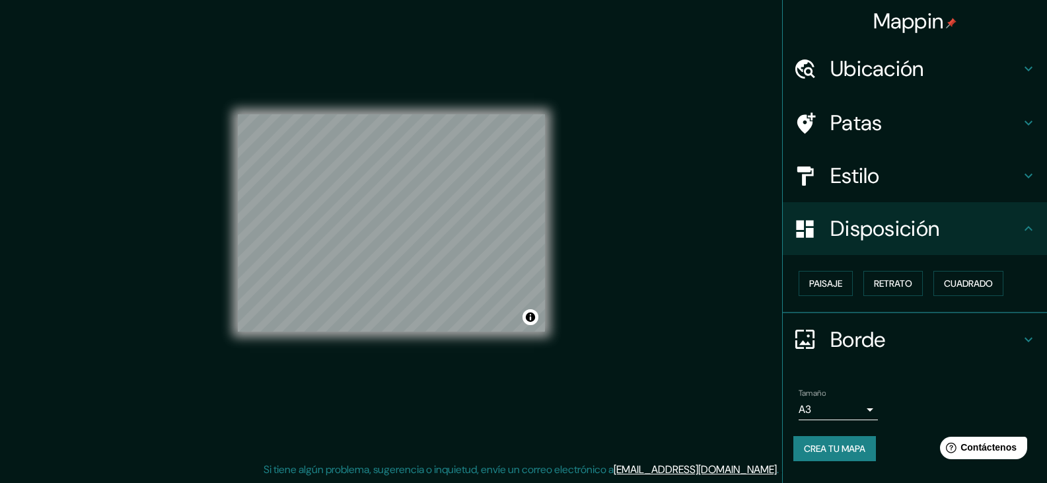
click at [883, 346] on font "Borde" at bounding box center [858, 340] width 55 height 28
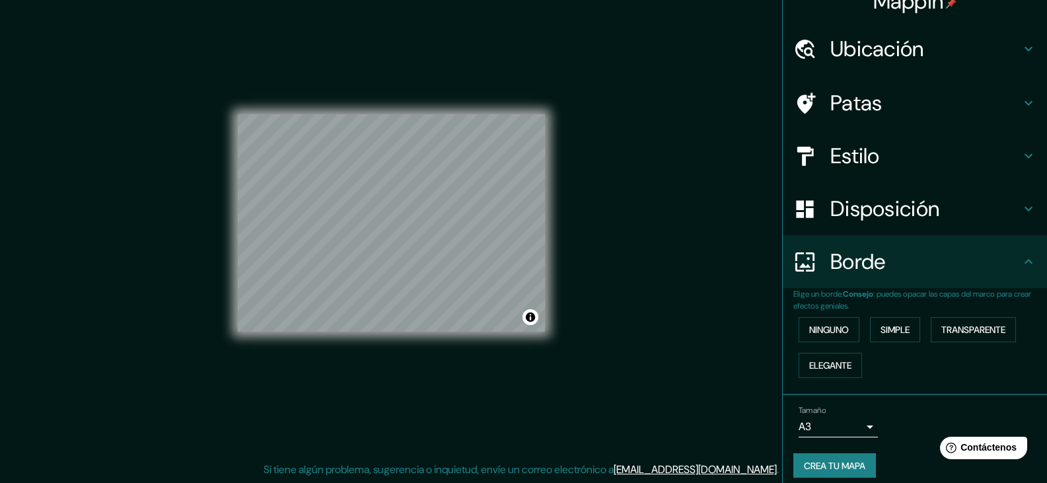
scroll to position [30, 0]
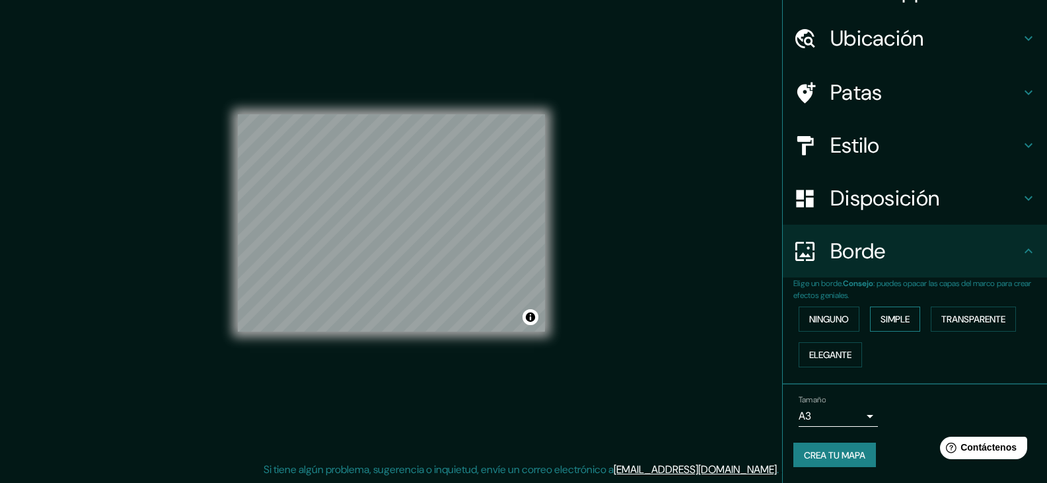
click at [887, 319] on font "Simple" at bounding box center [895, 319] width 29 height 12
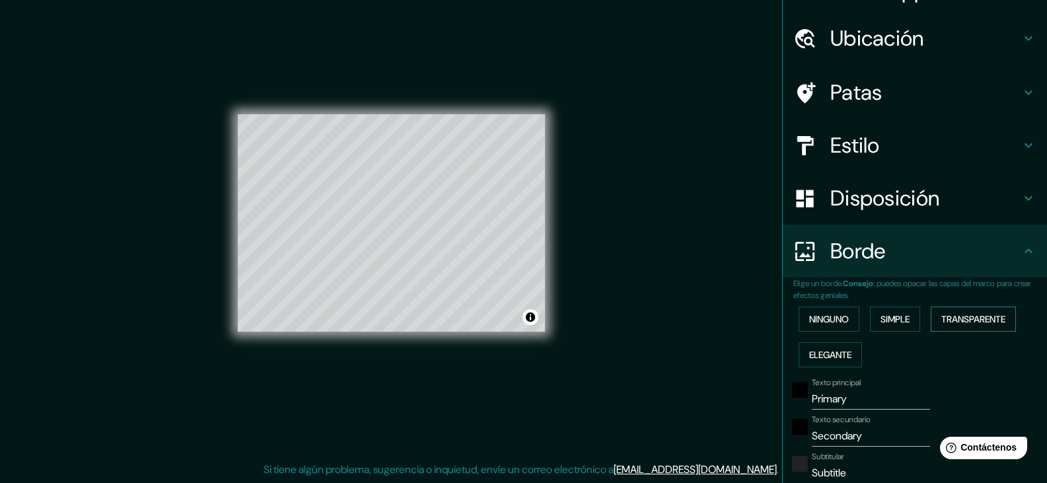
click at [954, 326] on font "Transparente" at bounding box center [973, 319] width 64 height 17
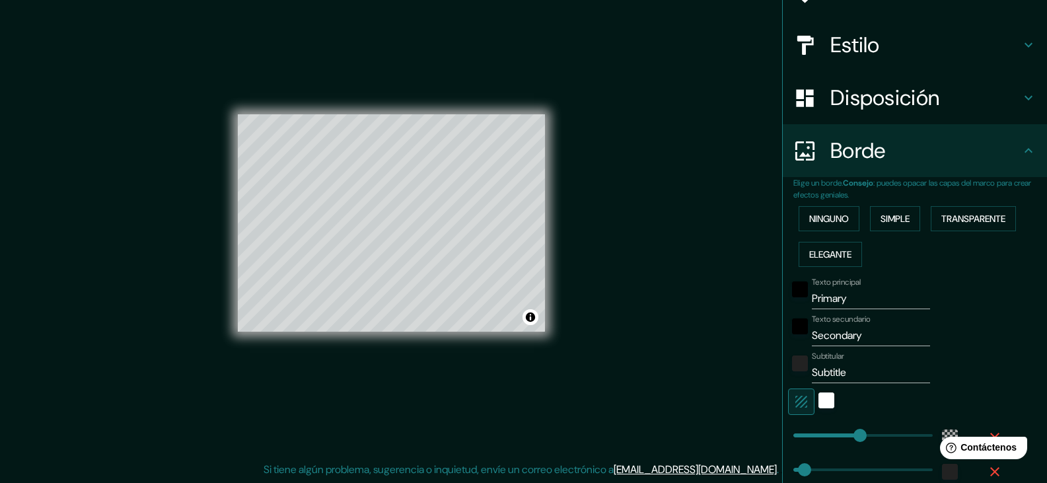
scroll to position [163, 0]
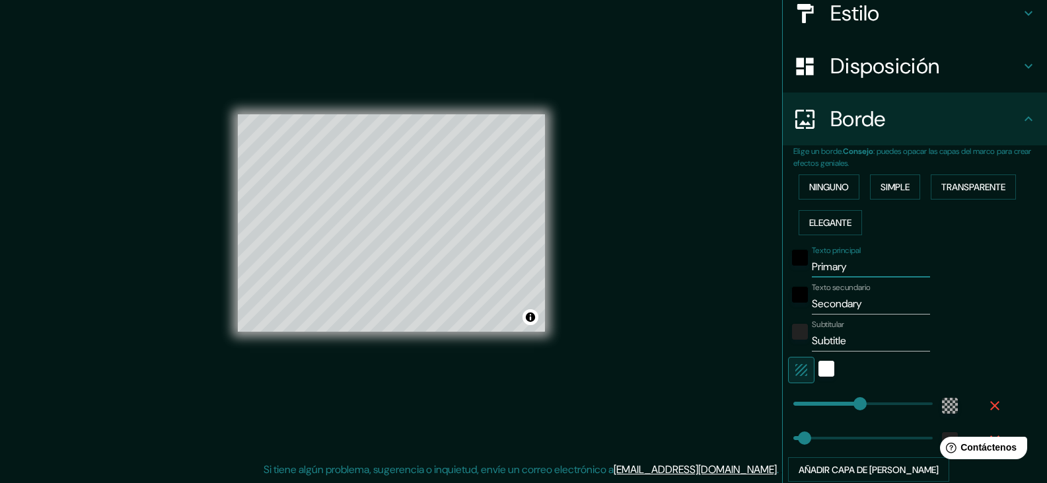
drag, startPoint x: 846, startPoint y: 272, endPoint x: 755, endPoint y: 272, distance: 90.5
click at [755, 272] on div "Mappin Ubicación Villarrica, Guairá, Paraguay Patas Estilo Disposición Borde El…" at bounding box center [523, 234] width 1047 height 498
type input "R"
type input "223"
type input "37"
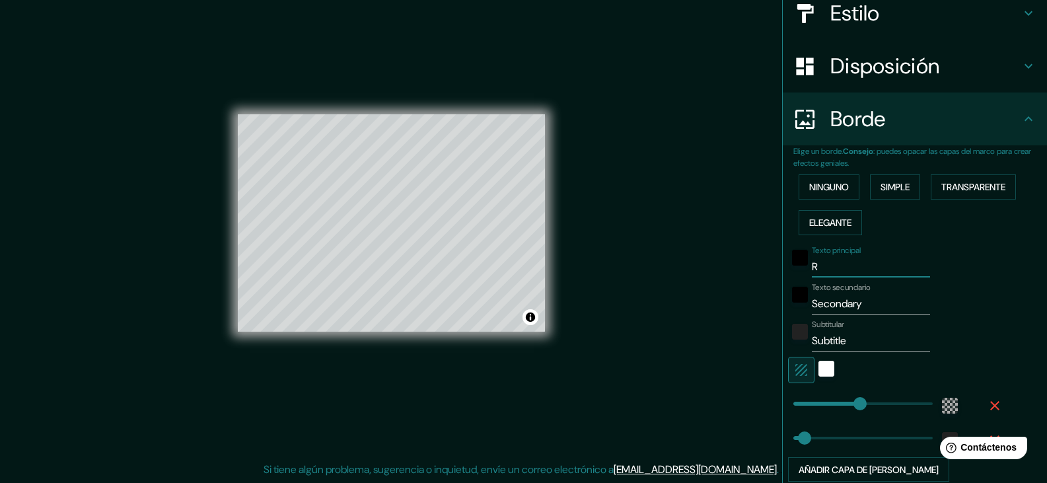
type input "RE"
type input "223"
type input "37"
type input "RES"
type input "223"
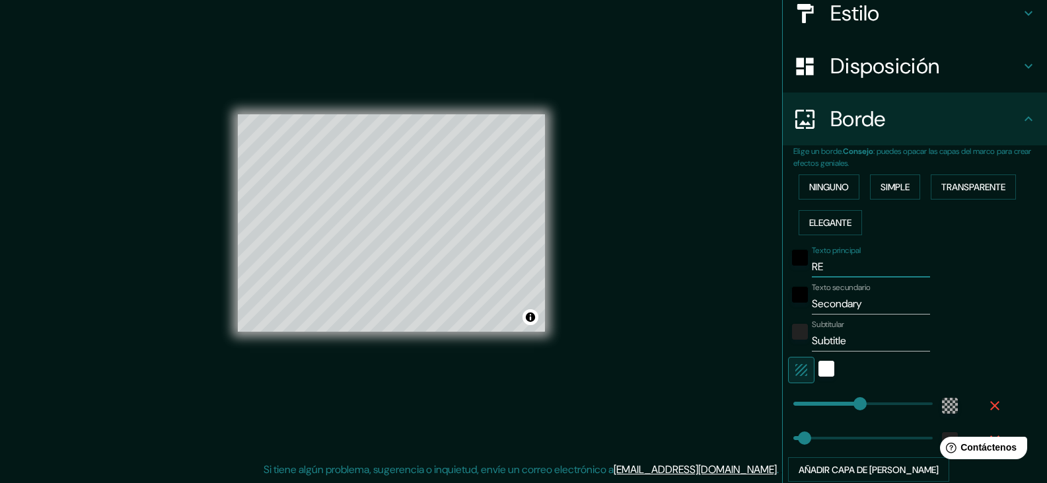
type input "37"
type input "RESTR"
type input "223"
type input "37"
type input "RESTRU"
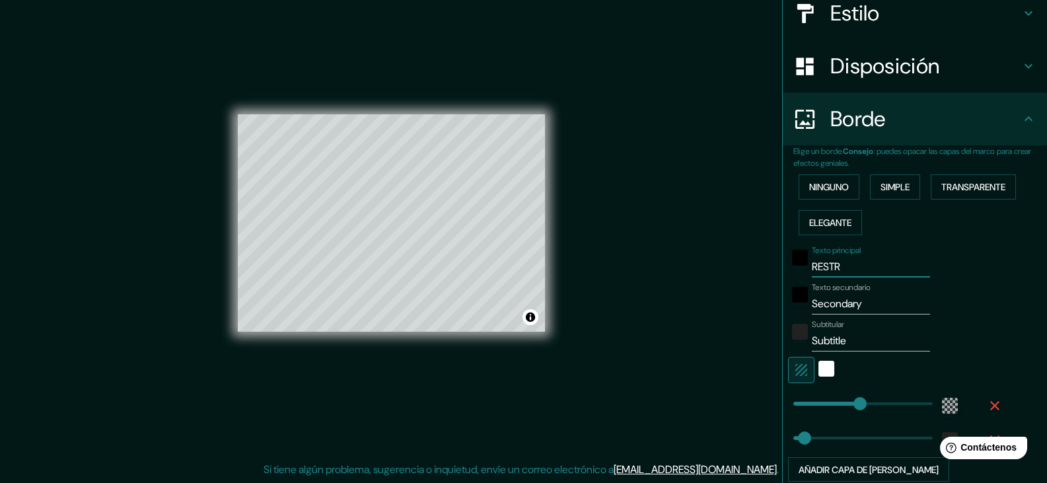
type input "223"
type input "37"
type input "RESTRUC"
type input "223"
type input "37"
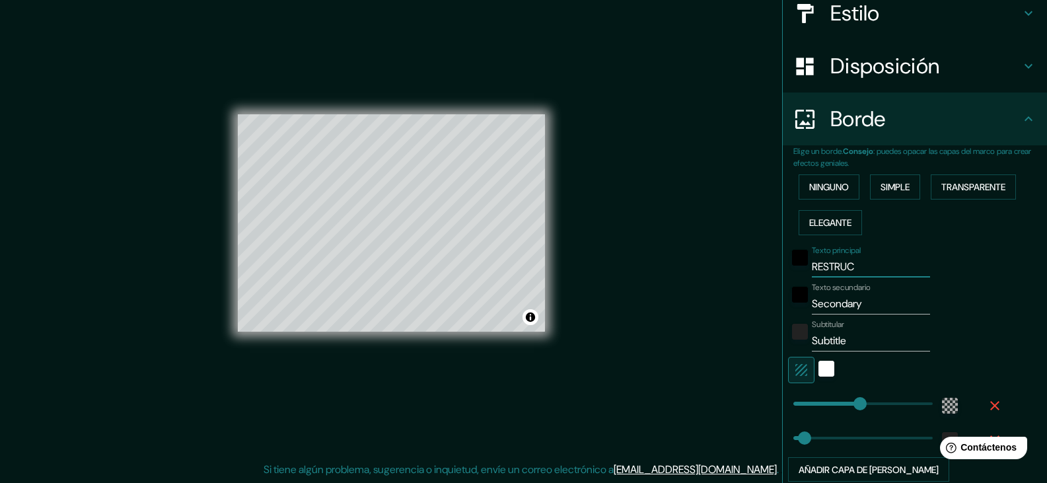
type input "RESTRUCT"
type input "223"
type input "37"
type input "RESTRUCTU"
type input "223"
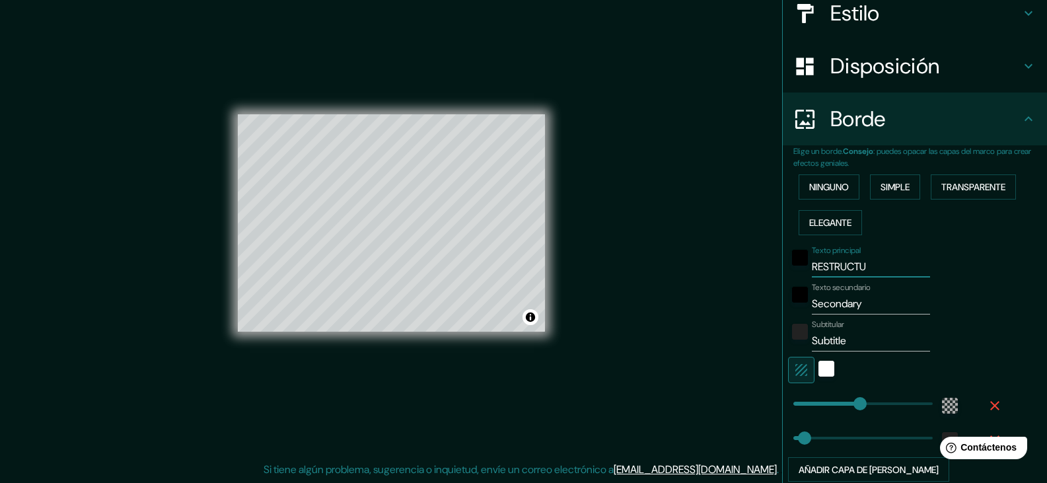
type input "37"
type input "RESTRUCTUR"
type input "223"
type input "37"
type input "RESTRUCTURA"
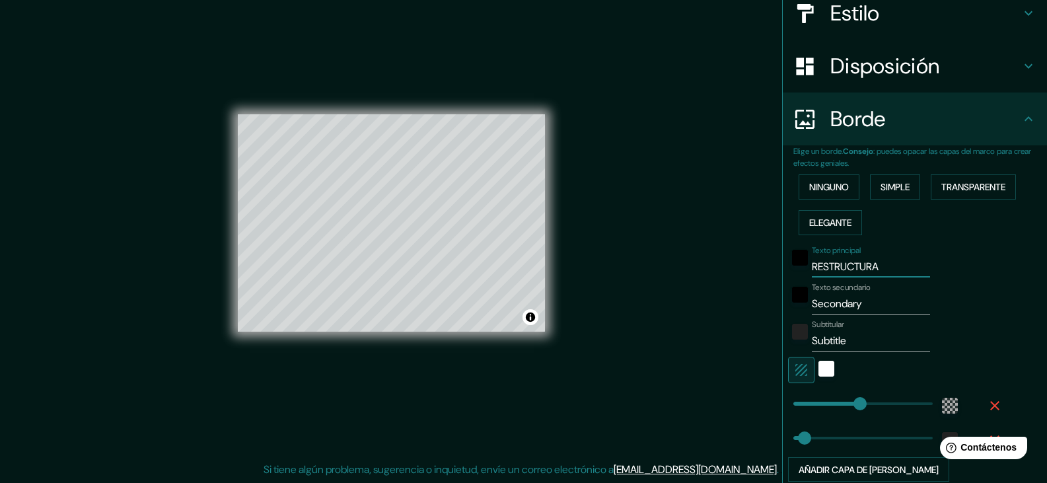
type input "223"
type input "37"
type input "RESTRUCTURAC"
type input "223"
type input "37"
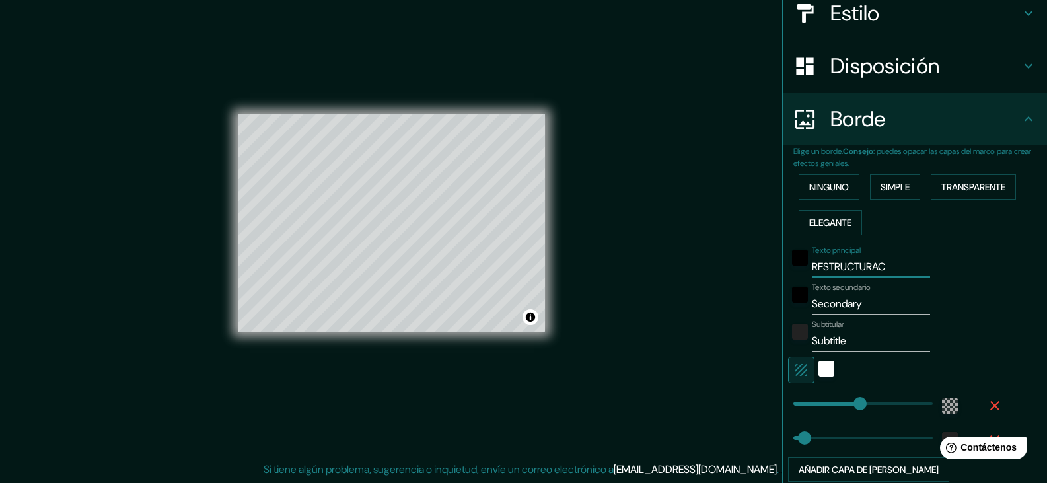
type input "RESTRUCTURACI"
type input "223"
type input "37"
type input "RESTRUCTURAC"
type input "223"
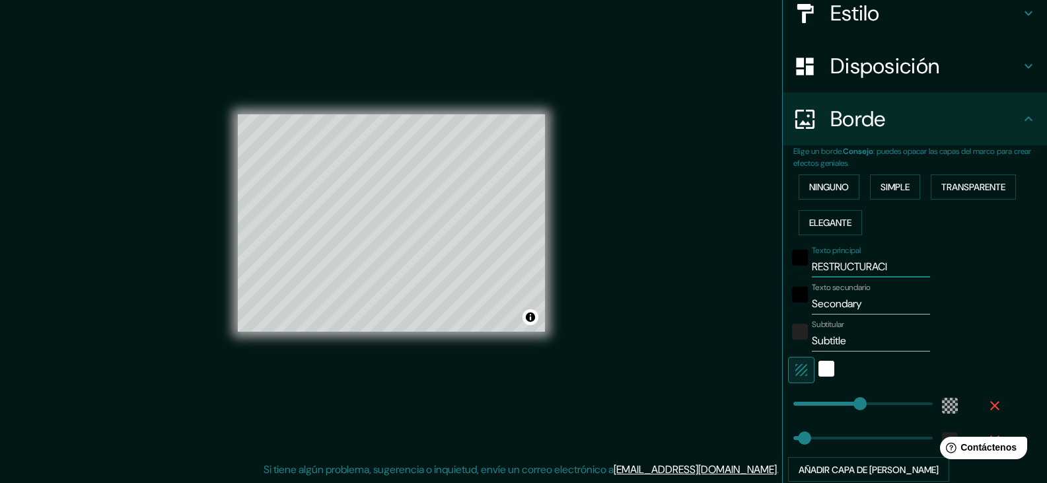
type input "37"
type input "RESTRUCTURACÓ"
type input "223"
type input "37"
type input "RESTRUCTURAC"
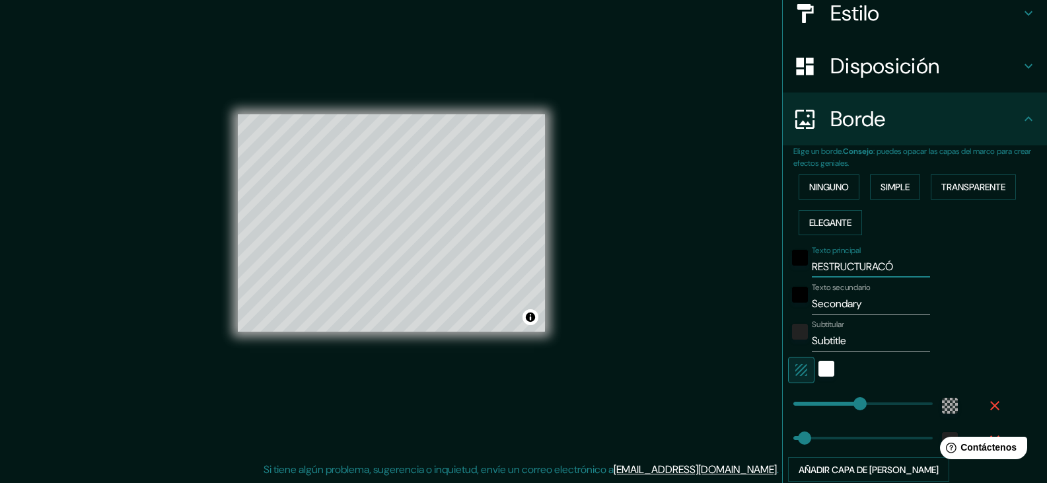
type input "223"
type input "37"
type input "RESTRUCTURA"
type input "223"
type input "37"
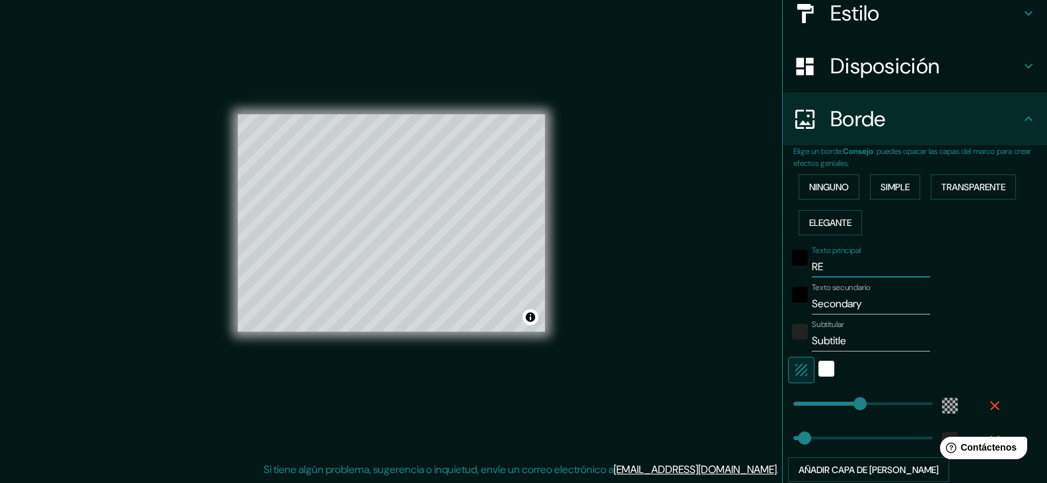
type input "R"
type input "223"
type input "37"
type input "R"
type input "223"
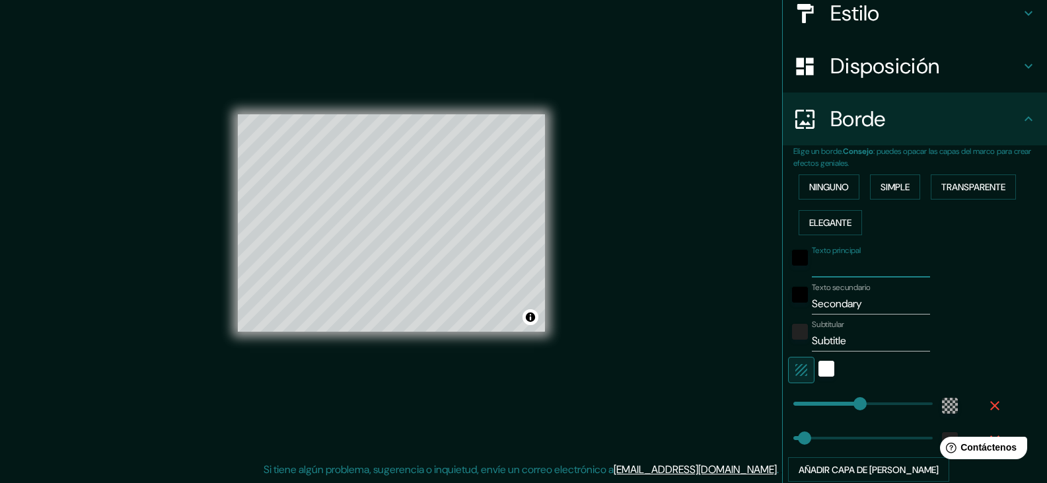
type input "37"
type input "Rr"
type input "223"
type input "37"
type input "R"
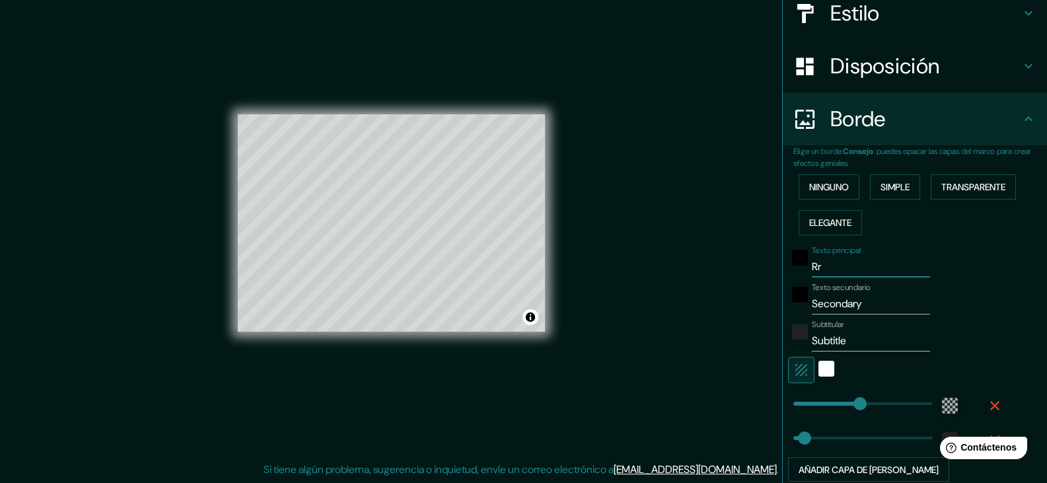
type input "223"
type input "37"
type input "Re"
type input "223"
type input "37"
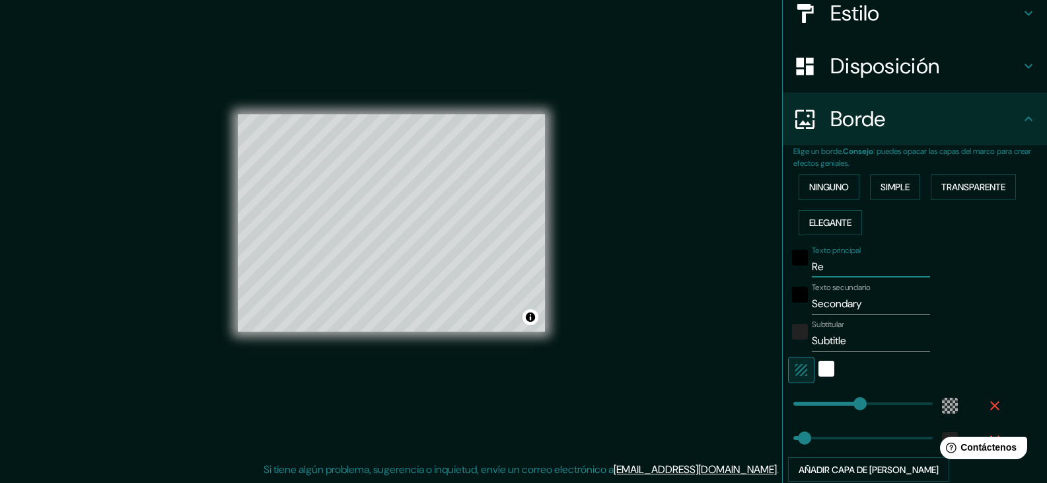
type input "Res"
type input "223"
type input "37"
type input "Rest"
type input "223"
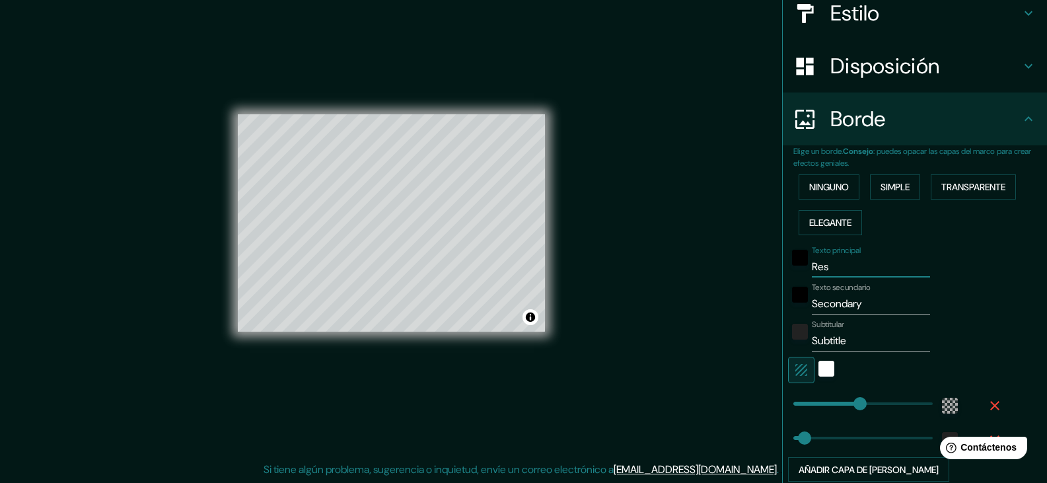
type input "37"
type input "Restr"
type input "223"
type input "37"
type input "Restru"
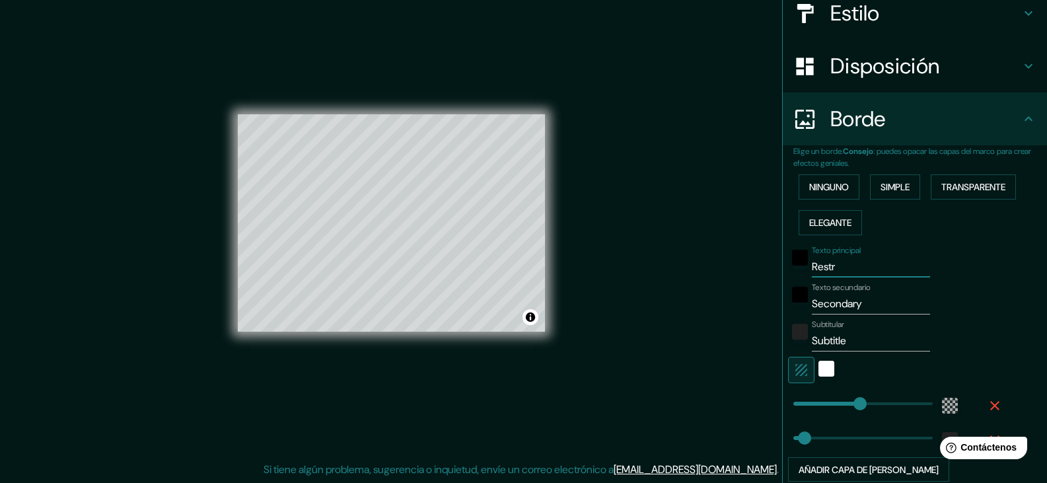
type input "223"
type input "37"
type input "Restruc"
type input "223"
type input "37"
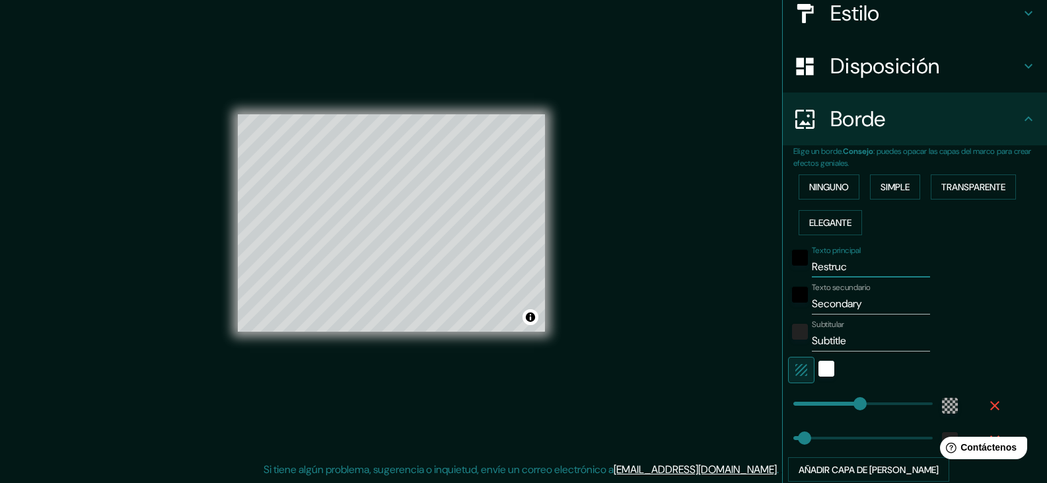
type input "Restruct"
type input "223"
type input "37"
type input "Restructur"
type input "223"
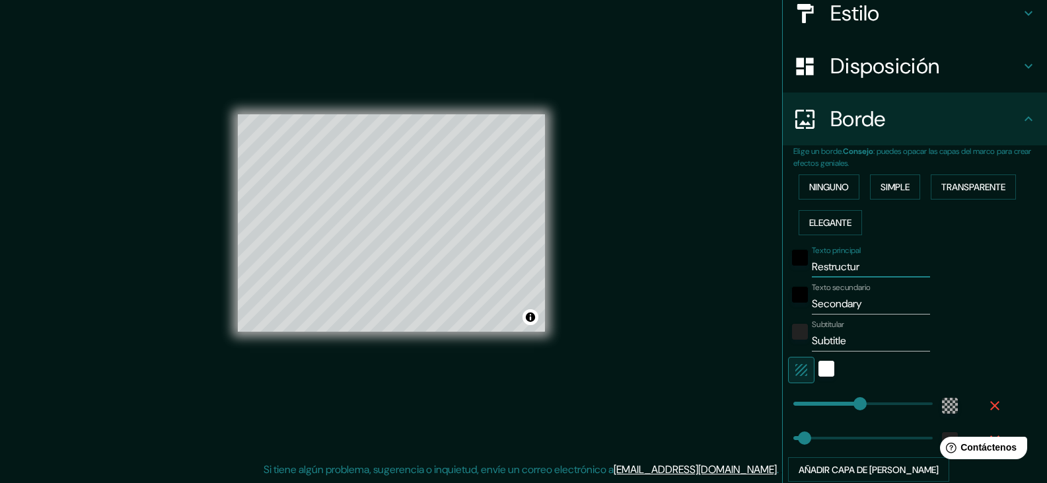
type input "37"
type input "Restructura"
type input "223"
type input "37"
type input "Restructurac"
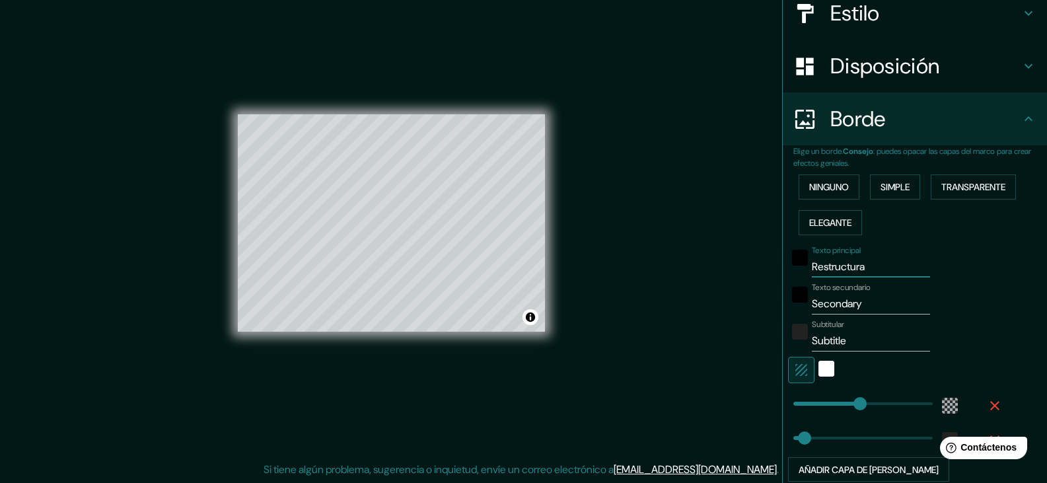
type input "223"
type input "37"
type input "Restructuraci"
type input "223"
type input "37"
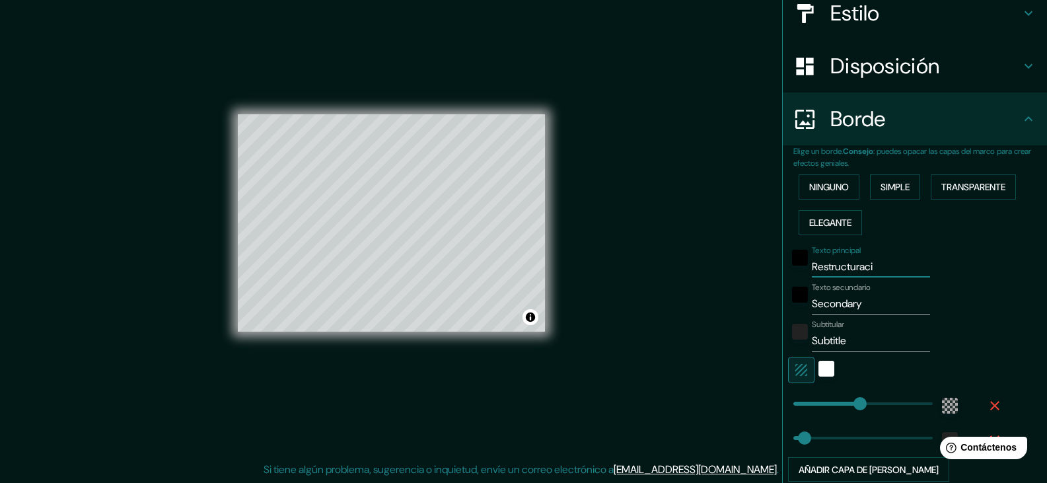
type input "Restructurac"
type input "223"
type input "37"
type input "R"
type input "223"
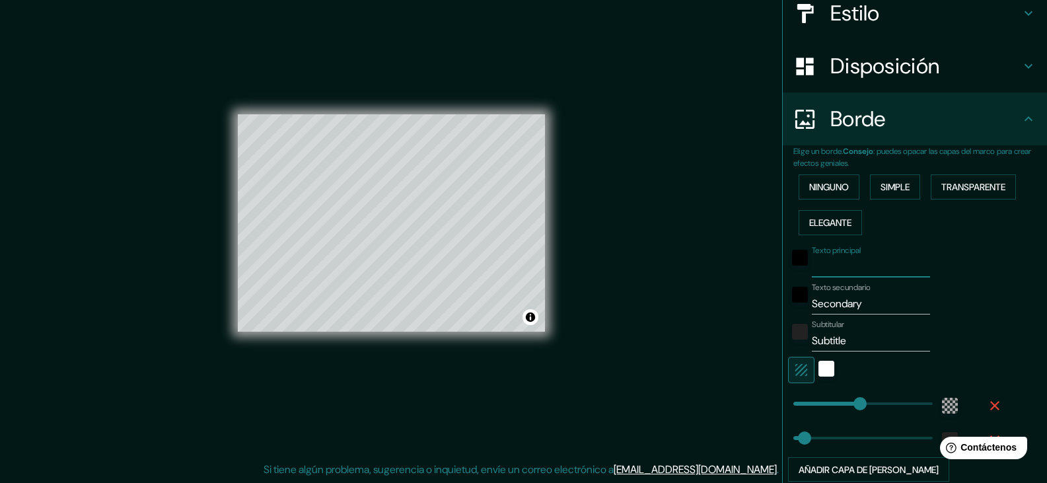
type input "37"
type input "R"
type input "223"
type input "37"
type input "Re"
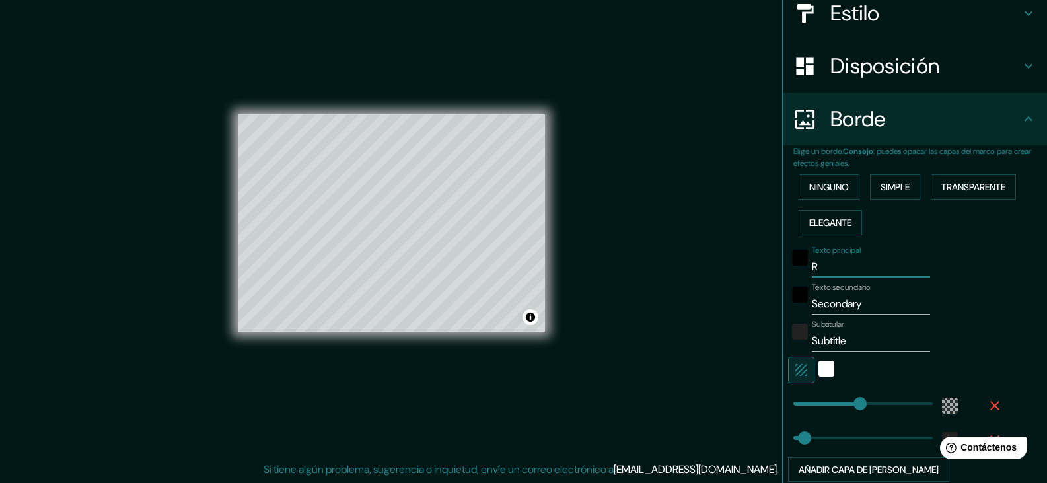
type input "223"
type input "37"
type input "Res"
type input "223"
type input "37"
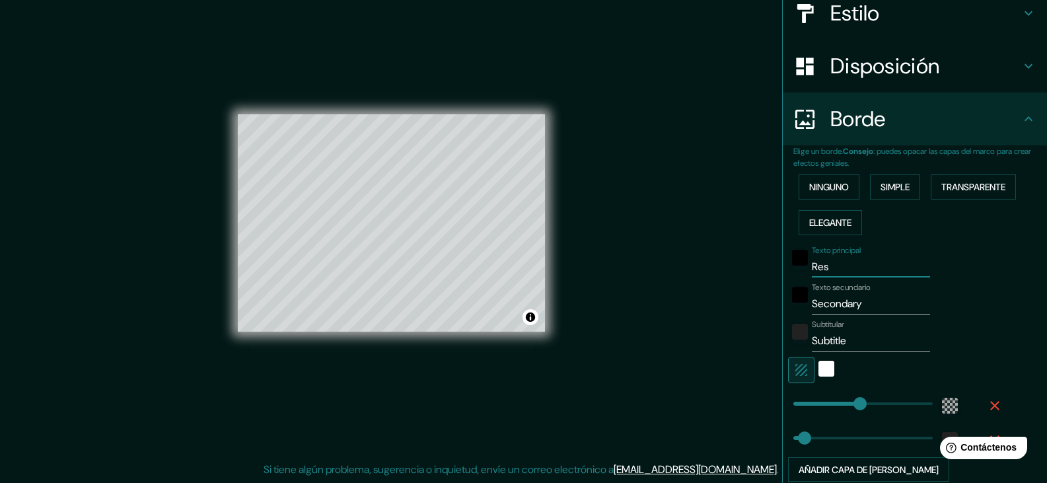
type input "223"
type input "Res"
type input "230"
drag, startPoint x: 847, startPoint y: 398, endPoint x: 852, endPoint y: 408, distance: 10.7
type input "37"
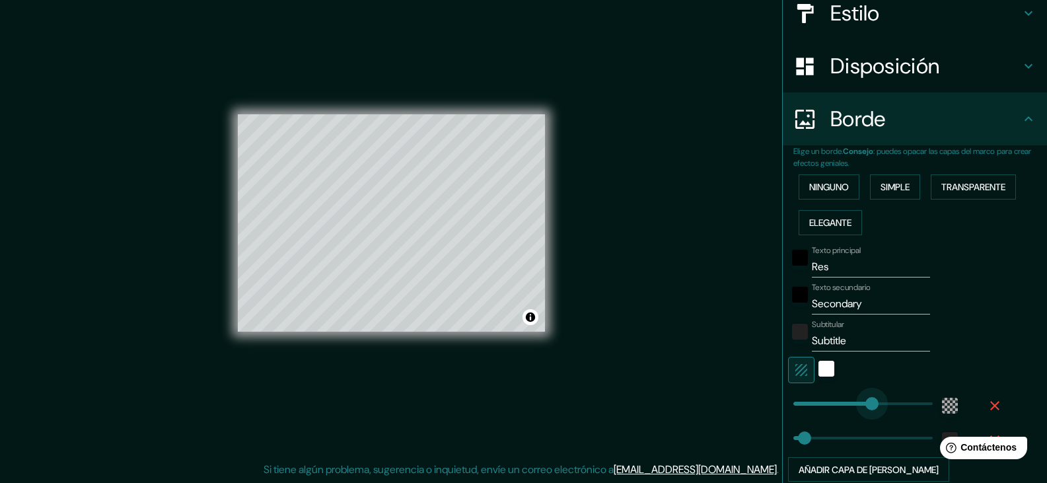
type input "311"
drag, startPoint x: 853, startPoint y: 410, endPoint x: 877, endPoint y: 410, distance: 23.8
type input "37"
type input "115"
drag, startPoint x: 878, startPoint y: 409, endPoint x: 818, endPoint y: 406, distance: 60.2
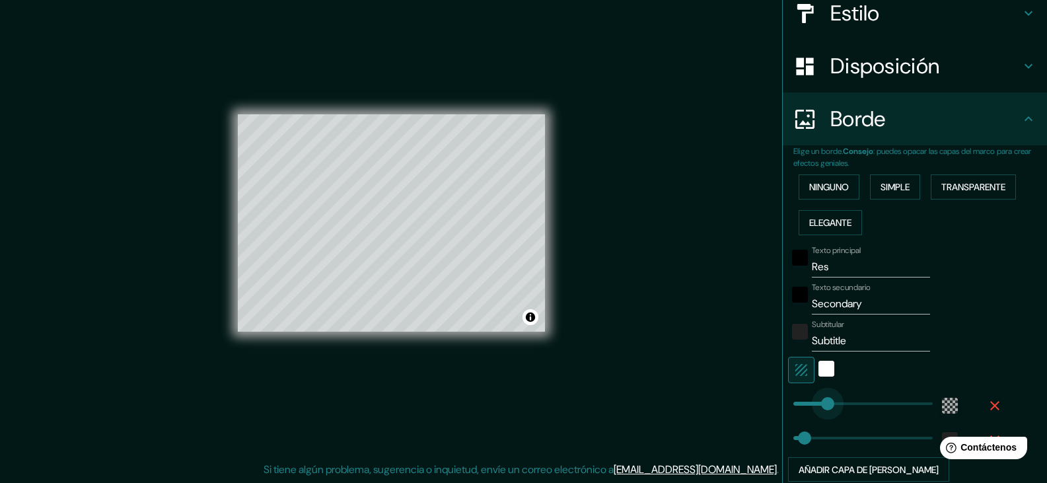
type input "37"
type input "172"
drag, startPoint x: 817, startPoint y: 406, endPoint x: 835, endPoint y: 403, distance: 18.0
type input "37"
type input "194"
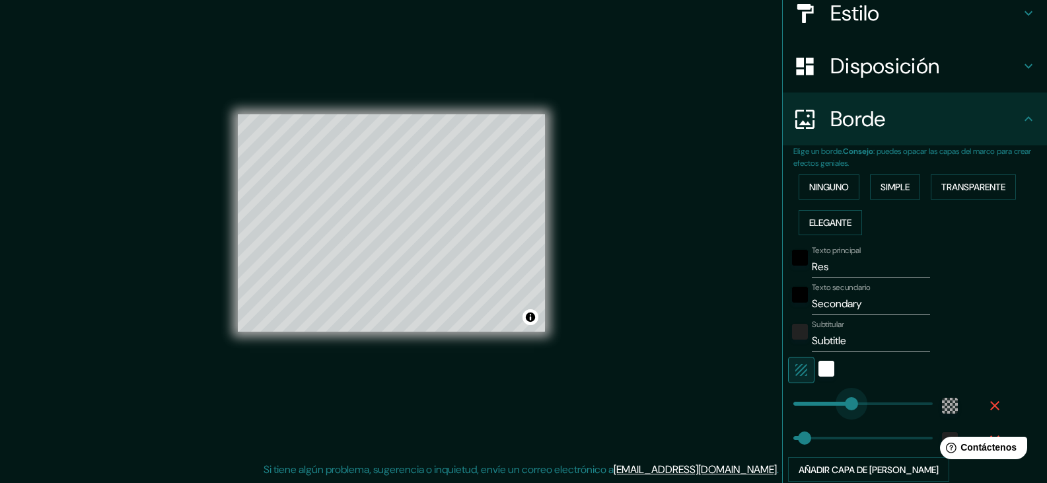
type input "37"
type input "188"
type input "37"
click at [842, 271] on input "Res" at bounding box center [871, 266] width 118 height 21
type input "Re"
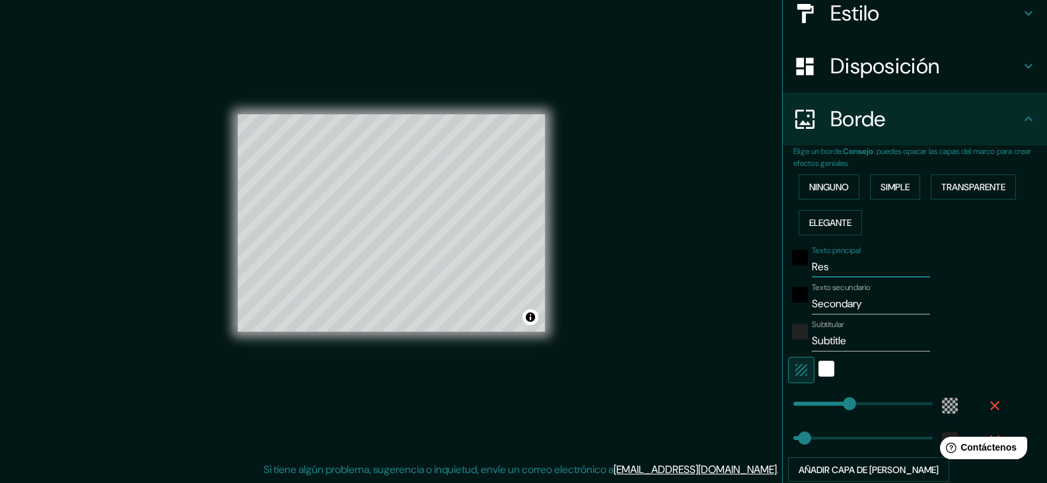
type input "37"
type input "R"
type input "37"
type input "P"
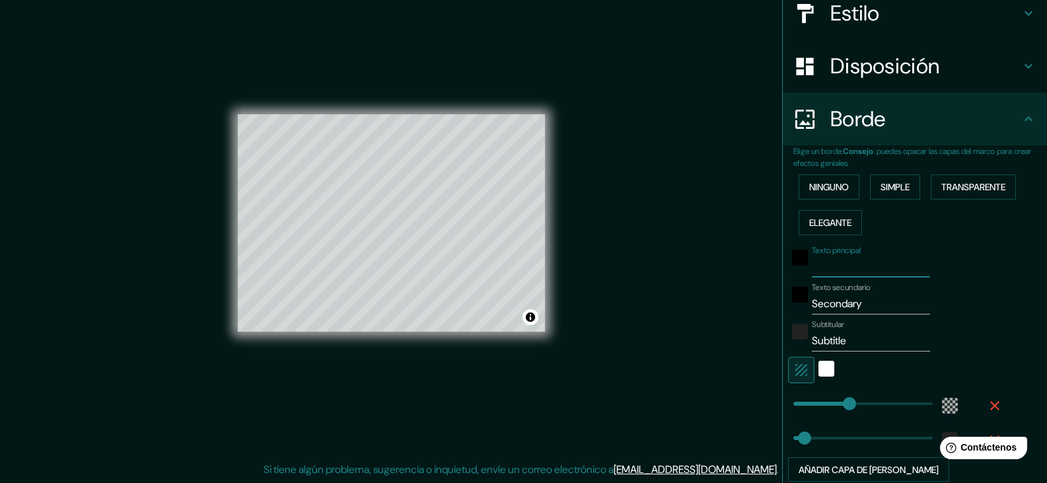
type input "37"
type input "Pr"
type input "37"
type input "Pro"
type input "37"
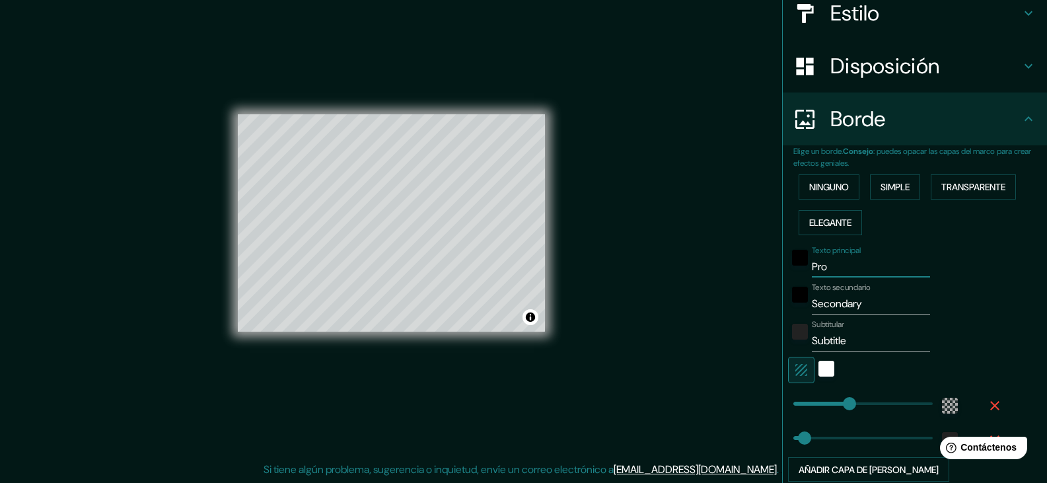
type input "Prot"
type input "37"
type input "Prote"
type input "37"
type input "Prot"
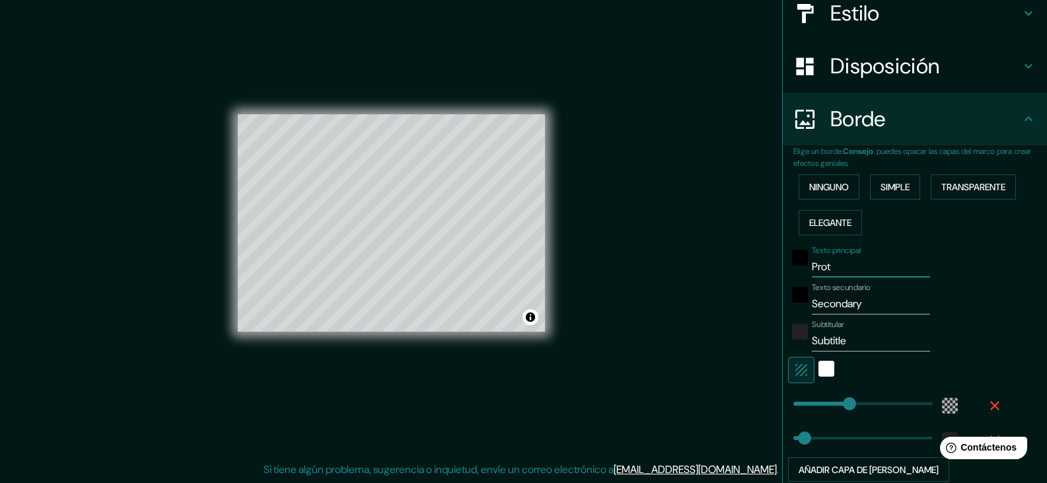
type input "37"
type input "Pro"
type input "37"
type input "Proy"
type input "37"
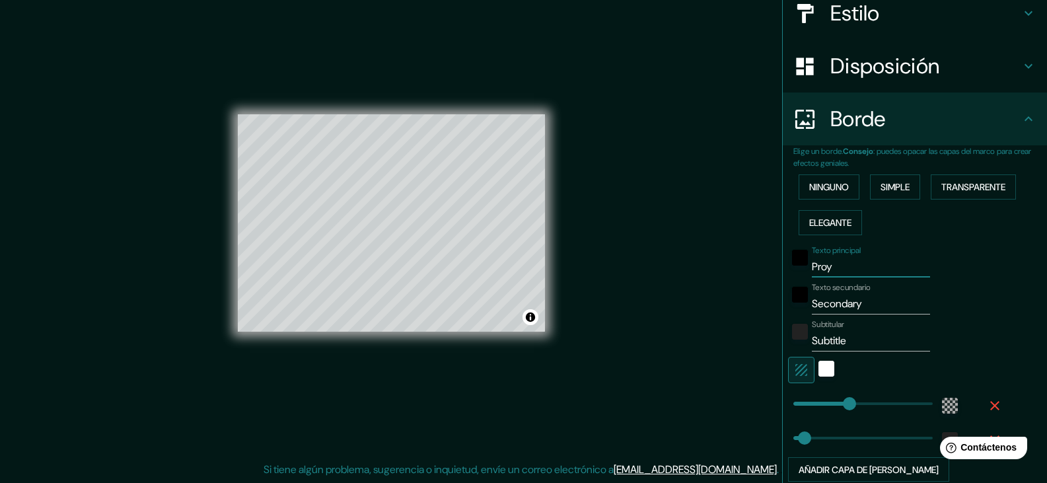
type input "Proye"
type input "37"
type input "Proyec"
type input "37"
type input "Proyect"
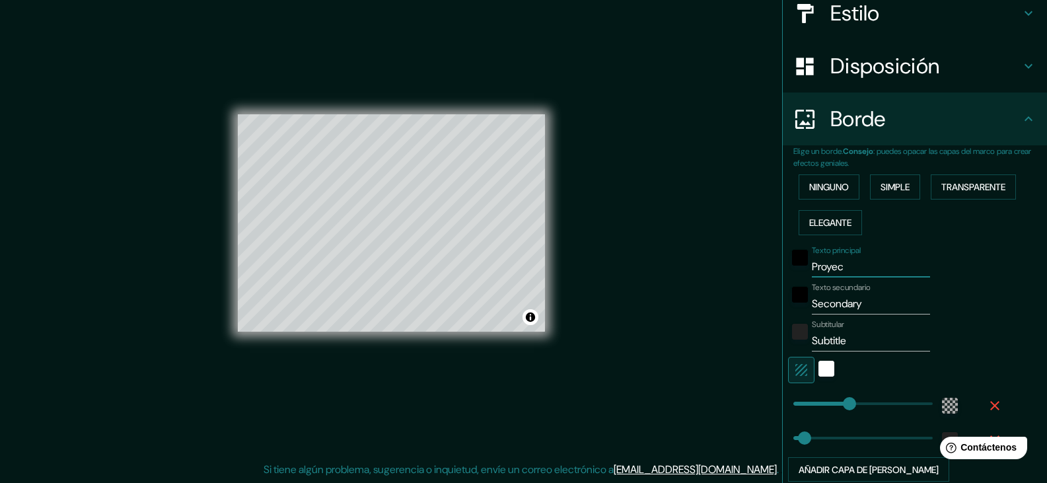
type input "37"
type input "Proyecto"
type input "37"
type input "Proyecto"
drag, startPoint x: 853, startPoint y: 307, endPoint x: 784, endPoint y: 305, distance: 68.7
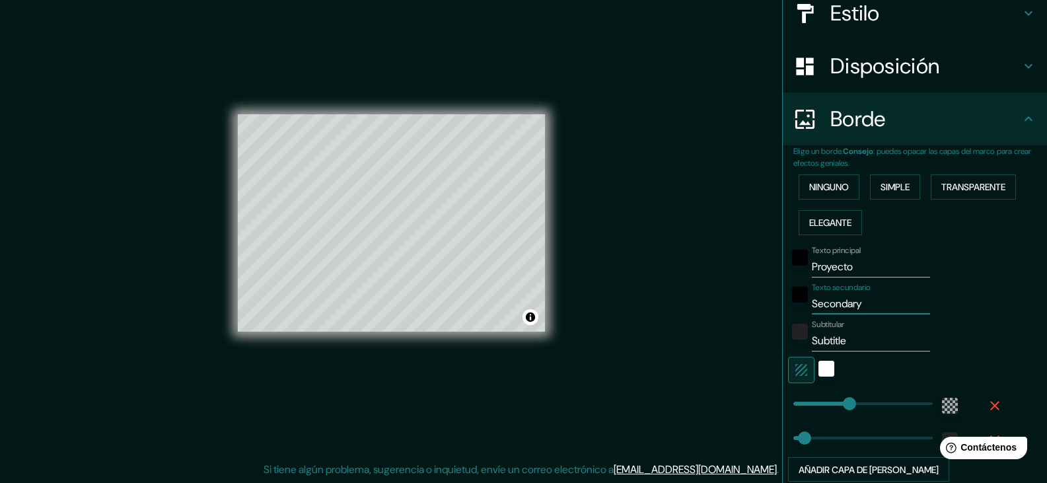
click at [788, 305] on div "Texto secundario Secondary" at bounding box center [896, 299] width 217 height 32
click at [846, 305] on input "Secondary" at bounding box center [871, 303] width 118 height 21
drag, startPoint x: 858, startPoint y: 301, endPoint x: 795, endPoint y: 299, distance: 62.8
click at [795, 299] on div "Texto secundario Secondary" at bounding box center [896, 299] width 217 height 32
type input "R"
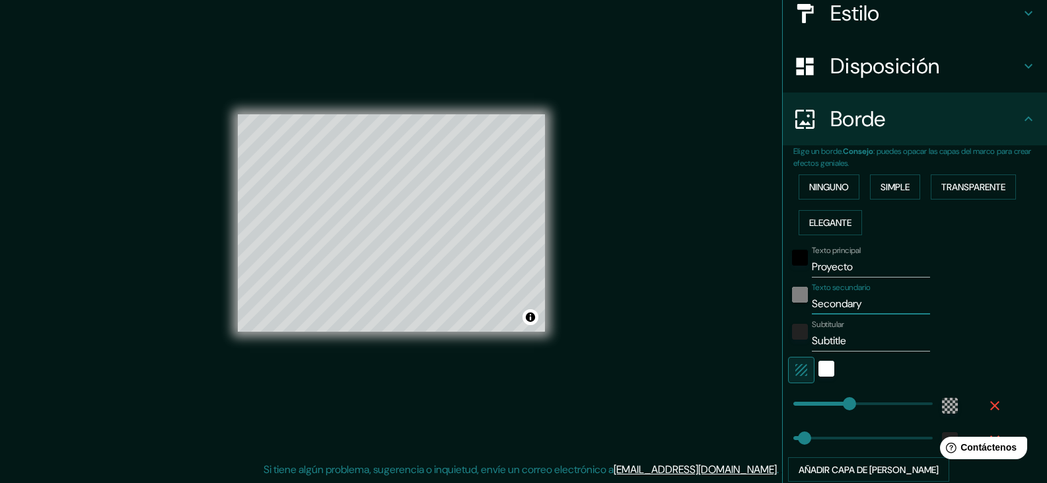
type input "37"
type input "Re"
type input "37"
type input "Res"
type input "37"
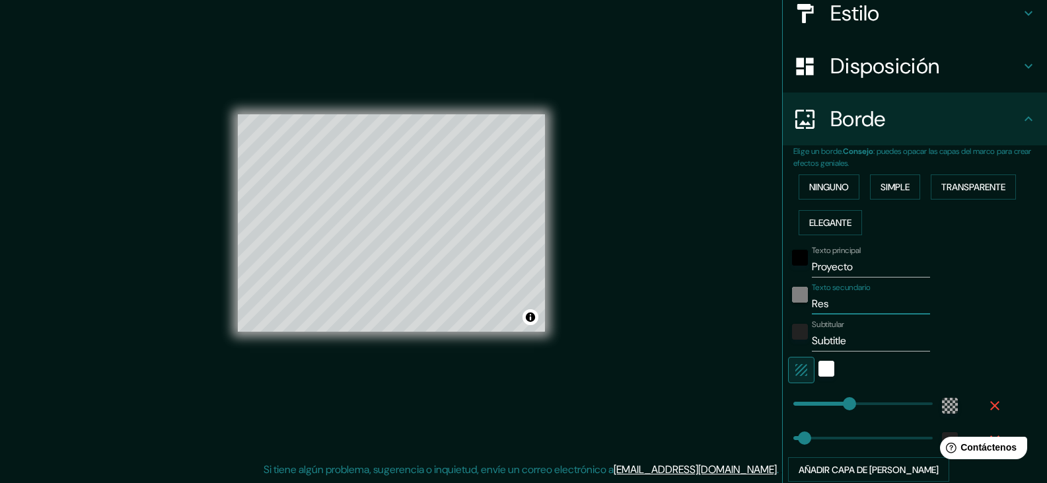
type input "Rest"
type input "37"
type input "Restr"
type input "37"
type input "Restru"
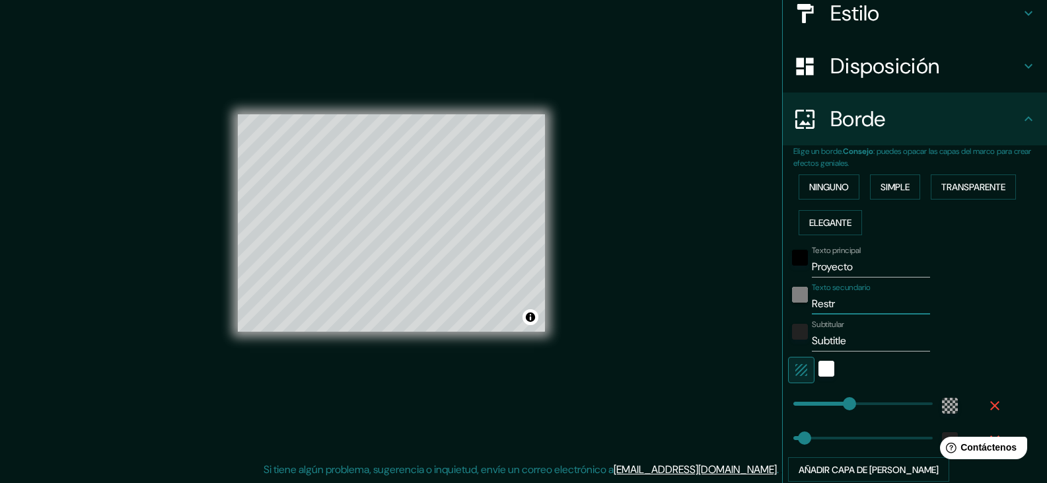
type input "37"
type input "Restruc"
type input "37"
type input "Restruct"
type input "37"
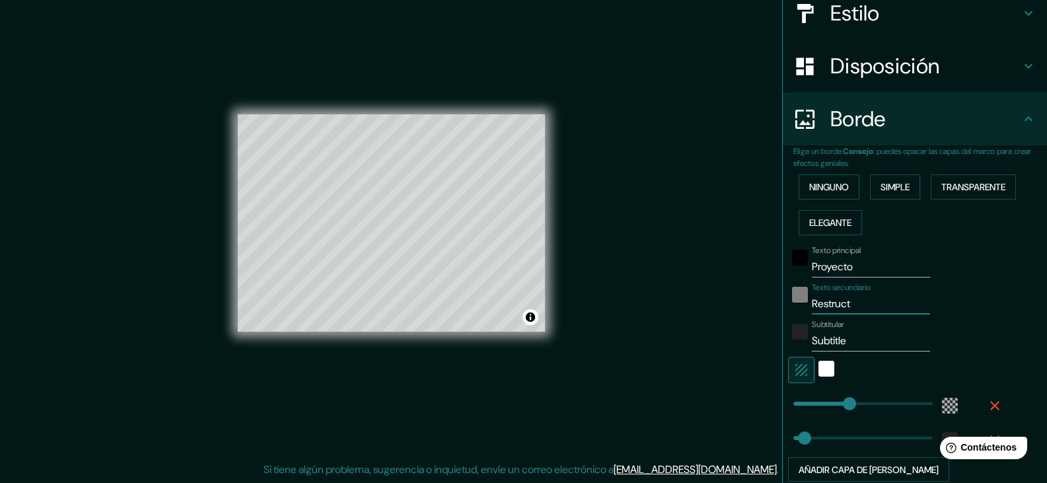
type input "Restructu"
type input "37"
type input "Restructur"
type input "37"
type input "Restructura"
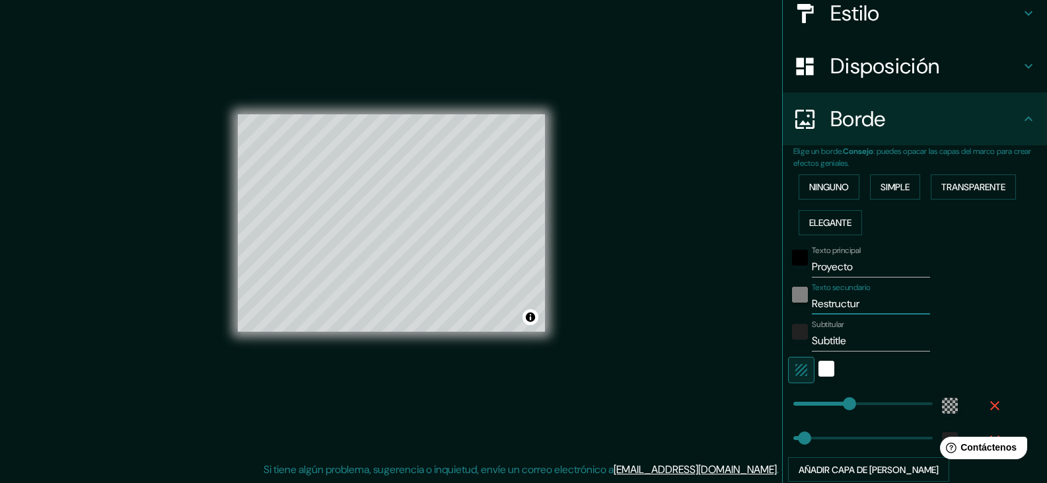
type input "37"
type input "Restructurac"
type input "37"
type input "Restructuraci"
type input "37"
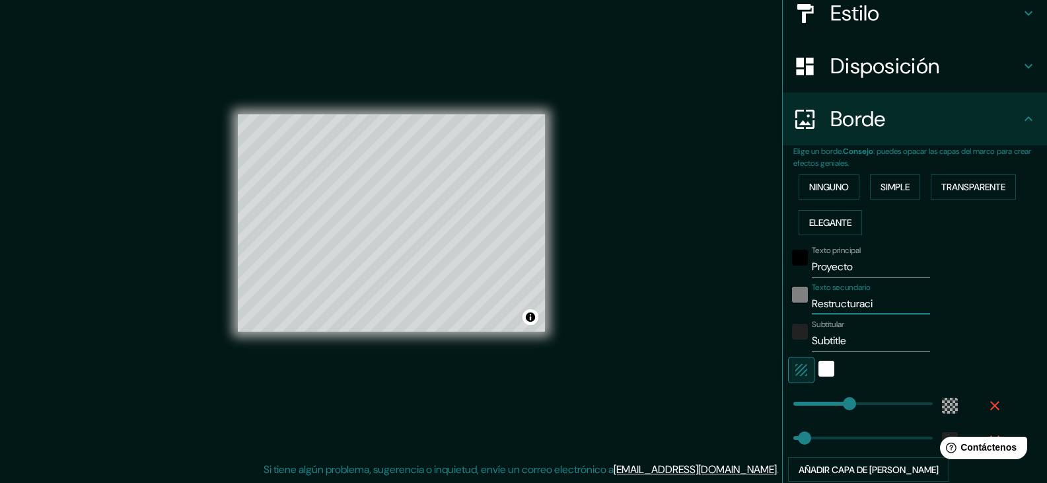
type input "Restructuració"
type input "37"
type input "Restructuración"
type input "37"
type input "Restructuración"
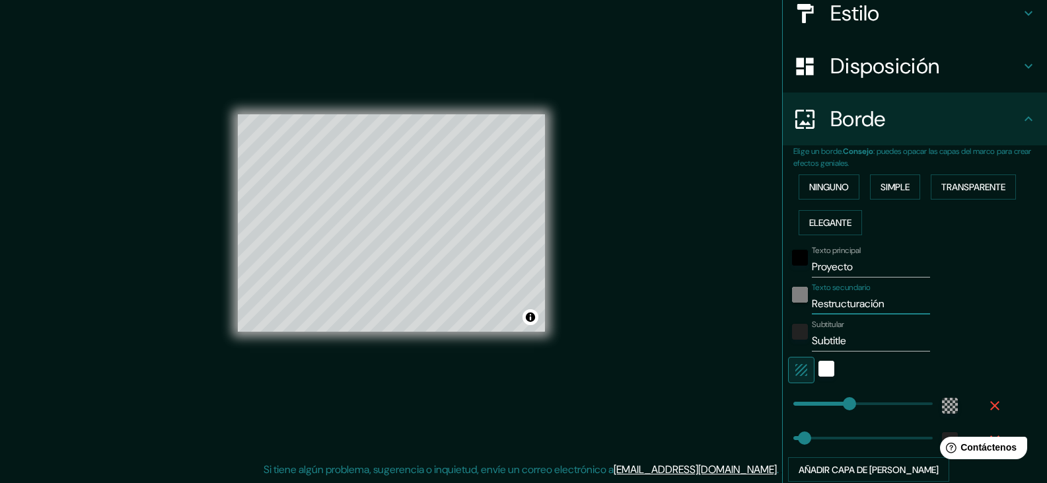
type input "37"
type input "Restructuración u"
type input "37"
type input "Restructuración ur"
type input "37"
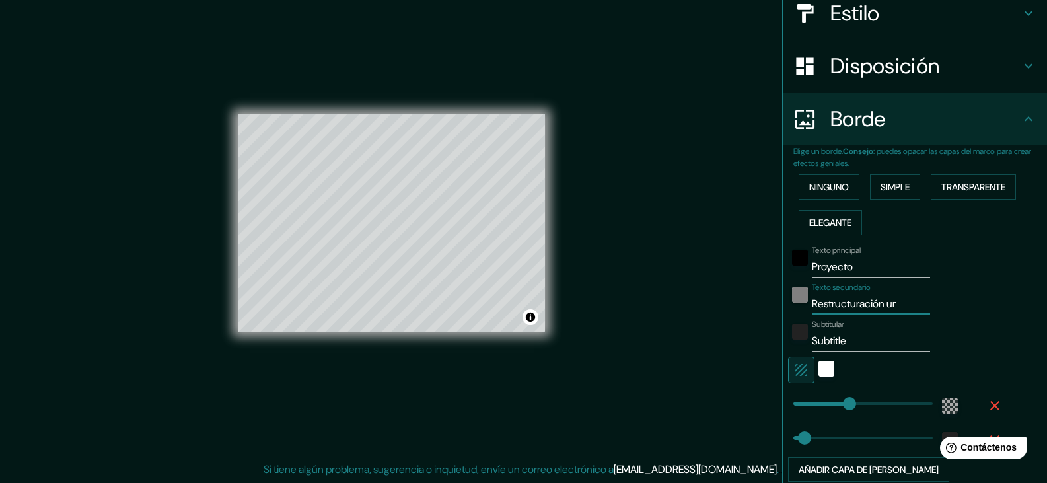
type input "Restructuración urb"
type input "37"
type input "Restructuración urba"
type input "37"
type input "Restructuración urban"
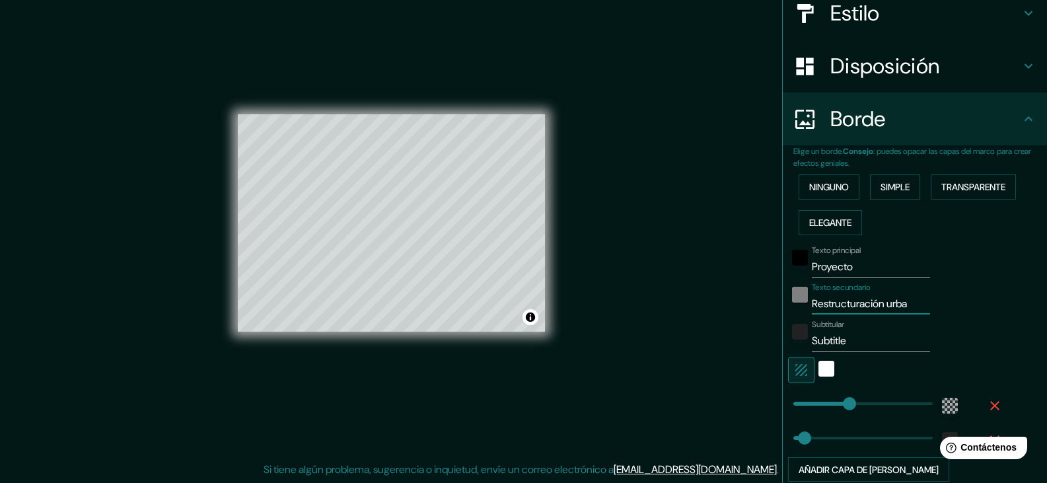
type input "37"
click at [815, 302] on input "Restructuración urbana" at bounding box center [871, 303] width 118 height 21
drag, startPoint x: 847, startPoint y: 346, endPoint x: 783, endPoint y: 347, distance: 64.1
click at [788, 347] on div "Subtitular Subtitle" at bounding box center [896, 336] width 217 height 32
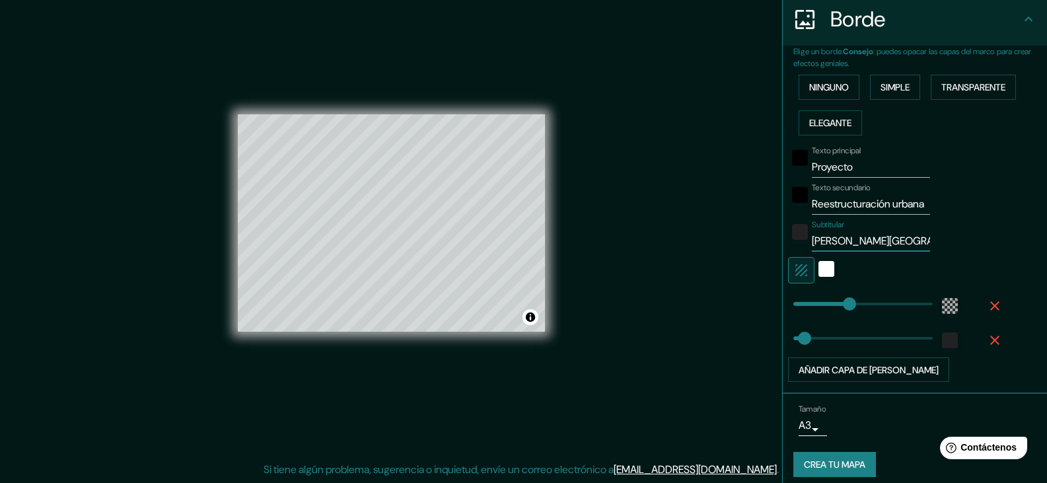
scroll to position [272, 0]
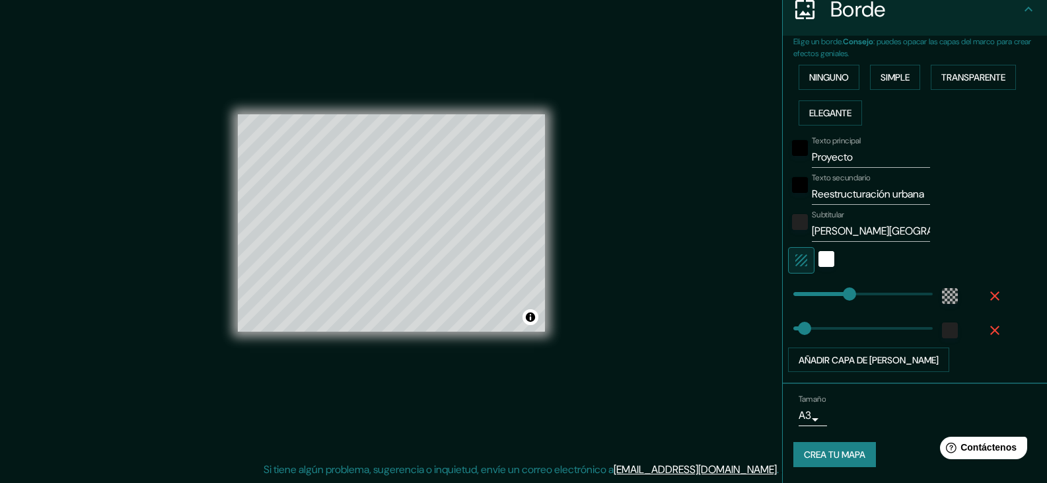
click at [804, 462] on font "Crea tu mapa" at bounding box center [834, 454] width 61 height 17
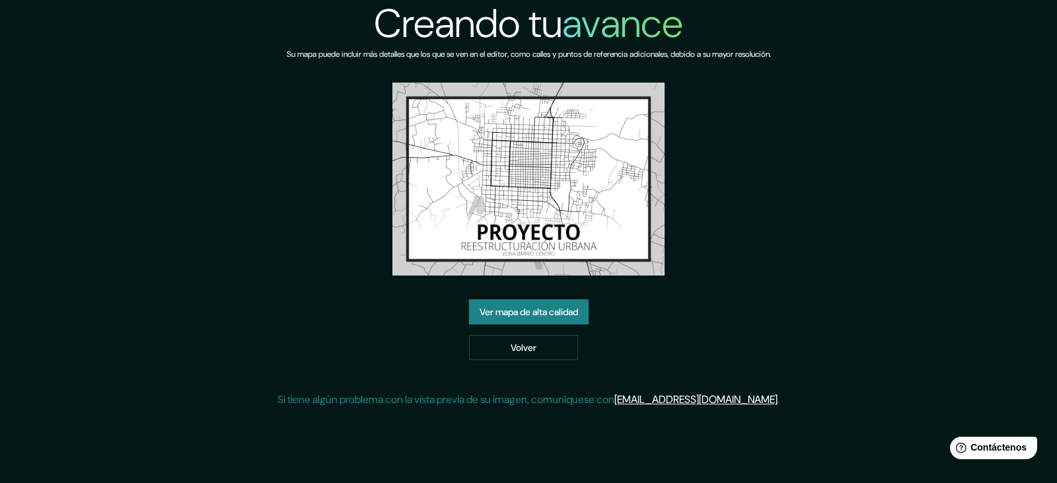
click at [533, 316] on font "Ver mapa de alta calidad" at bounding box center [529, 313] width 98 height 12
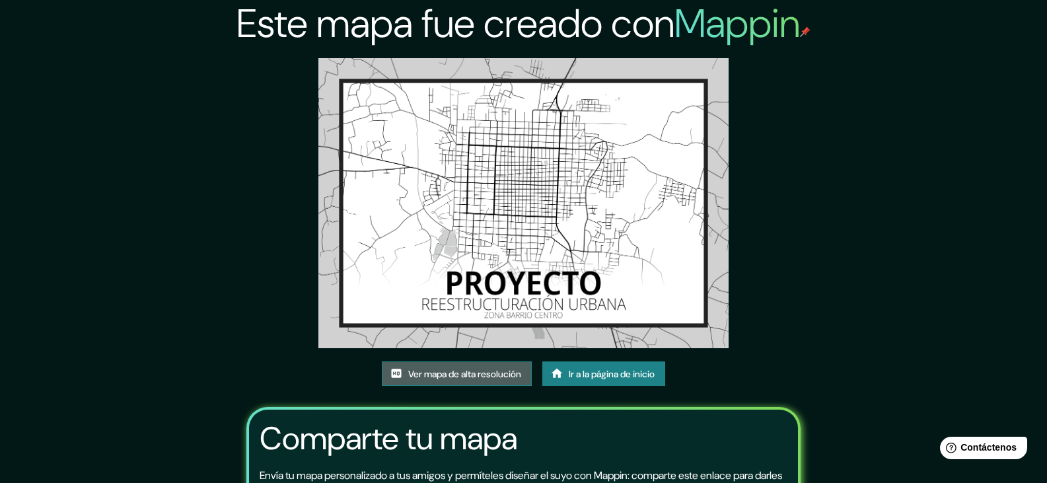
click at [491, 373] on font "Ver mapa de alta resolución" at bounding box center [464, 374] width 113 height 12
